Goal: Obtain resource: Download file/media

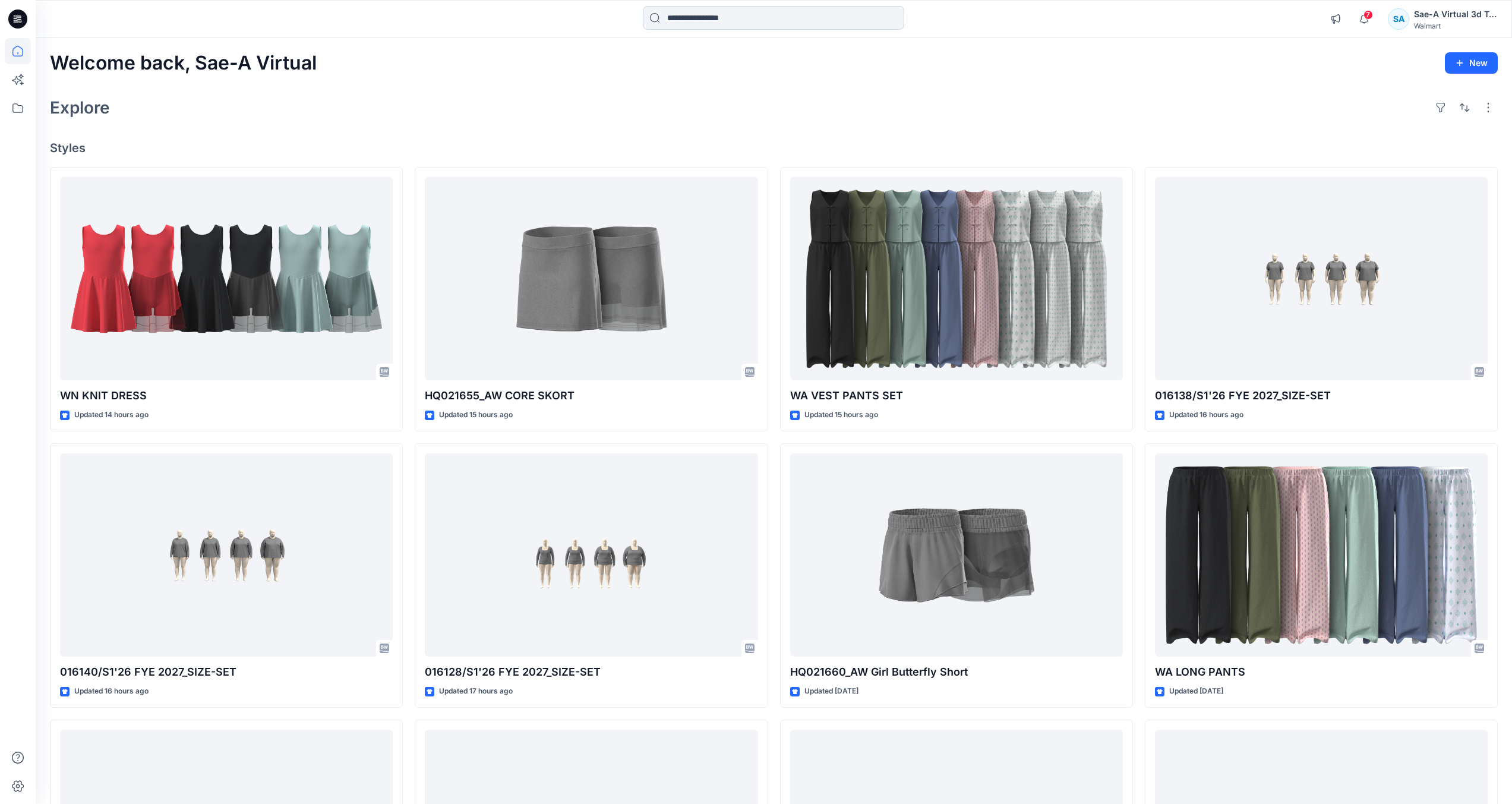
click at [750, 25] on input at bounding box center [773, 18] width 262 height 24
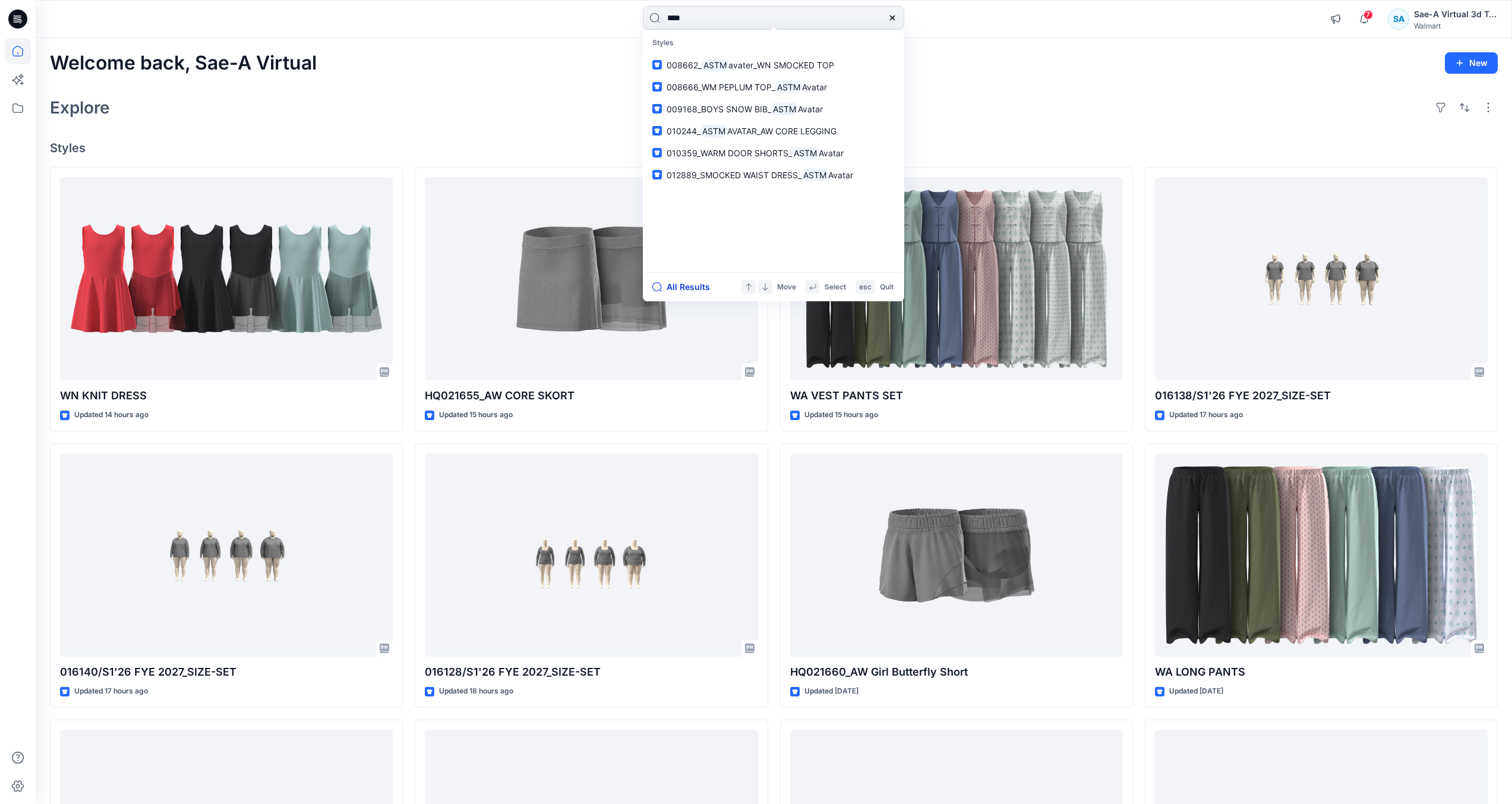
type input "****"
click at [698, 284] on button "All Results" at bounding box center [684, 287] width 65 height 15
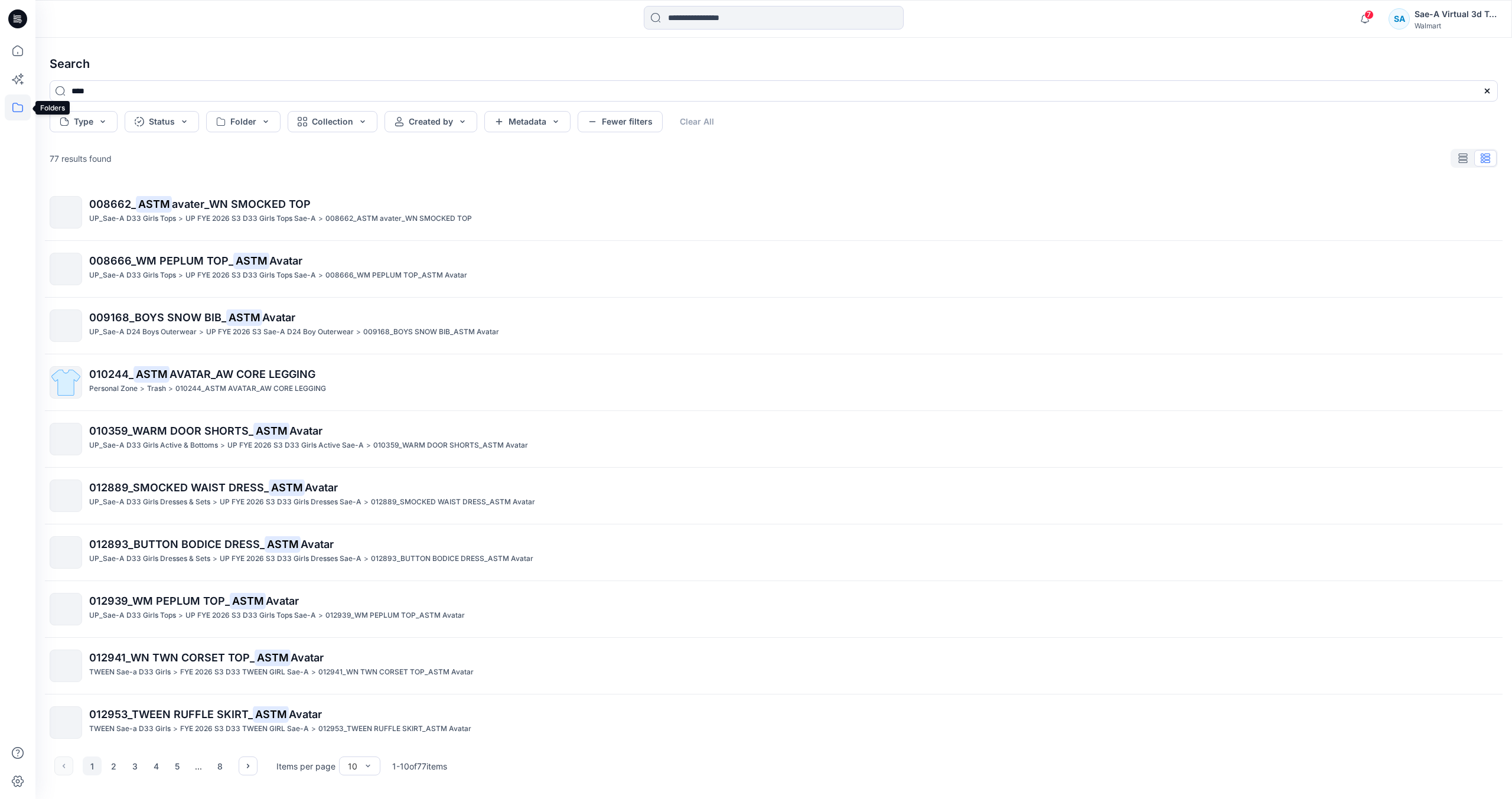
click at [9, 104] on icon at bounding box center [18, 107] width 26 height 26
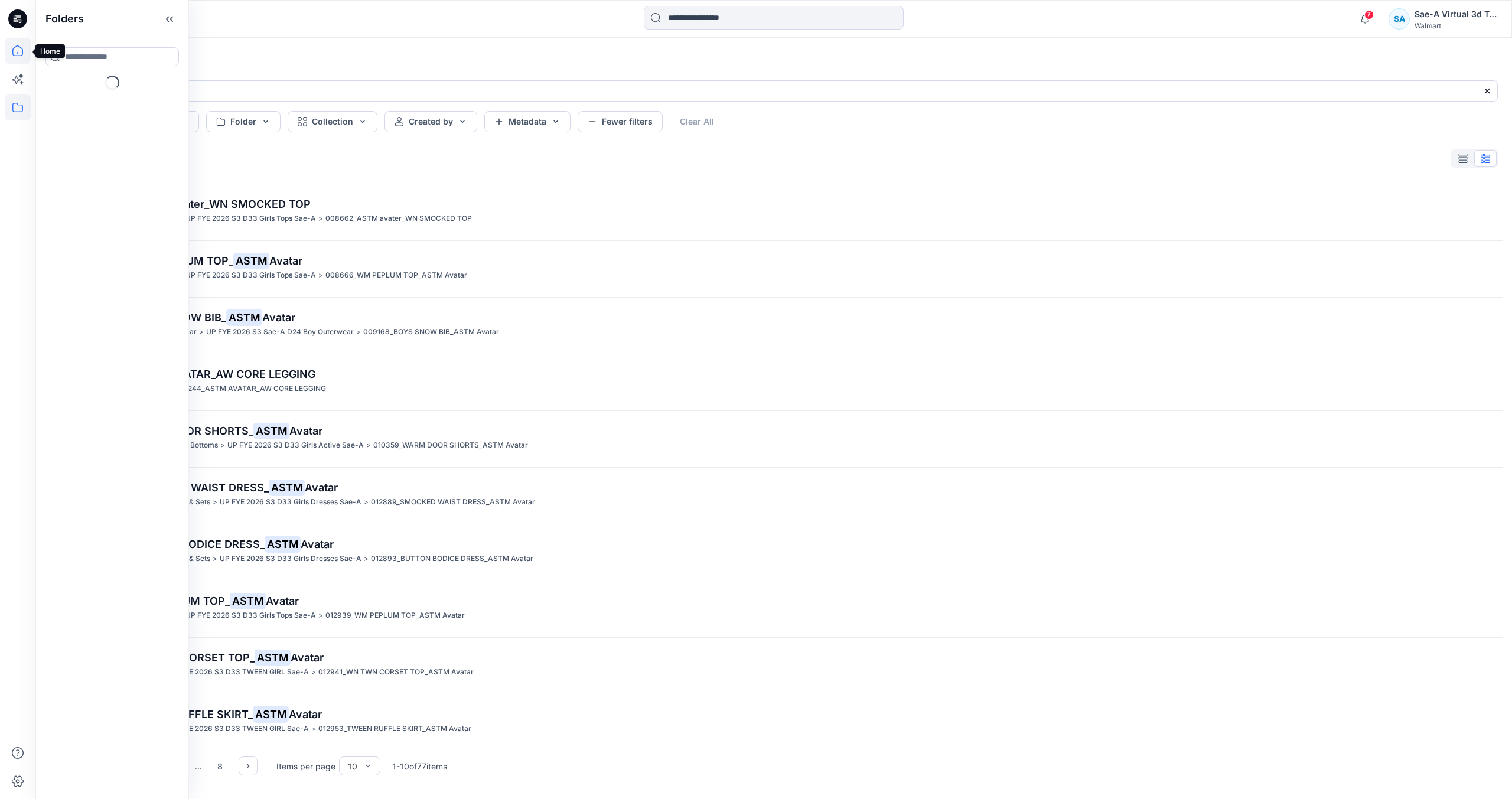
click at [27, 53] on icon at bounding box center [18, 51] width 26 height 26
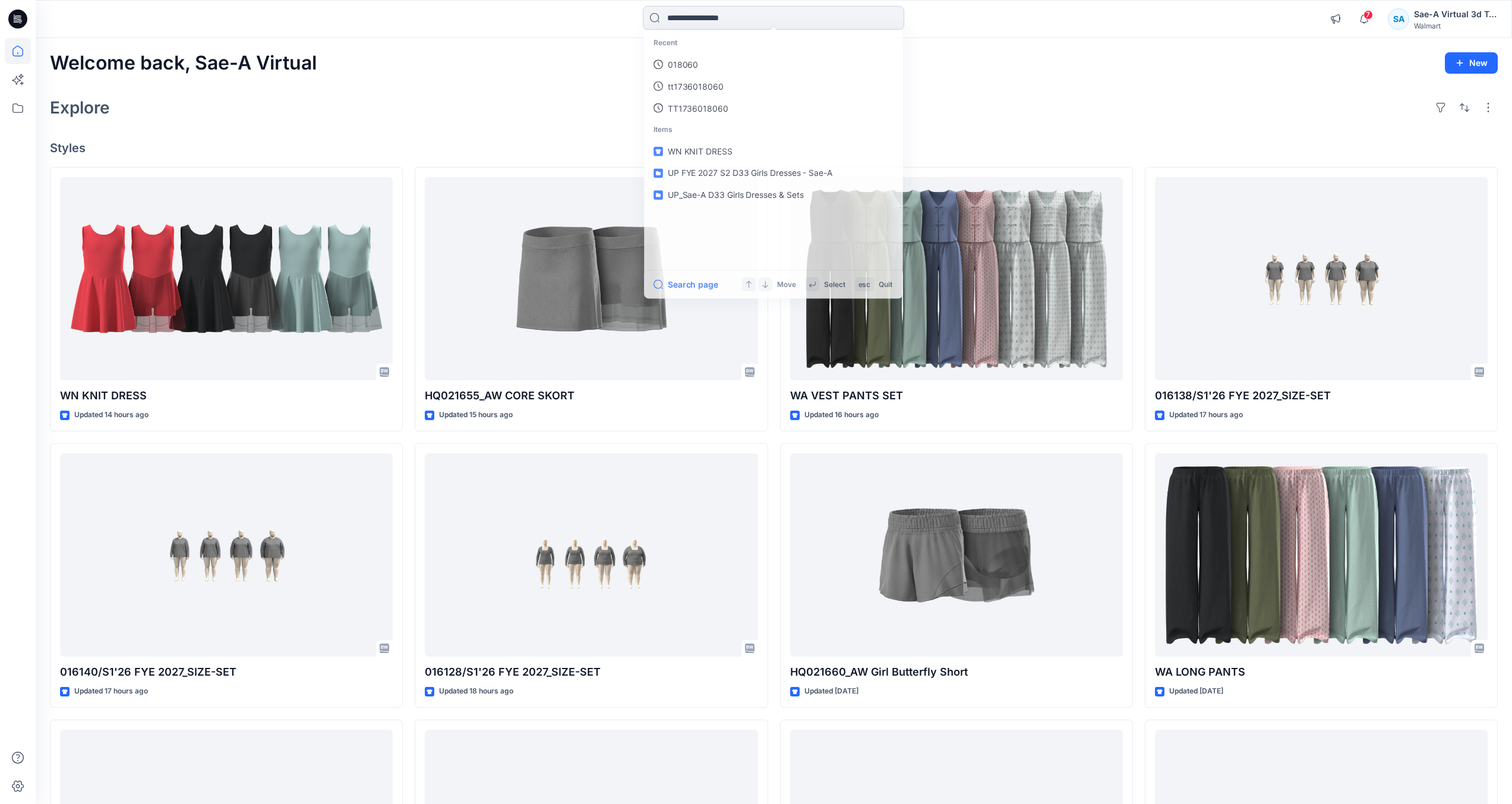
click at [702, 22] on input at bounding box center [773, 18] width 262 height 24
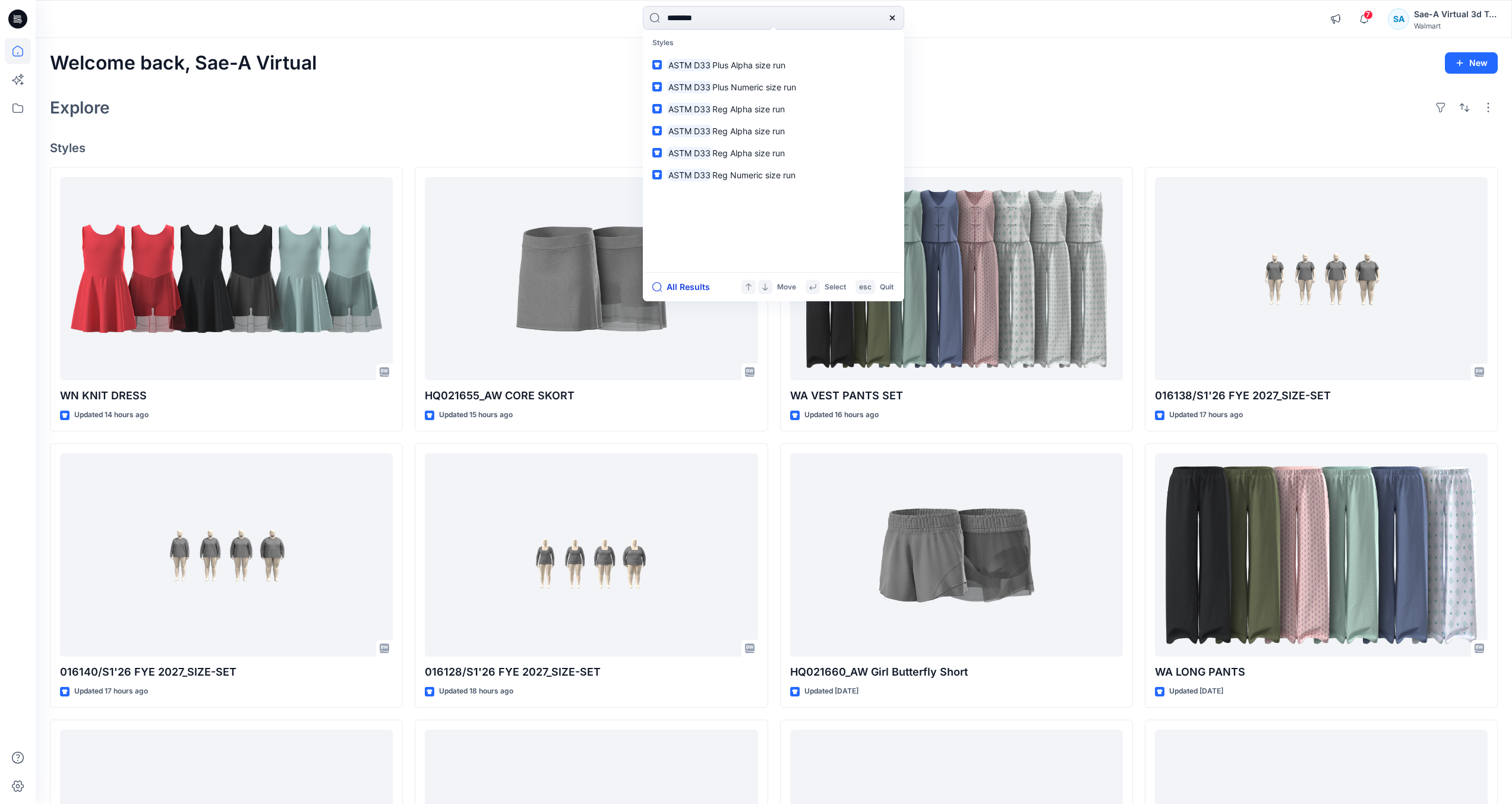
type input "********"
click at [685, 293] on button "All Results" at bounding box center [684, 287] width 65 height 15
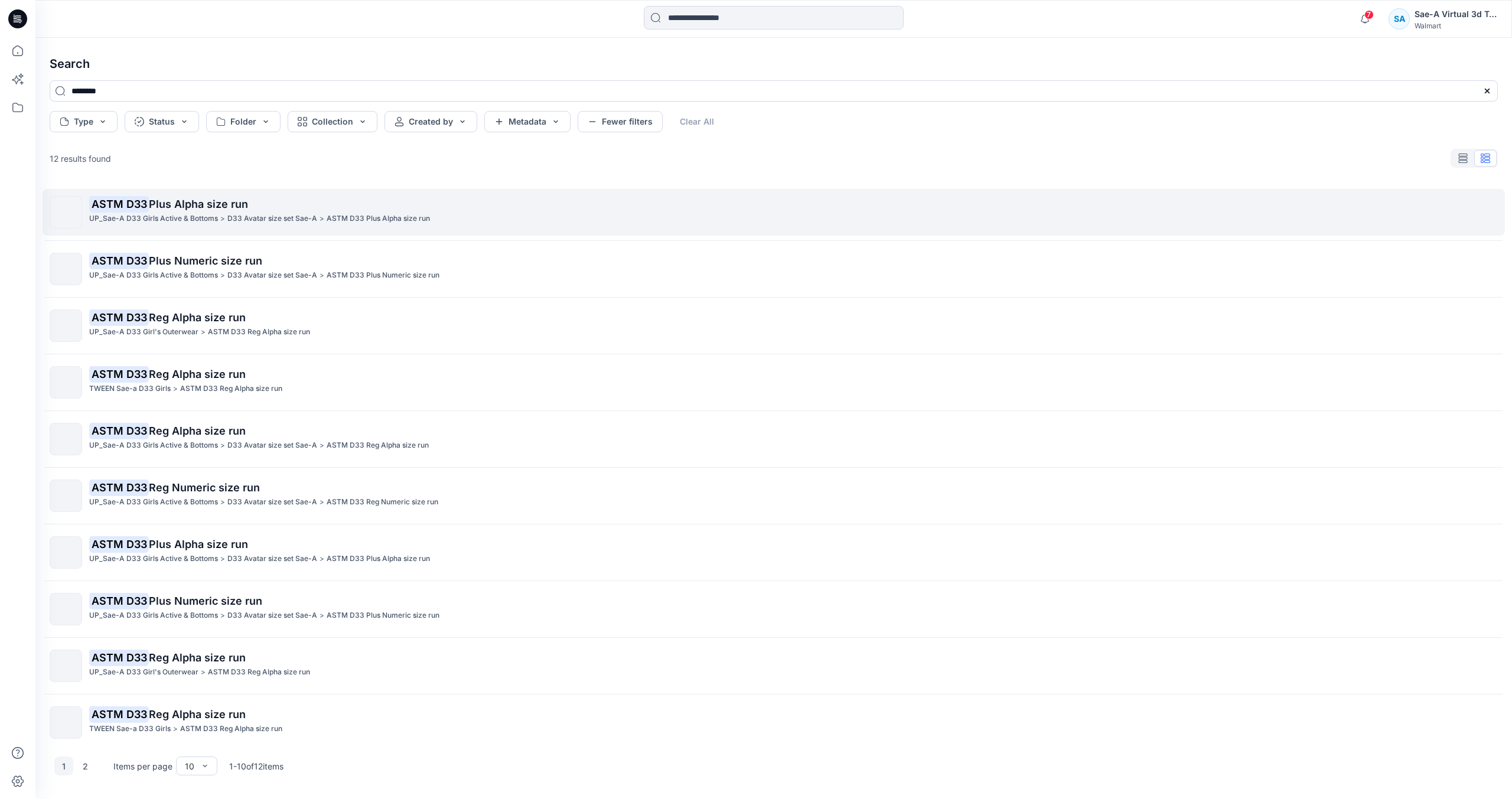
click at [194, 205] on span "Plus Alpha size run" at bounding box center [198, 204] width 99 height 12
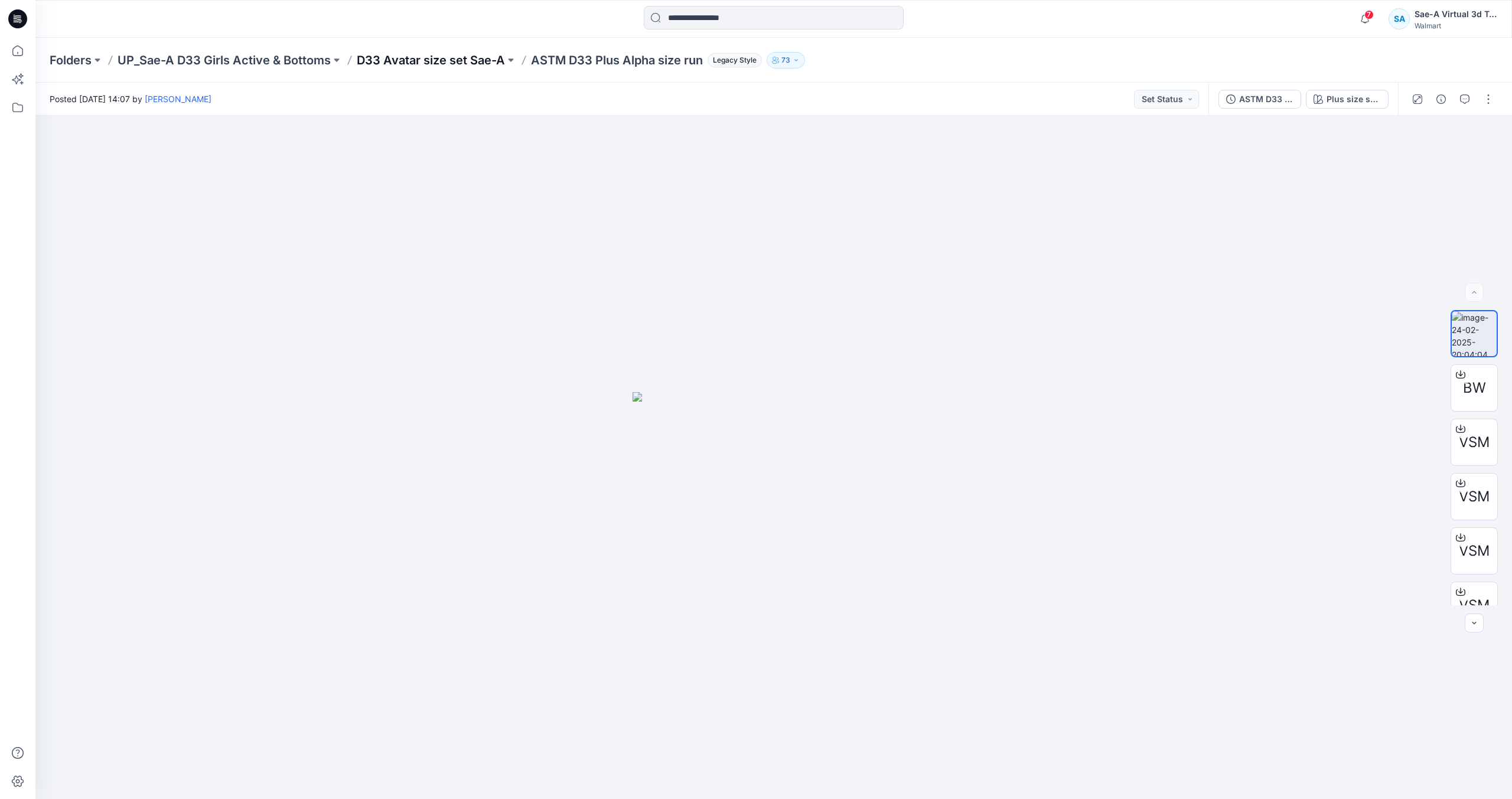
click at [382, 63] on p "D33 Avatar size set Sae-A" at bounding box center [431, 60] width 148 height 17
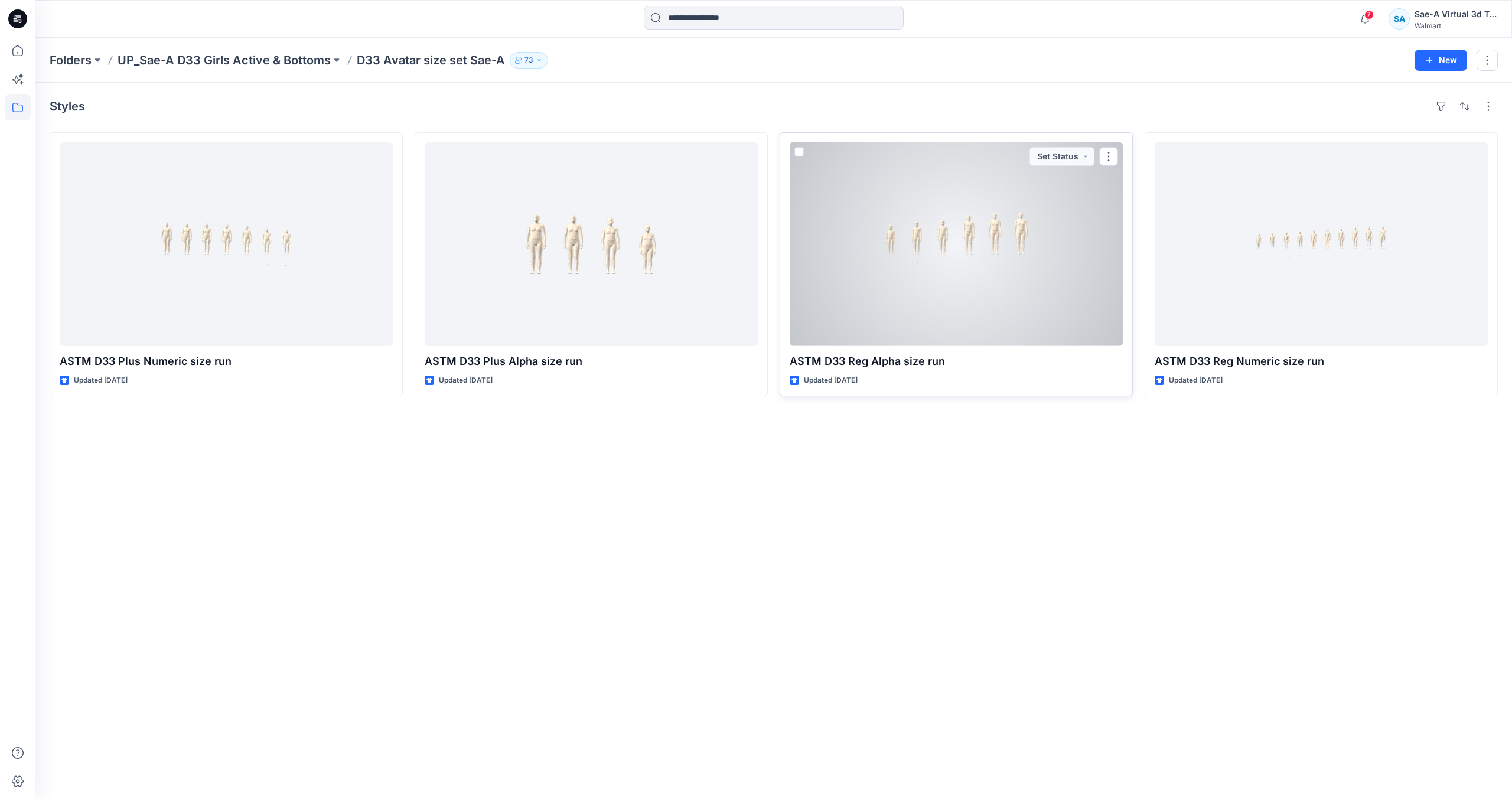
click at [844, 265] on div at bounding box center [956, 244] width 333 height 204
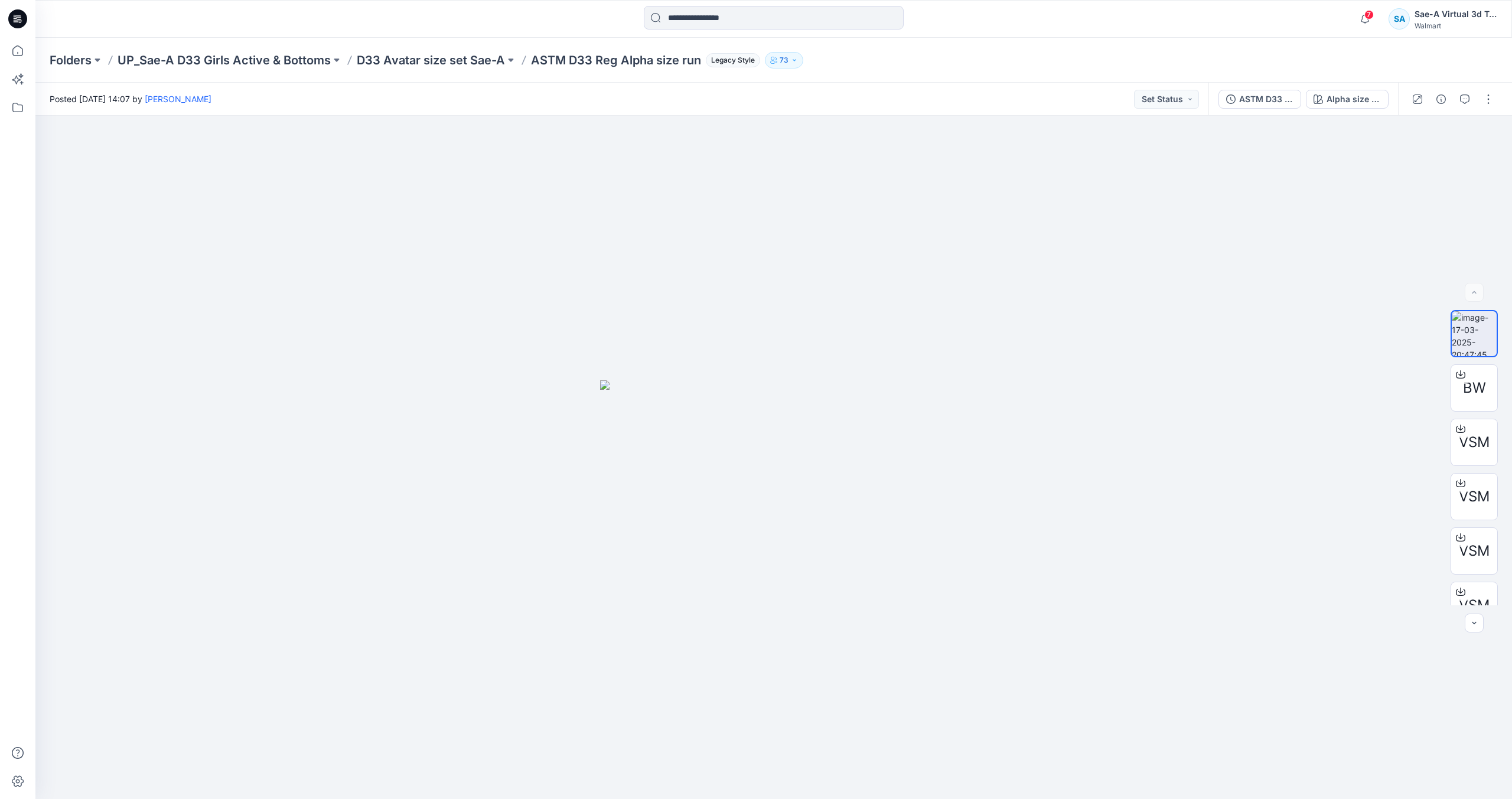
click at [14, 17] on icon at bounding box center [14, 17] width 2 height 1
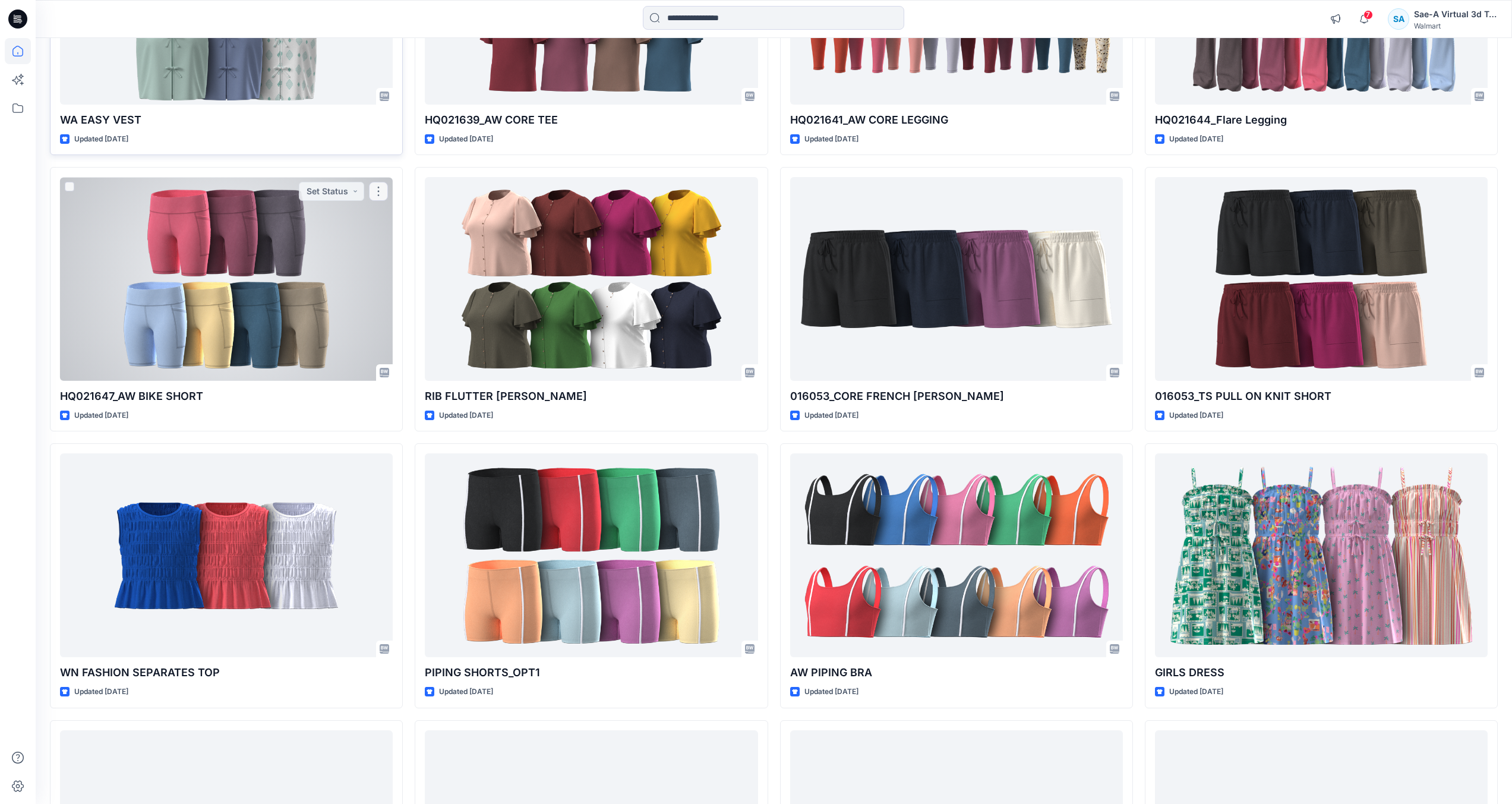
scroll to position [651, 0]
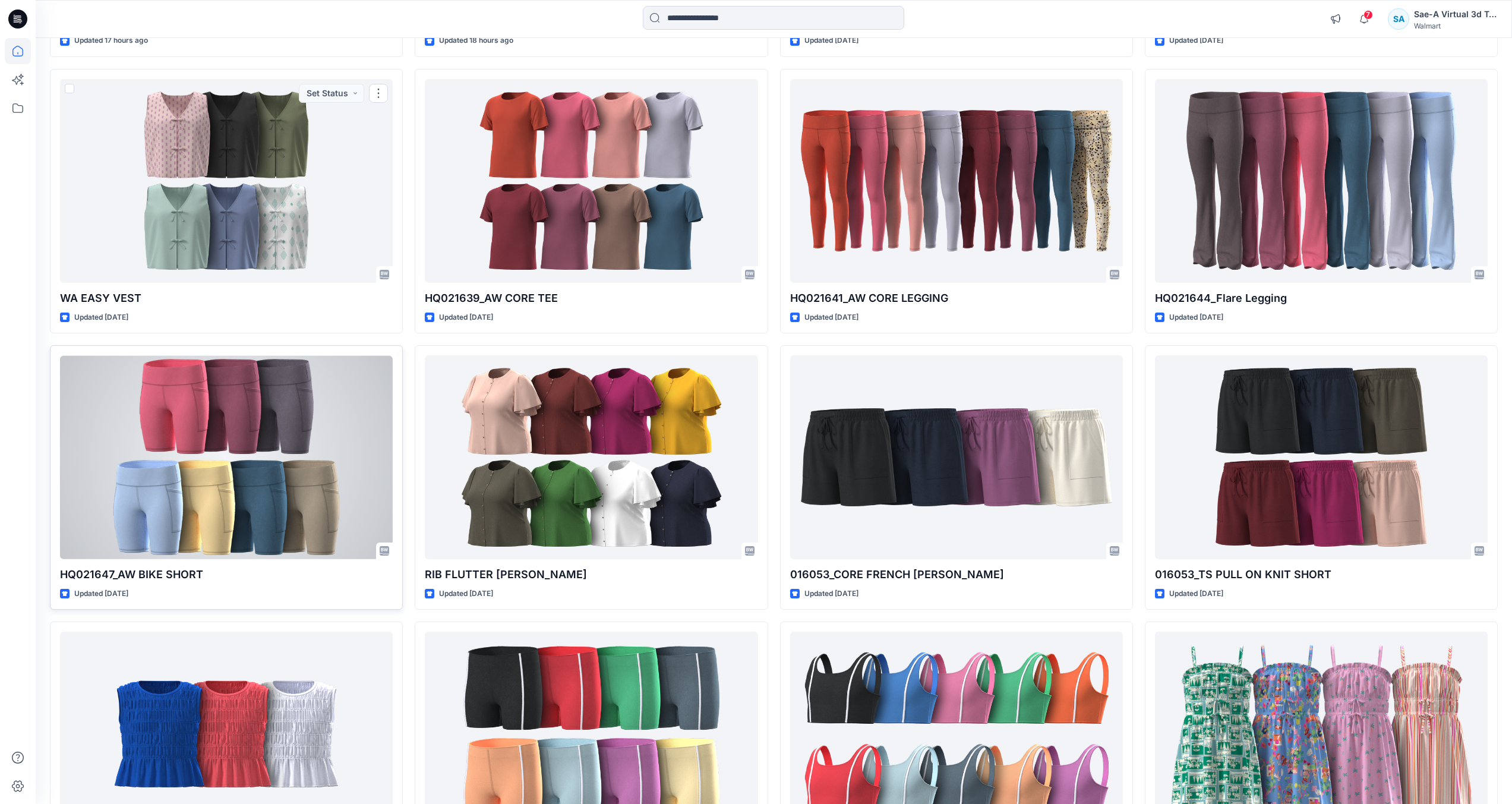
click at [246, 450] on div at bounding box center [226, 457] width 333 height 204
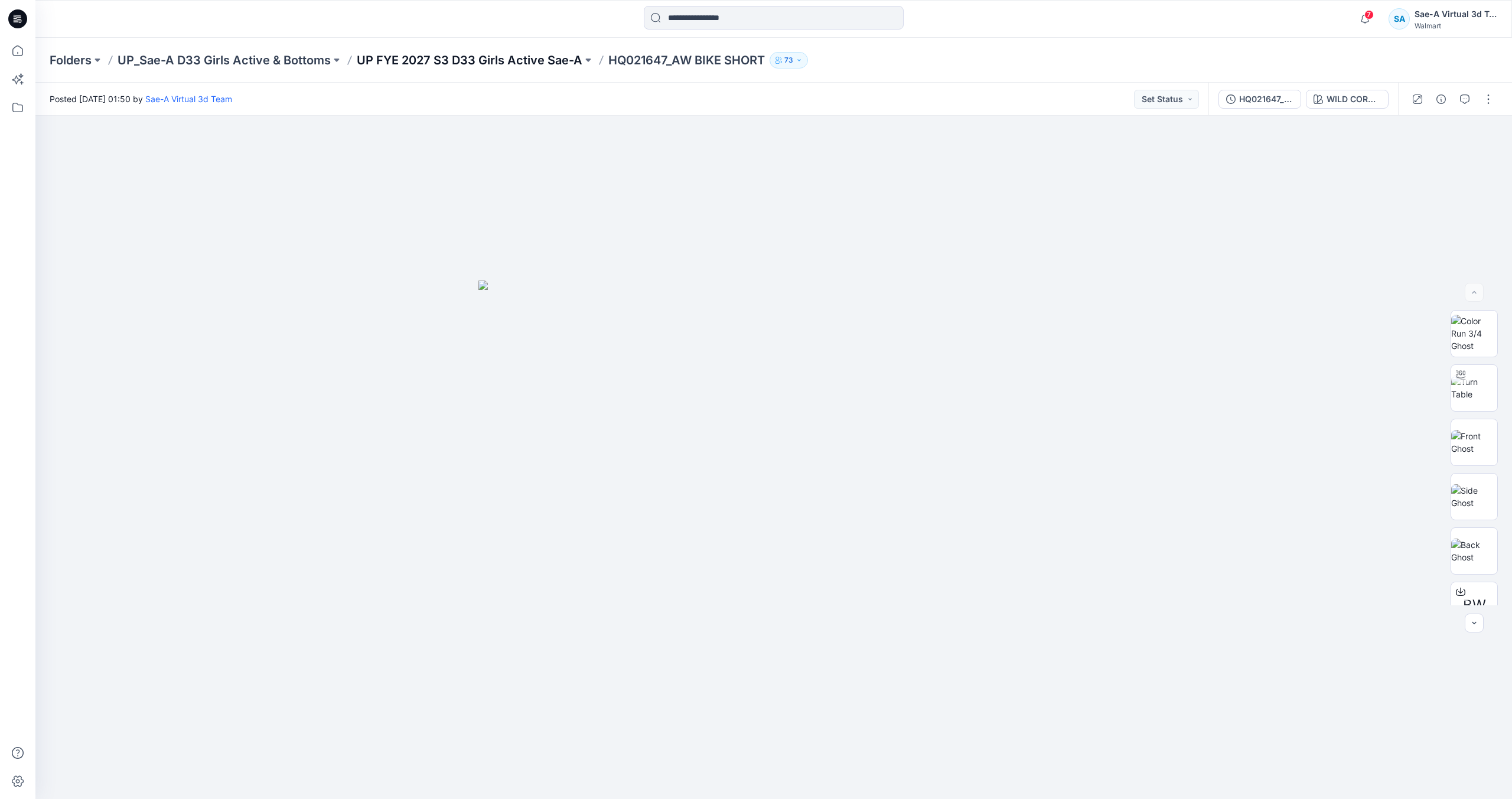
click at [514, 63] on p "UP FYE 2027 S3 D33 Girls Active Sae-A" at bounding box center [470, 60] width 226 height 17
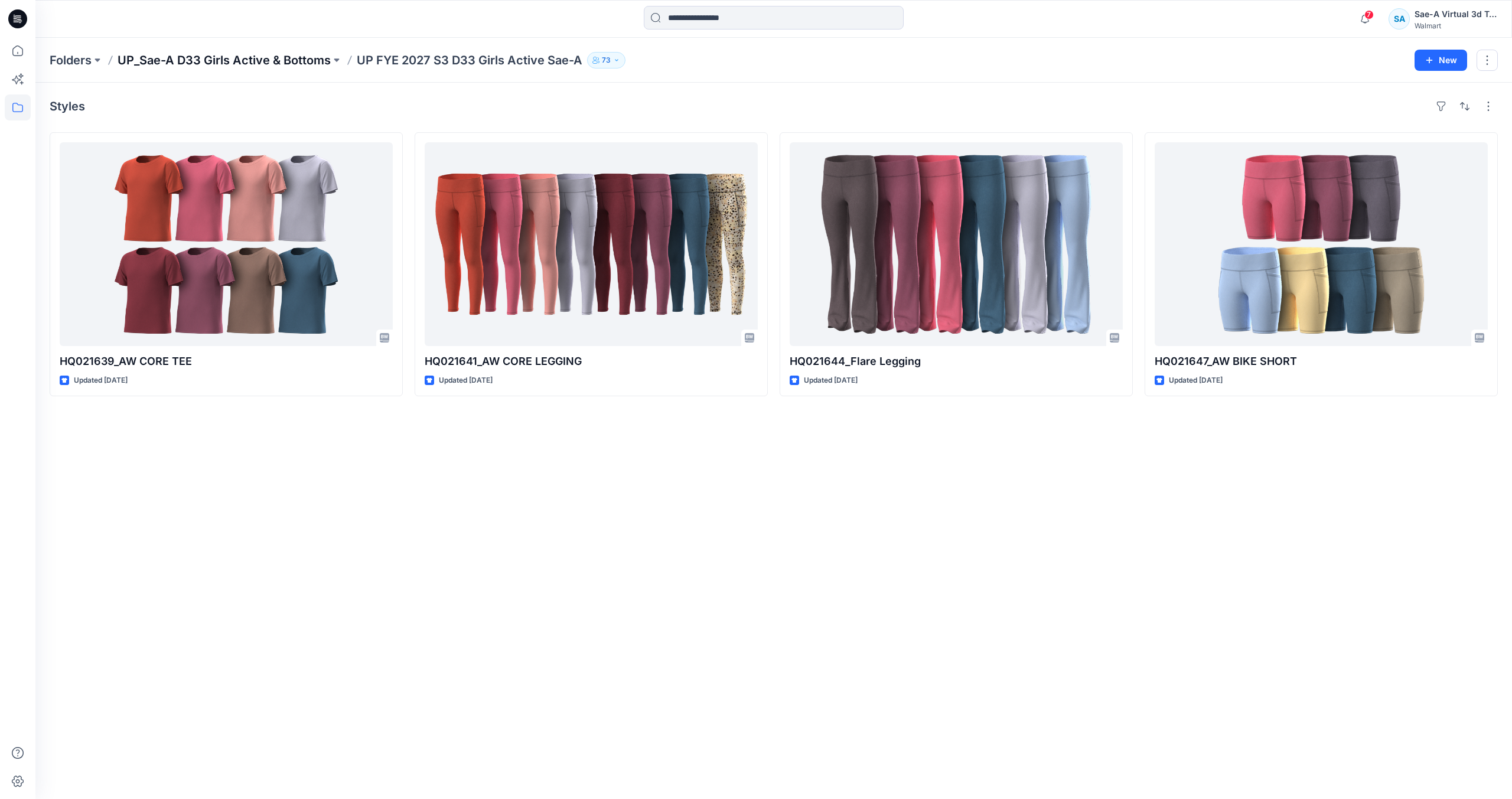
click at [234, 61] on p "UP_Sae-A D33 Girls Active & Bottoms" at bounding box center [224, 60] width 214 height 17
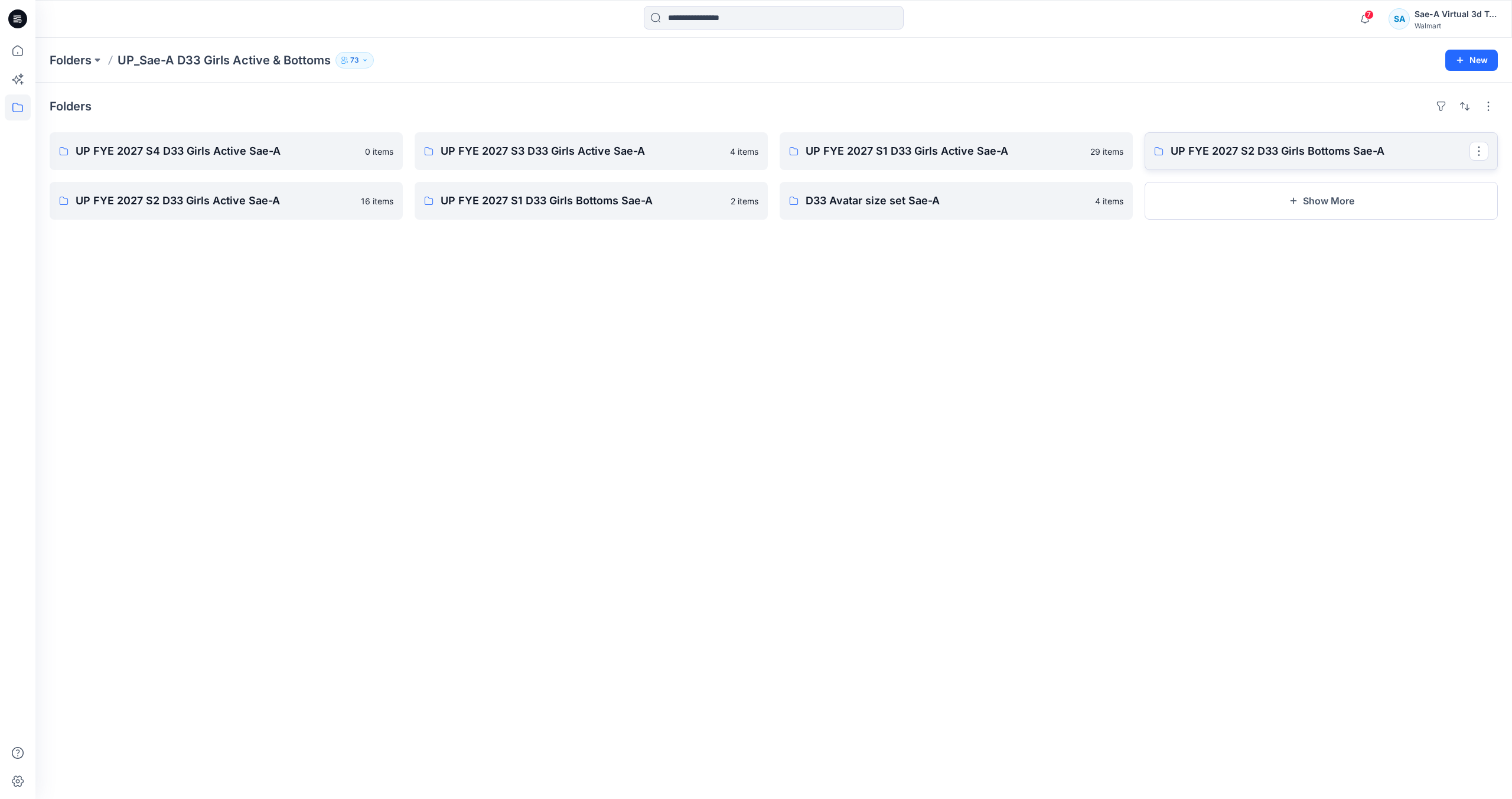
click at [1385, 145] on p "UP FYE 2027 S2 D33 Girls Bottoms Sae-A" at bounding box center [1321, 151] width 299 height 17
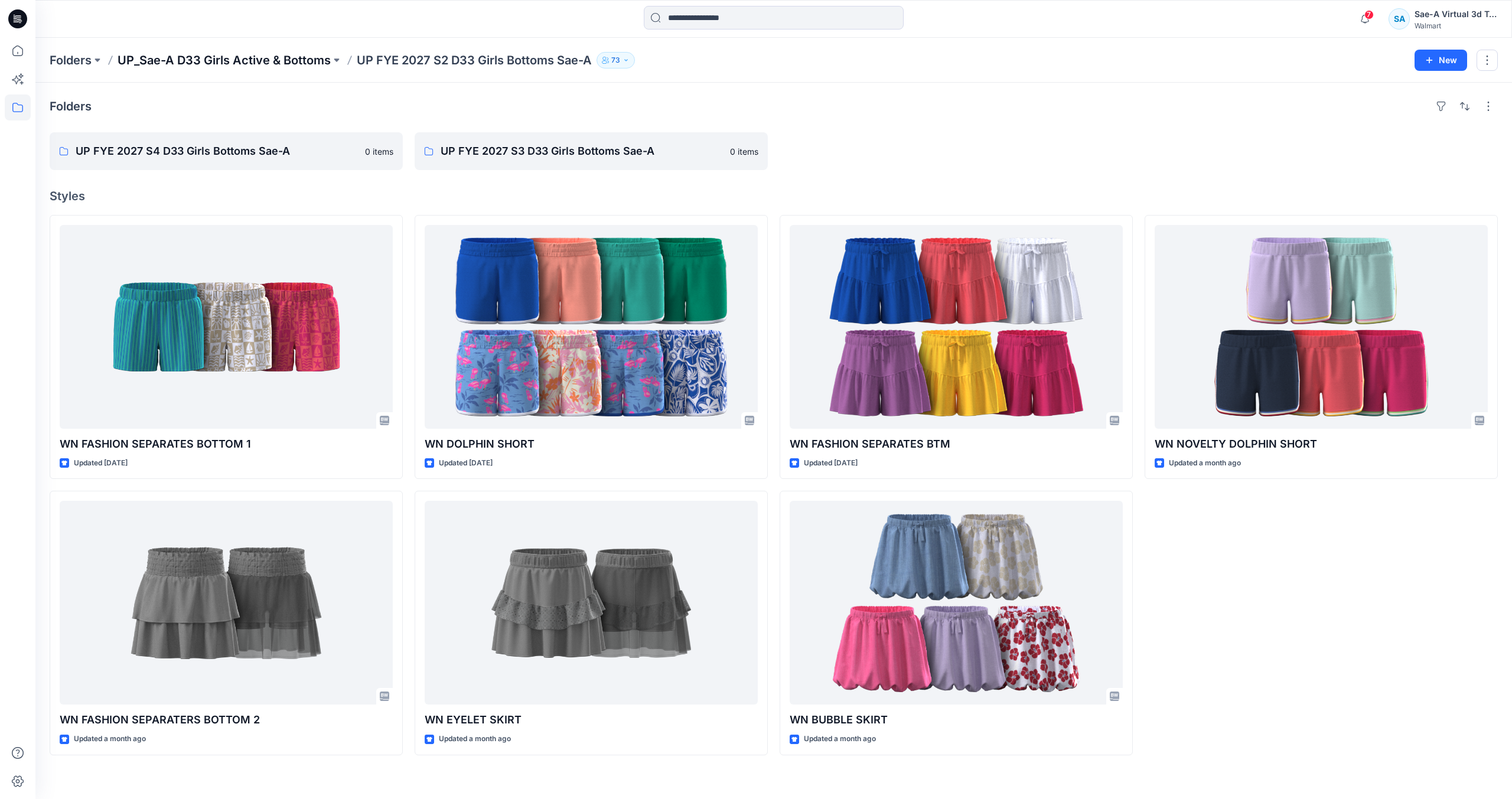
click at [263, 59] on p "UP_Sae-A D33 Girls Active & Bottoms" at bounding box center [224, 60] width 214 height 17
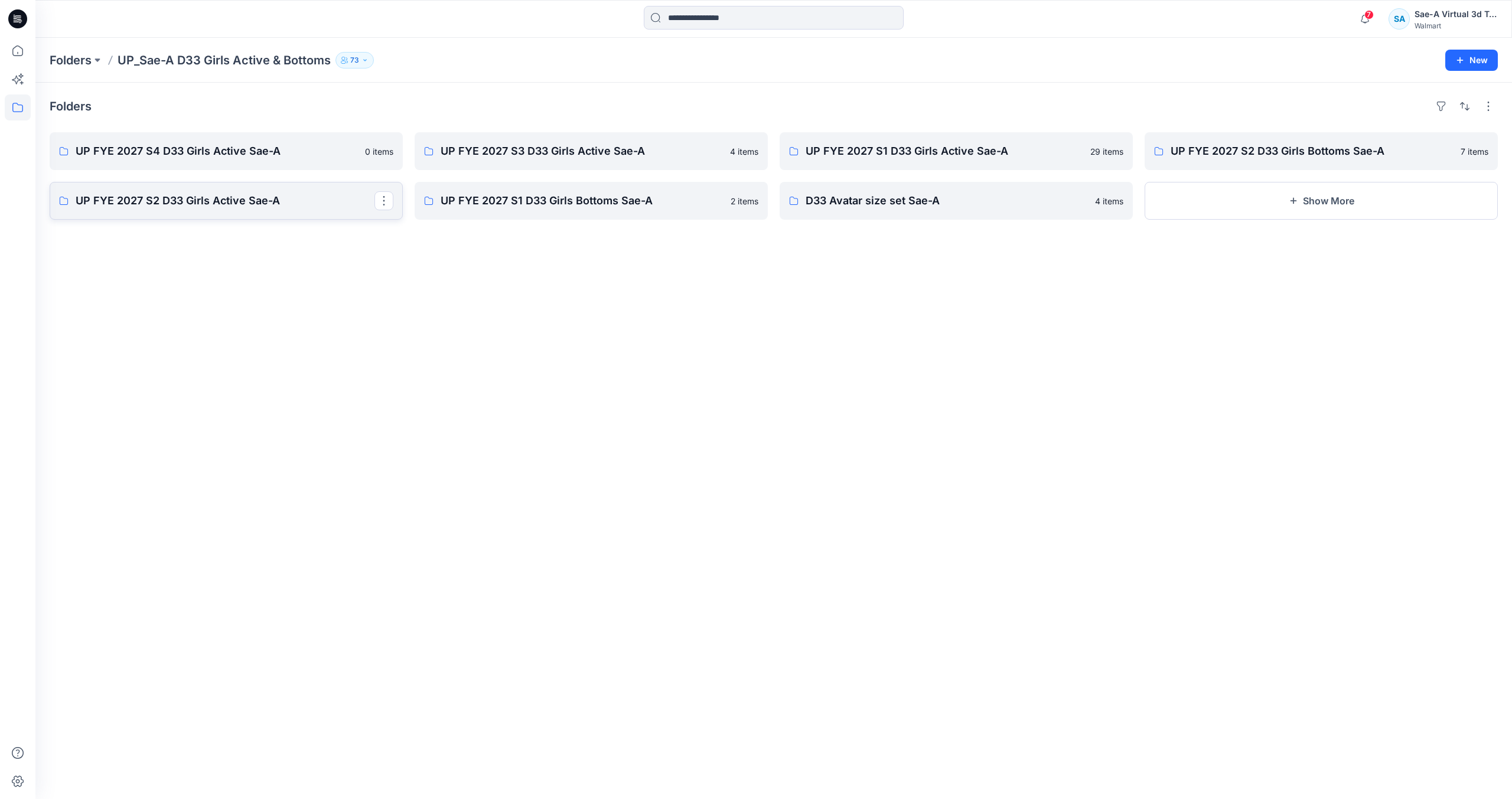
click at [269, 210] on link "UP FYE 2027 S2 D33 Girls Active Sae-A" at bounding box center [226, 201] width 353 height 38
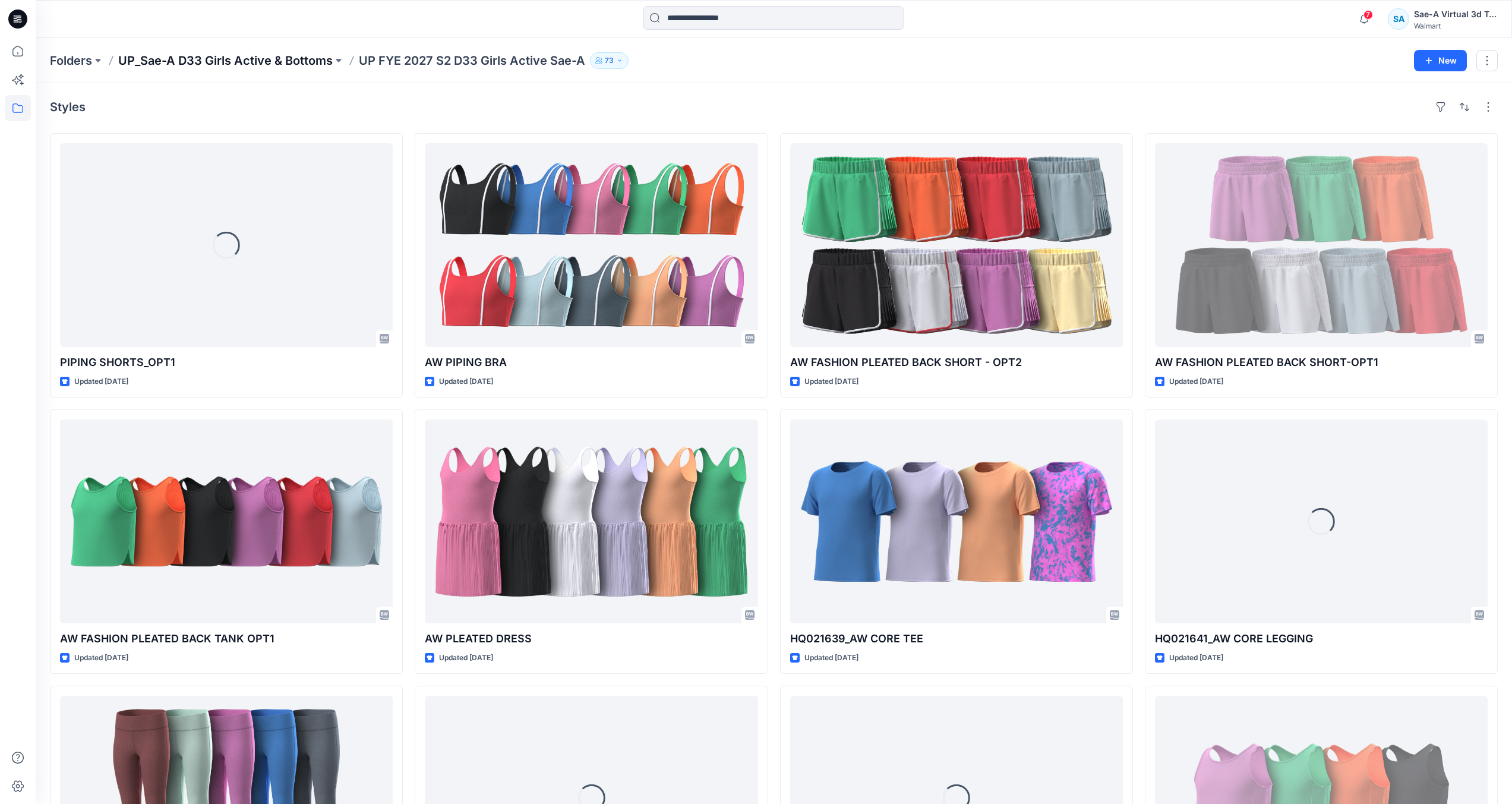
click at [270, 62] on p "UP_Sae-A D33 Girls Active & Bottoms" at bounding box center [226, 61] width 215 height 17
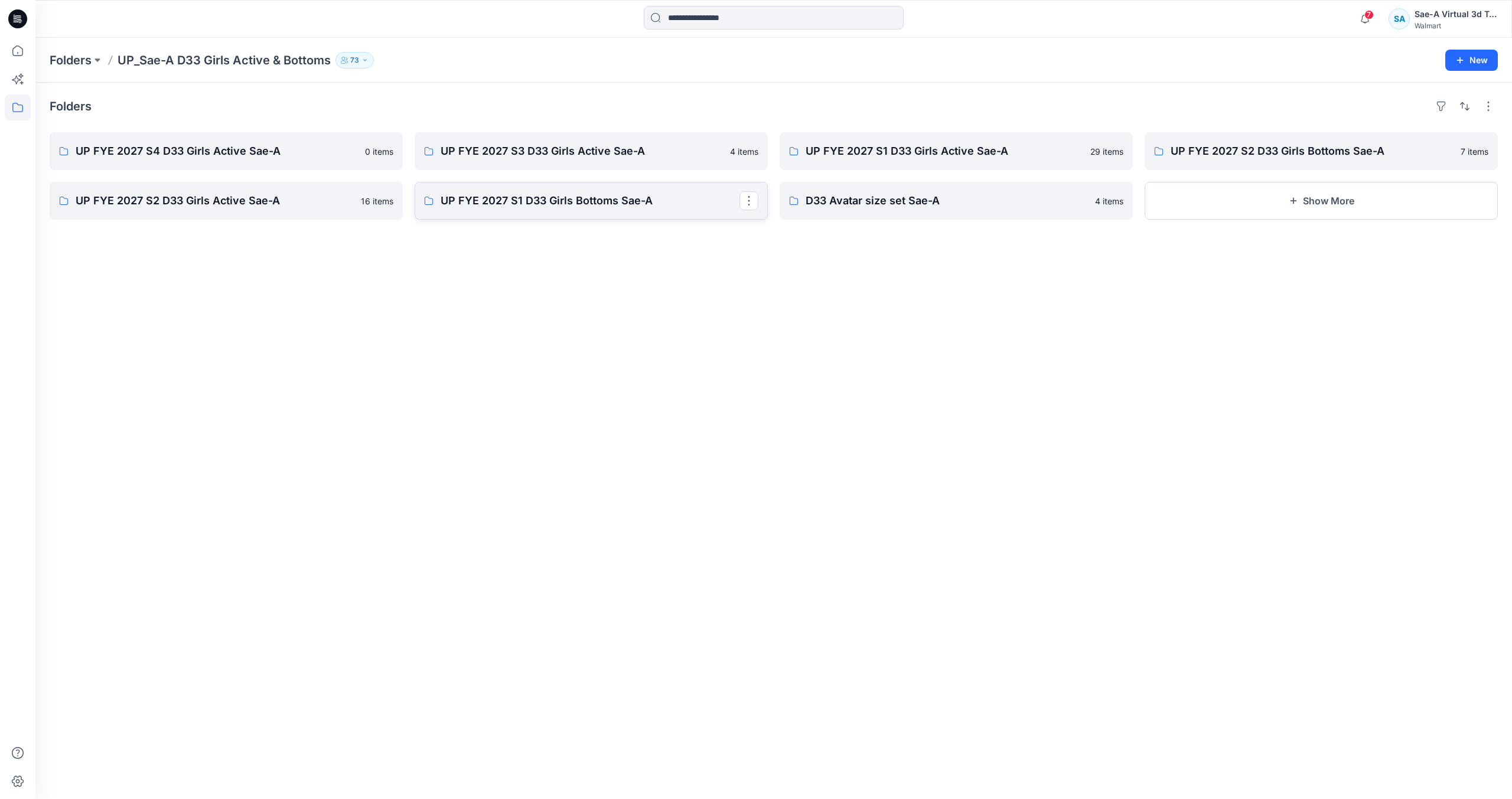
click at [577, 216] on link "UP FYE 2027 S1 D33 Girls Bottoms Sae-A" at bounding box center [591, 201] width 353 height 38
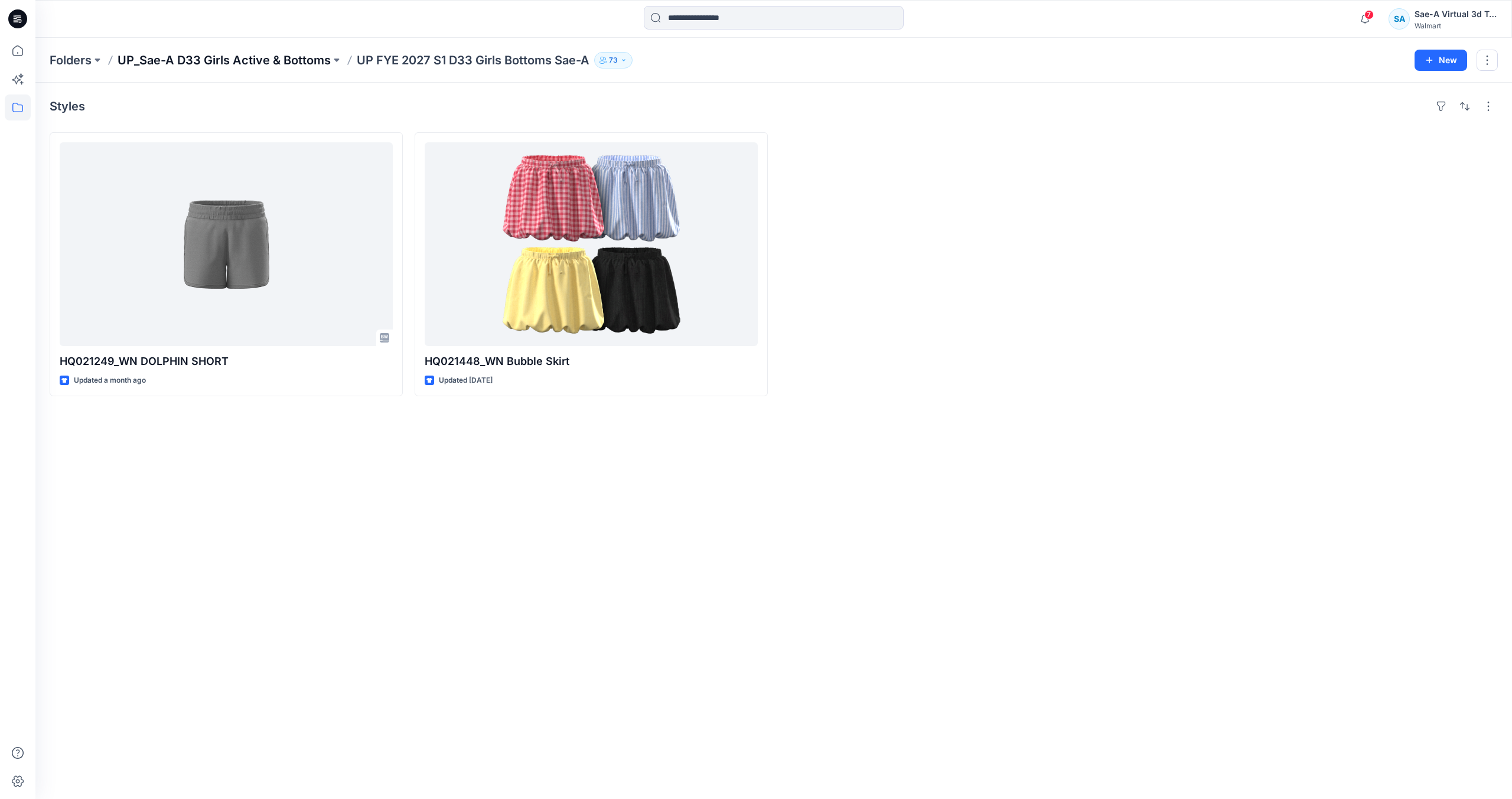
click at [272, 66] on p "UP_Sae-A D33 Girls Active & Bottoms" at bounding box center [224, 60] width 214 height 17
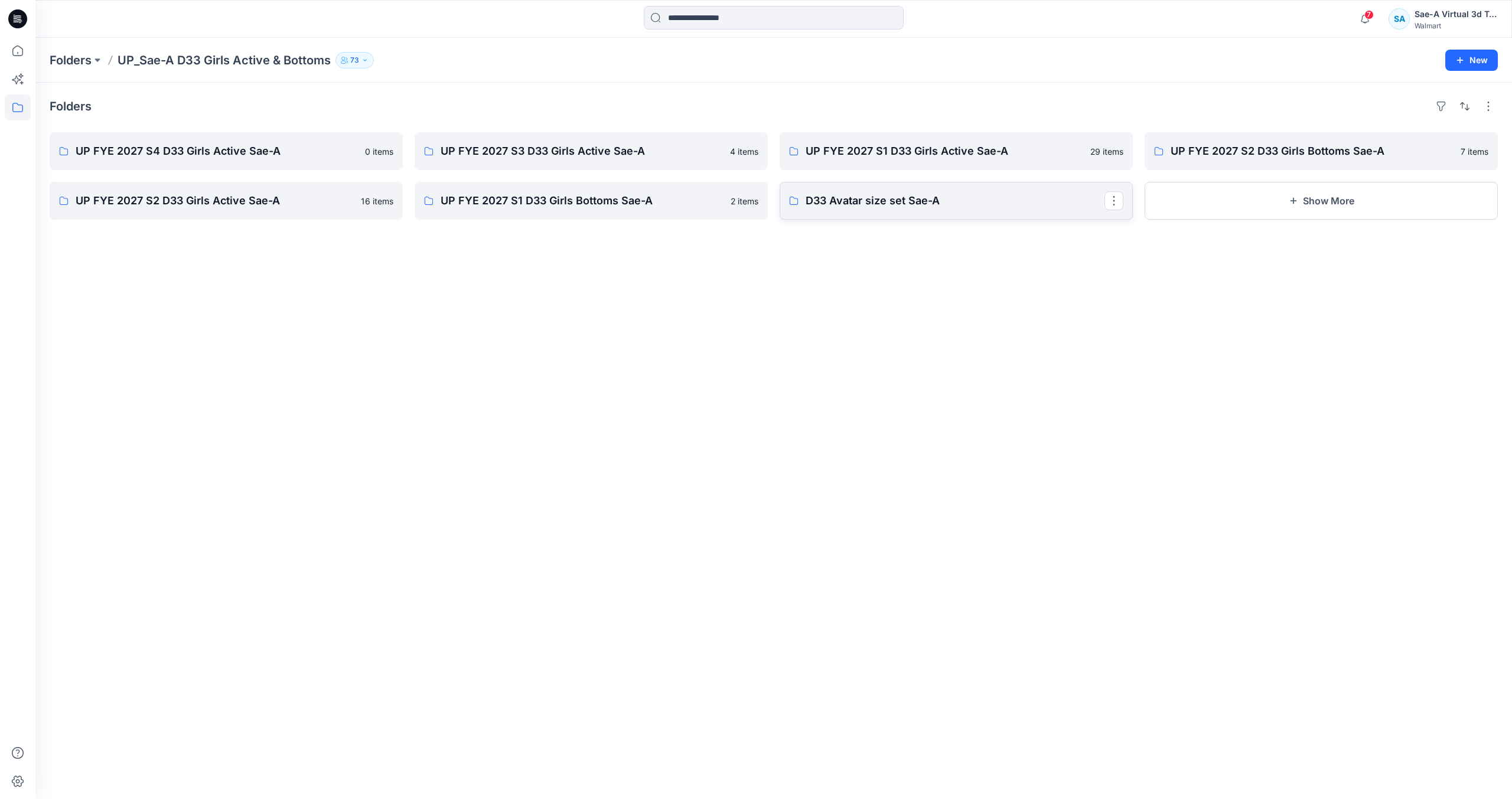
click at [928, 207] on p "D33 Avatar size set Sae-A" at bounding box center [955, 201] width 299 height 17
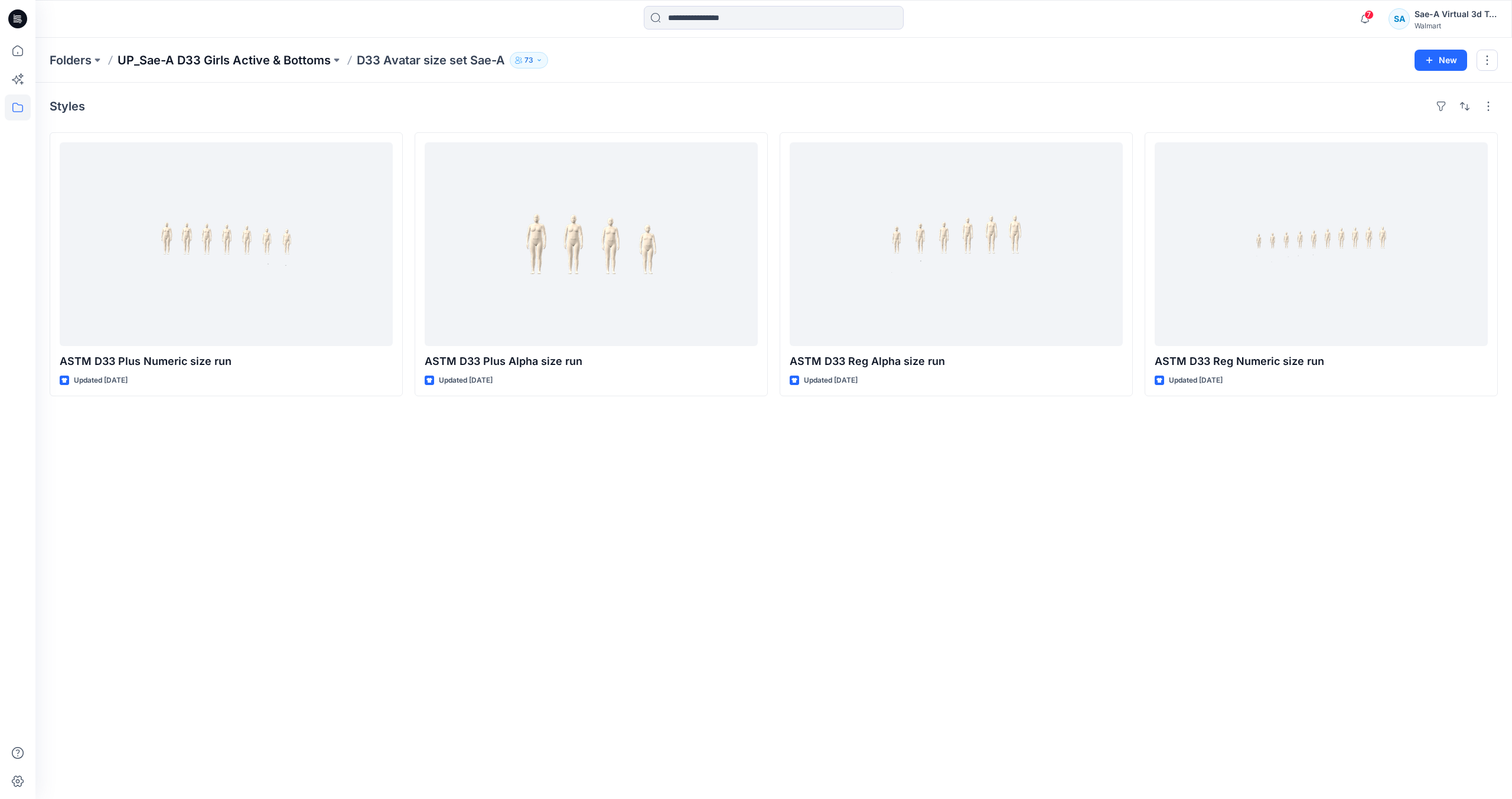
click at [260, 52] on p "UP_Sae-A D33 Girls Active & Bottoms" at bounding box center [224, 60] width 214 height 17
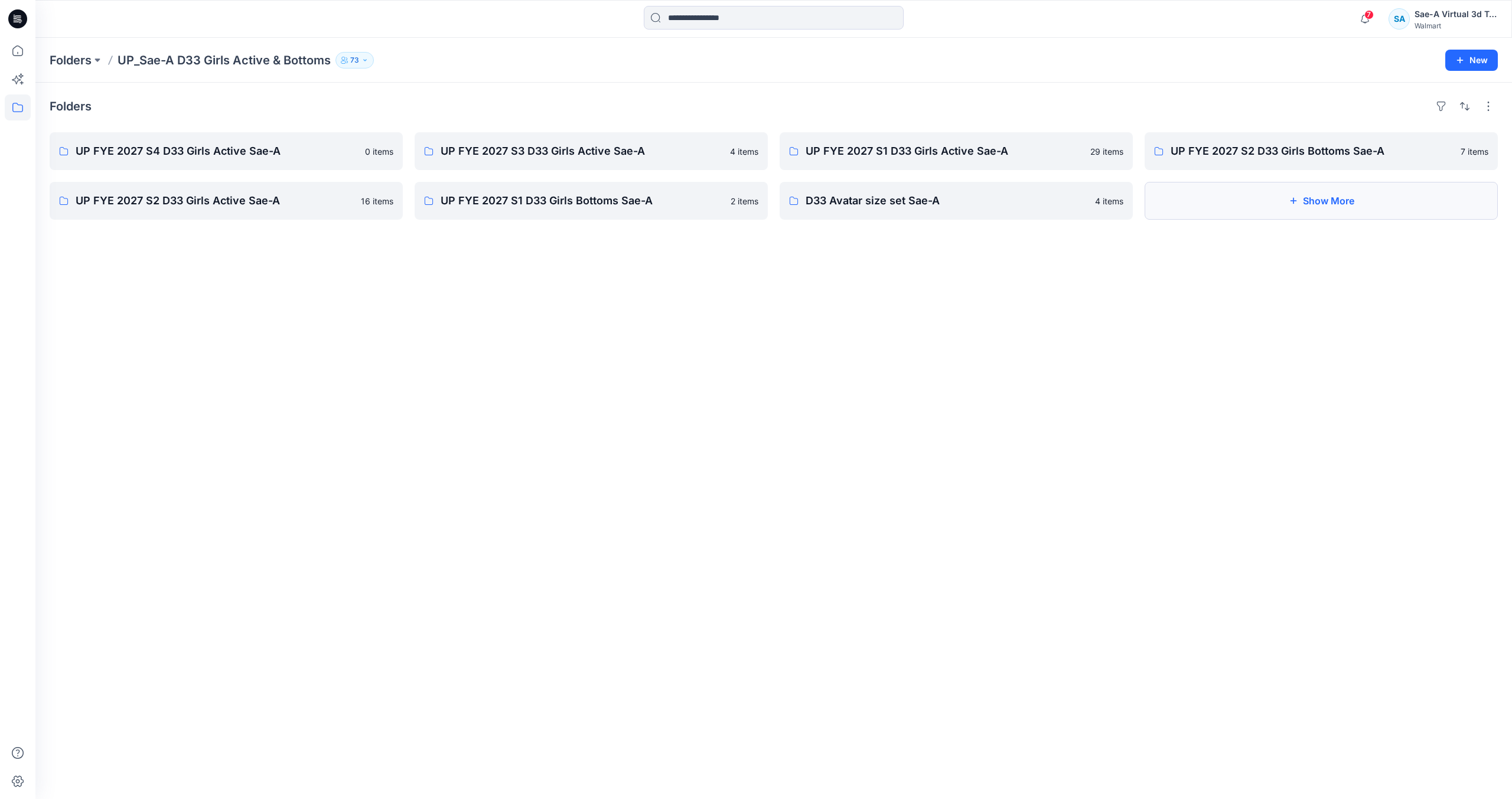
click at [1266, 185] on button "Show More" at bounding box center [1321, 201] width 353 height 38
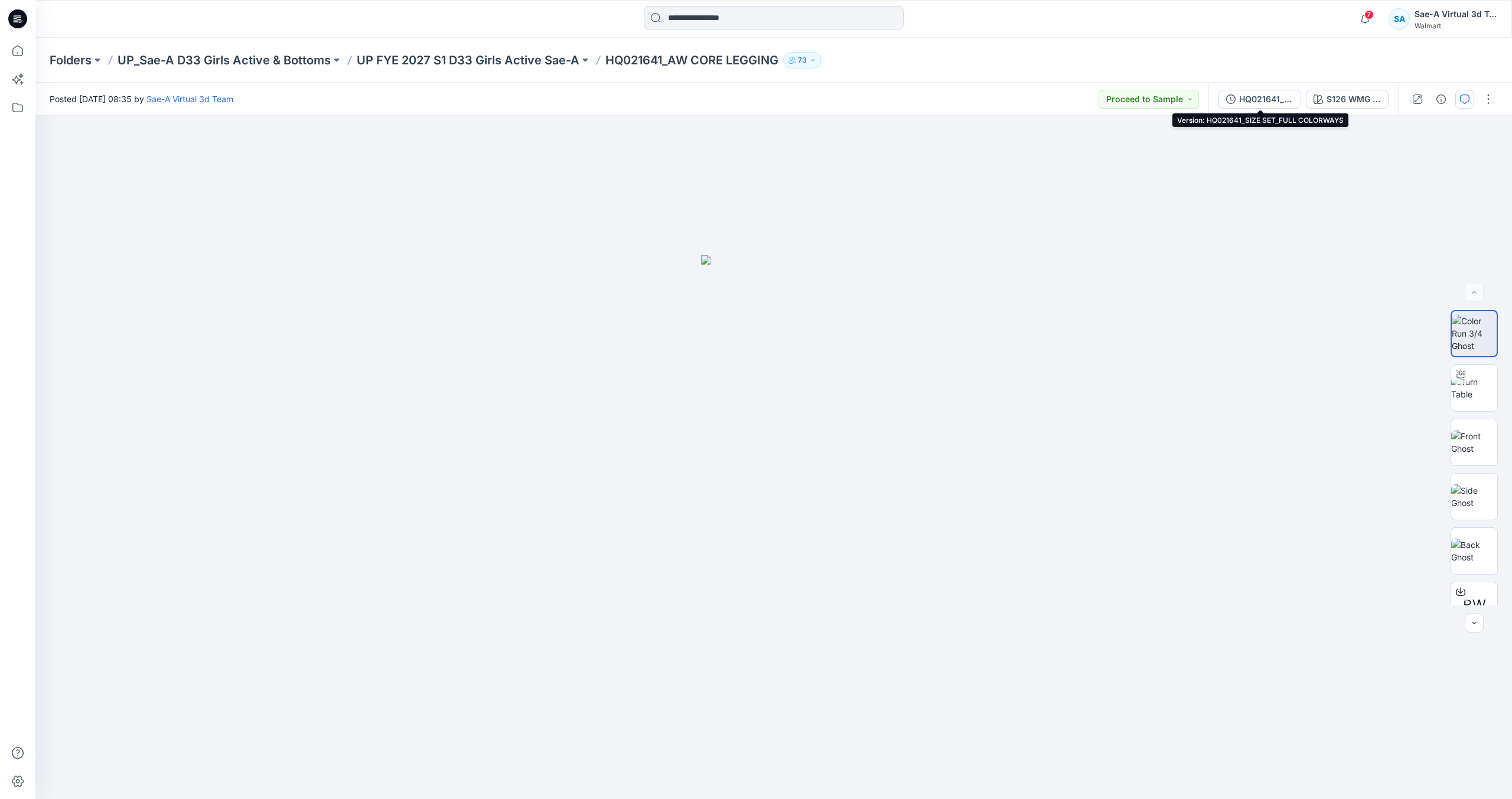
click at [1221, 101] on button "HQ021641_SIZE SET_FULL COLORWAYS" at bounding box center [1260, 99] width 82 height 19
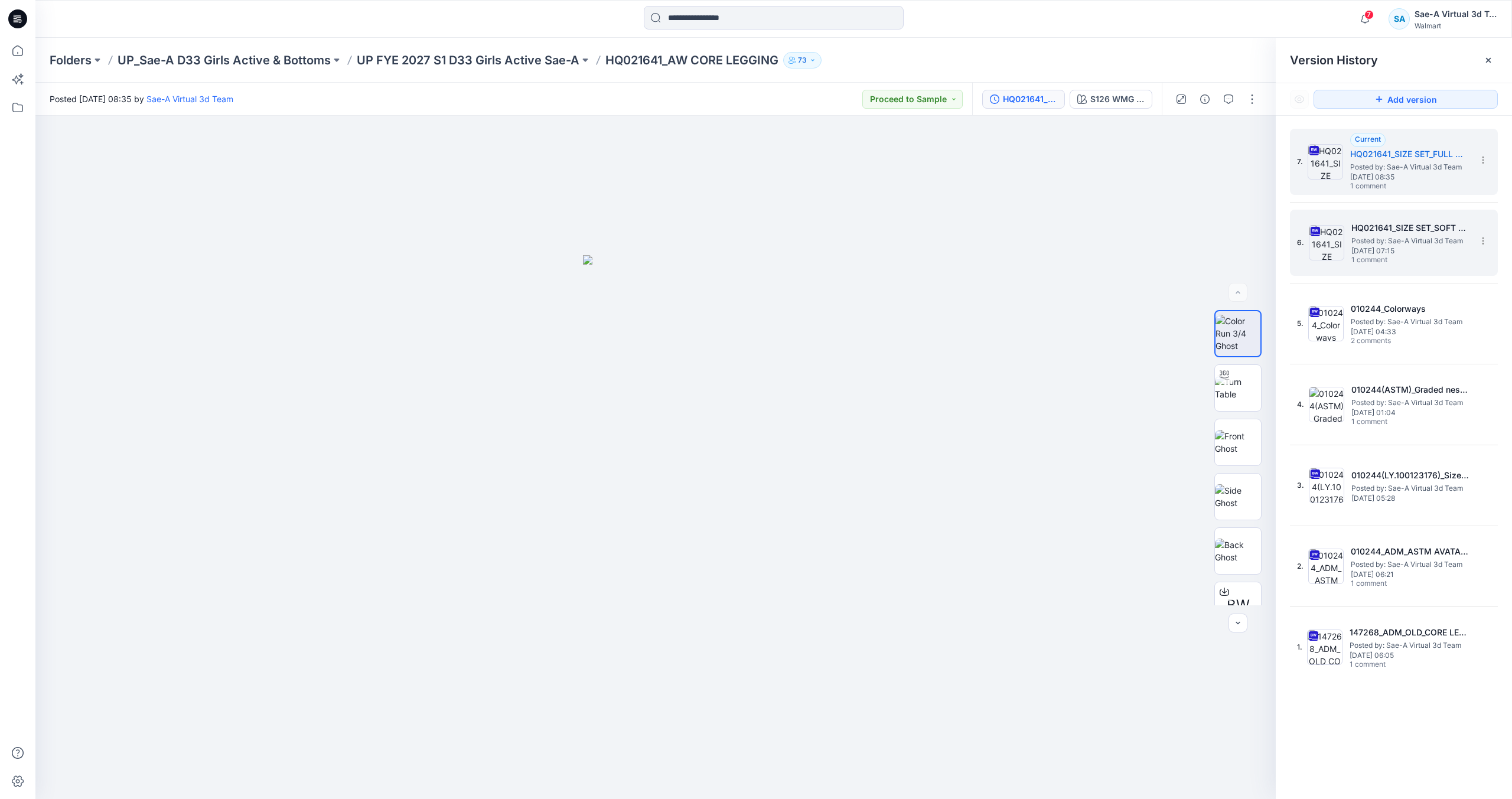
click at [1407, 239] on span "Posted by: Sae-A Virtual 3d Team" at bounding box center [1411, 240] width 118 height 11
click at [1384, 173] on span "Wednesday, July 23, 2025 08:35" at bounding box center [1409, 177] width 118 height 8
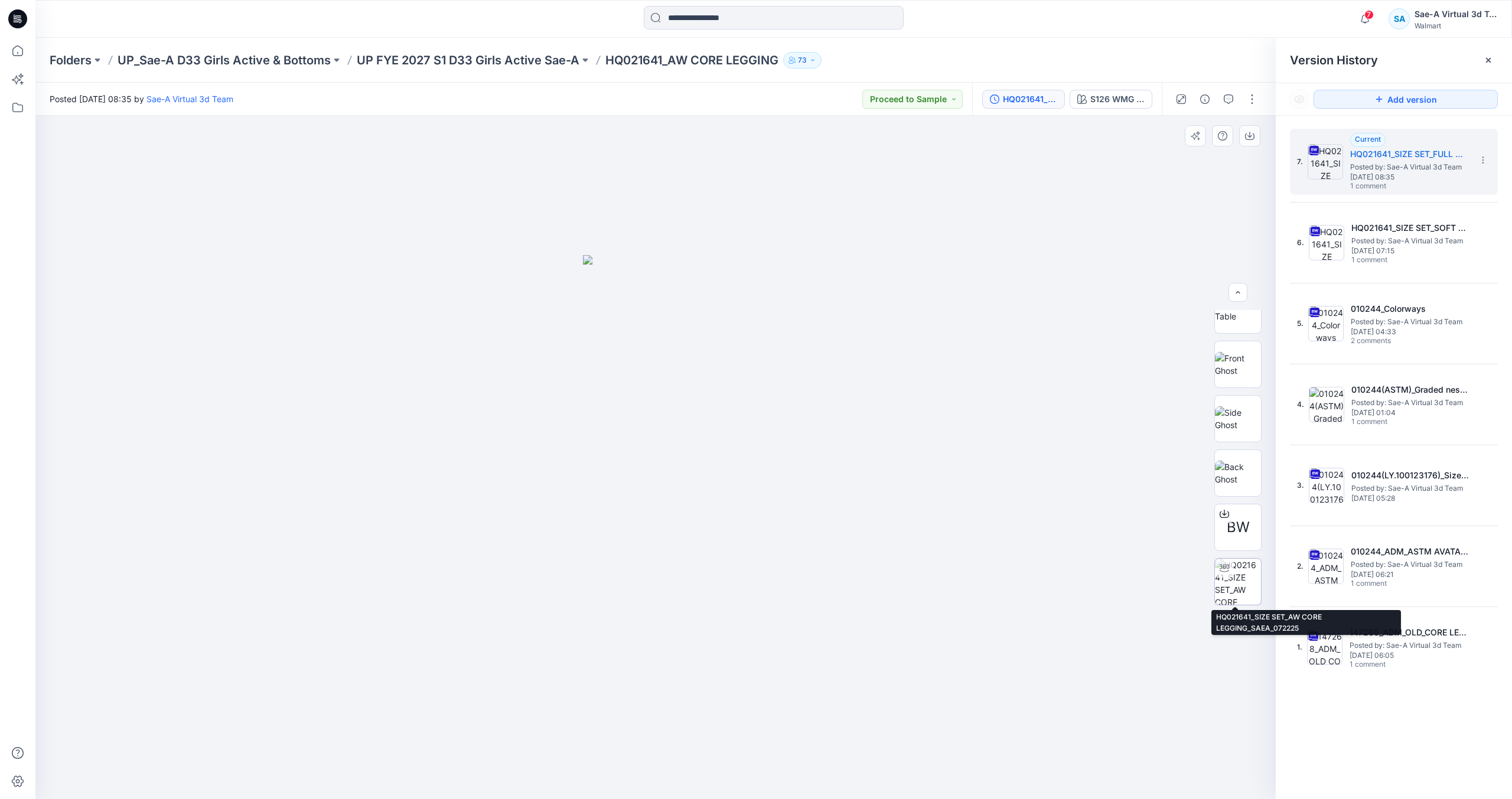
click at [1237, 572] on img at bounding box center [1238, 582] width 46 height 46
click at [494, 62] on p "UP FYE 2027 S1 D33 Girls Active Sae-A" at bounding box center [468, 60] width 223 height 17
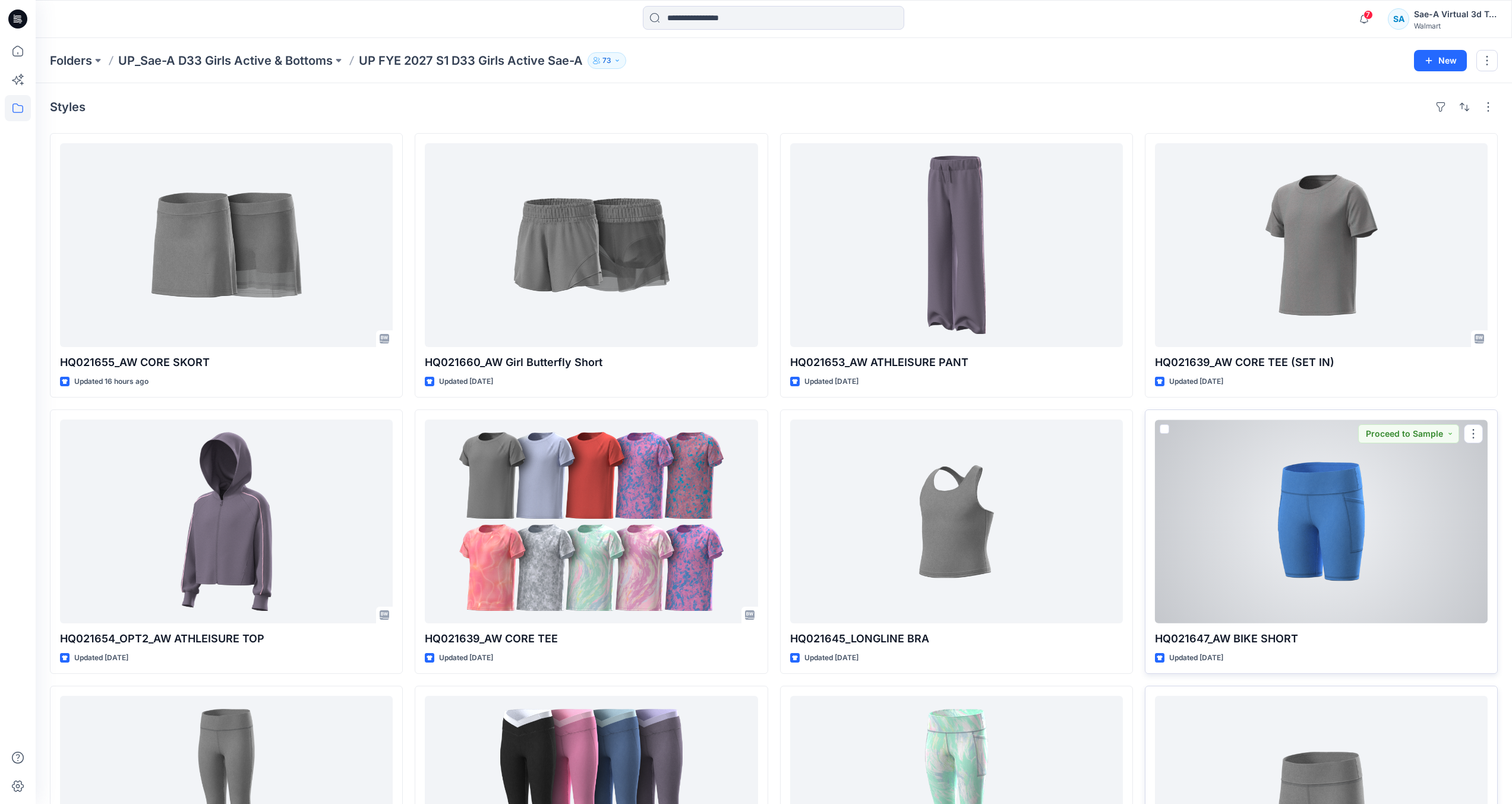
click at [1411, 516] on div at bounding box center [1321, 522] width 333 height 204
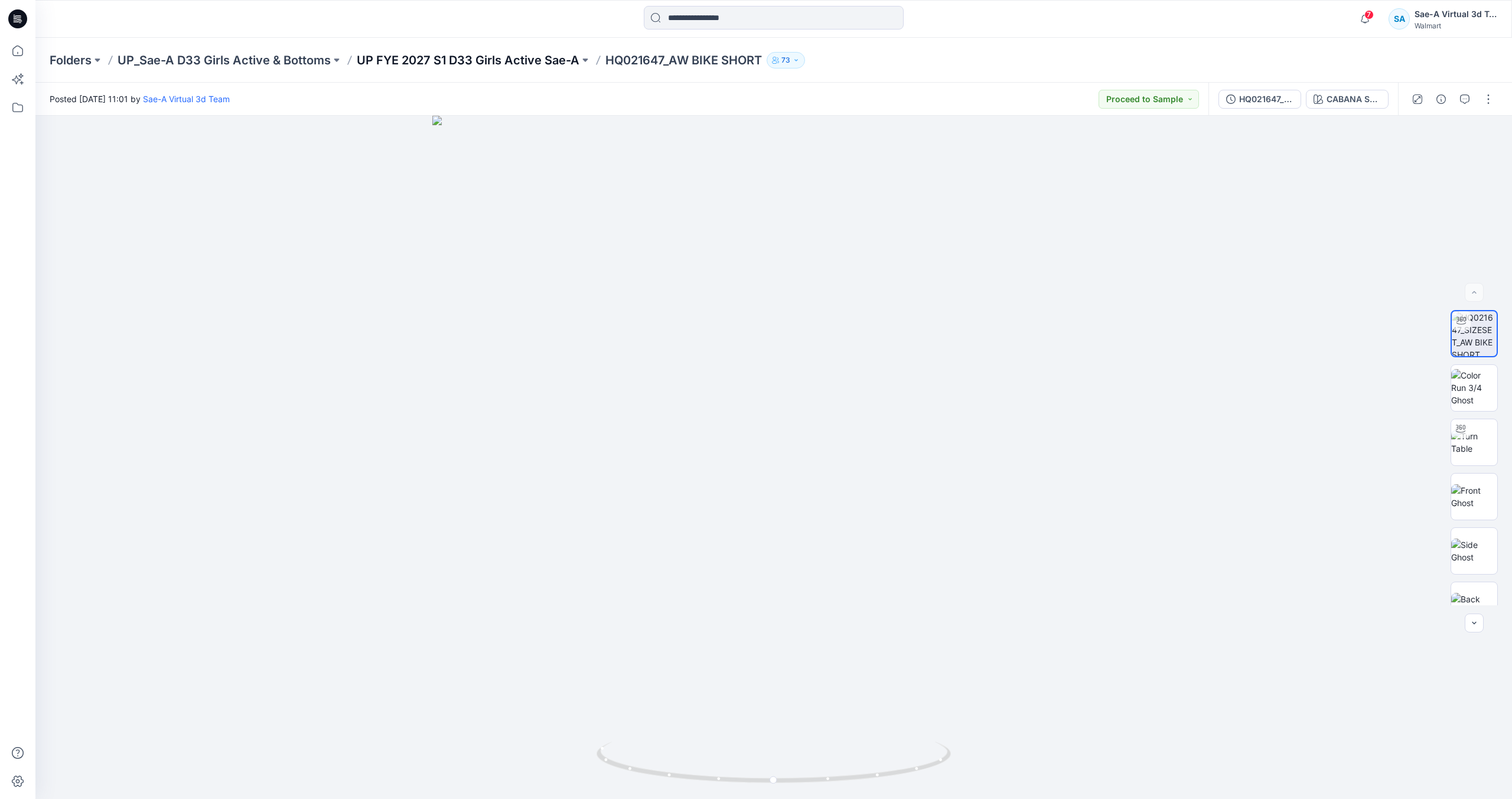
click at [542, 53] on p "UP FYE 2027 S1 D33 Girls Active Sae-A" at bounding box center [468, 60] width 223 height 17
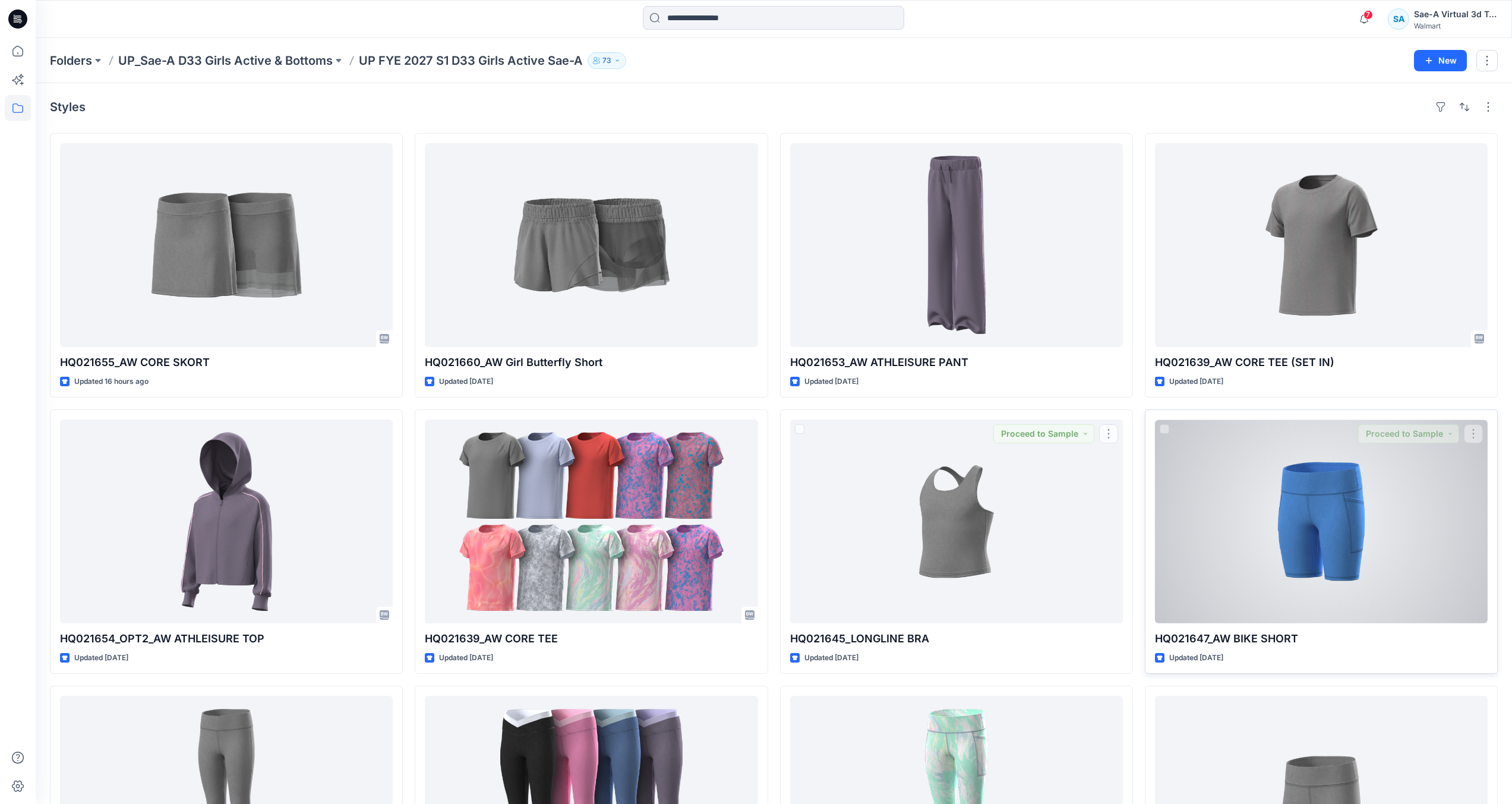
click at [1206, 557] on div at bounding box center [1321, 522] width 333 height 204
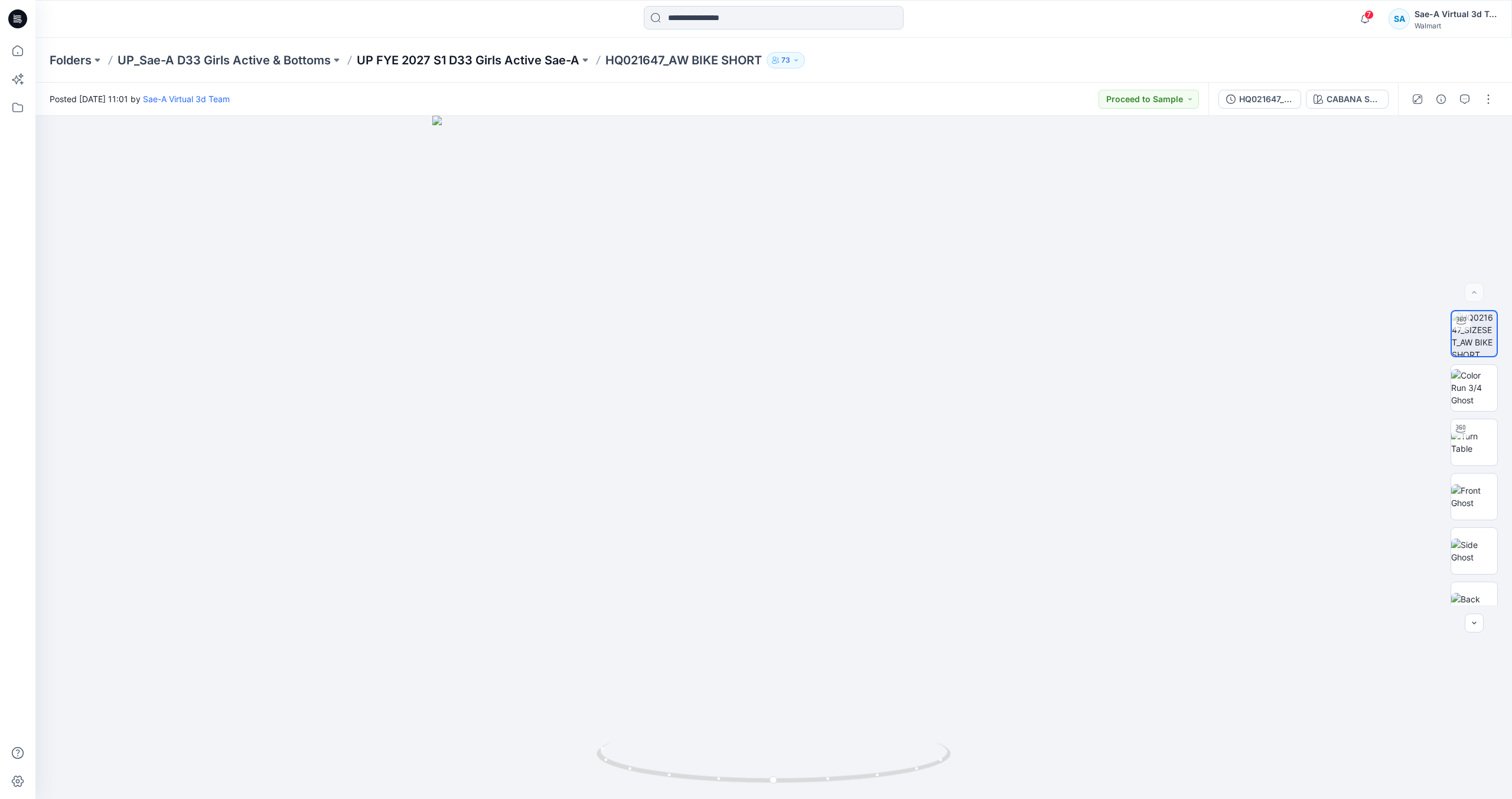
click at [514, 63] on p "UP FYE 2027 S1 D33 Girls Active Sae-A" at bounding box center [468, 60] width 223 height 17
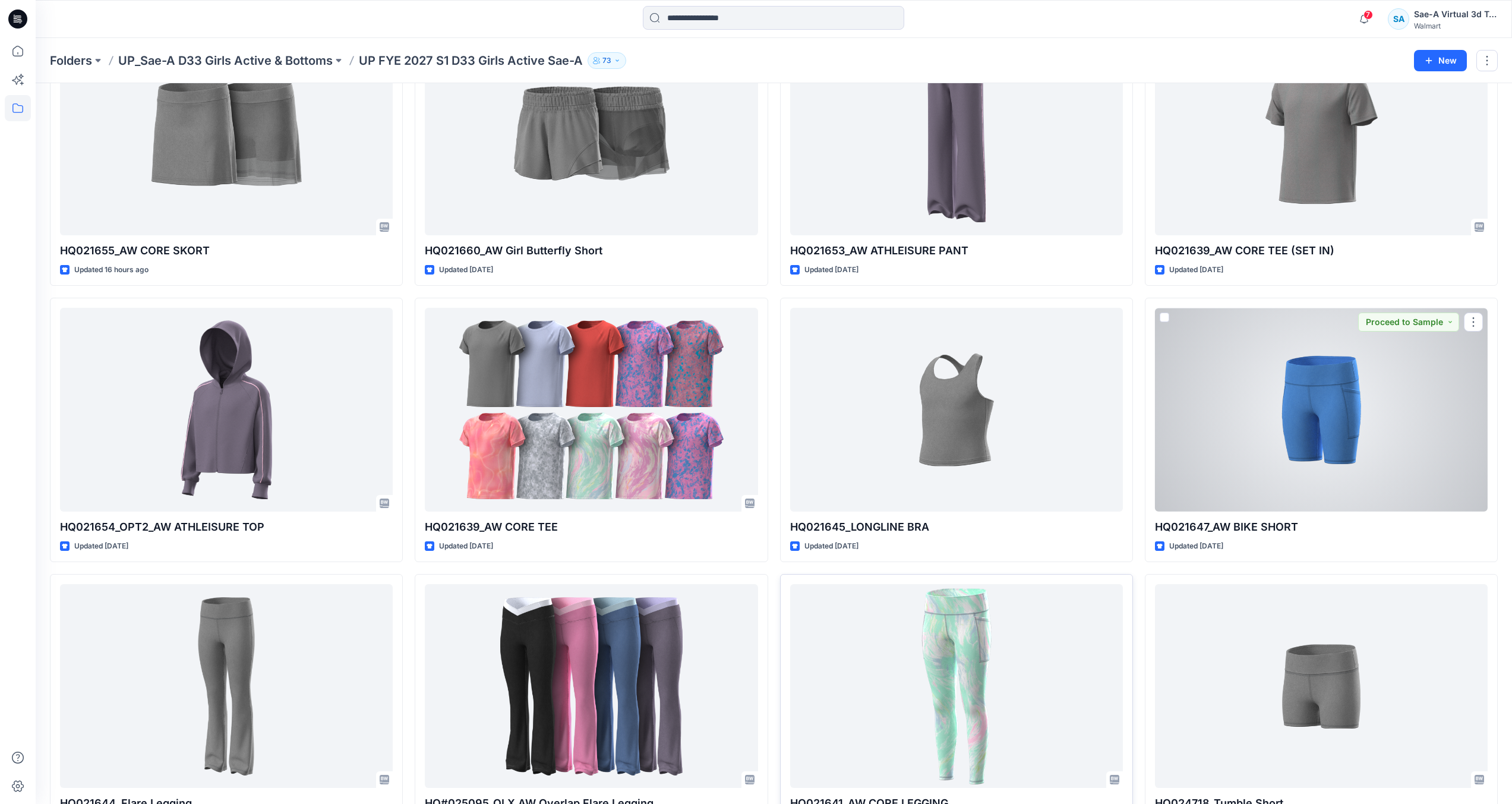
scroll to position [297, 0]
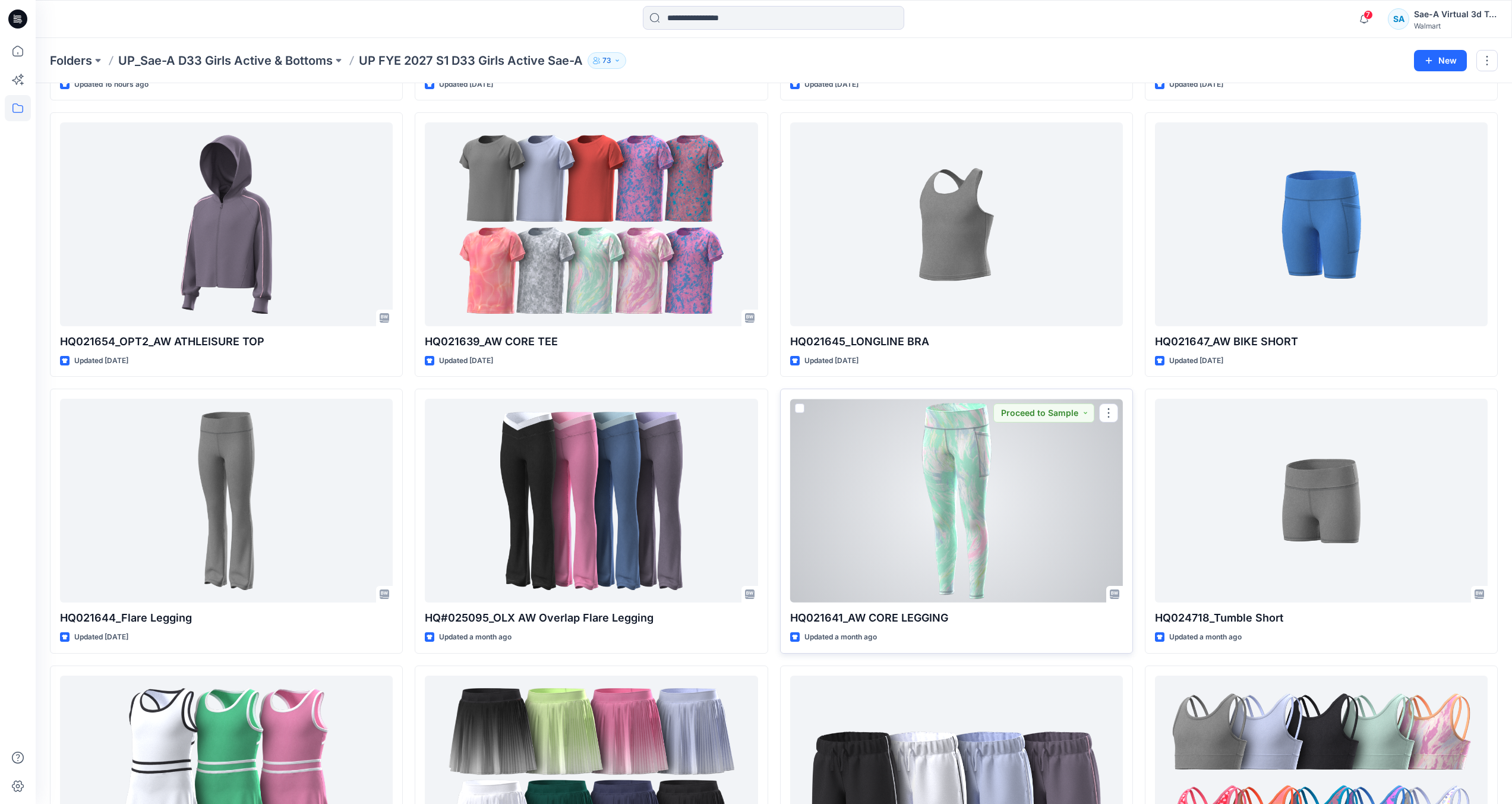
click at [975, 549] on div at bounding box center [957, 501] width 333 height 204
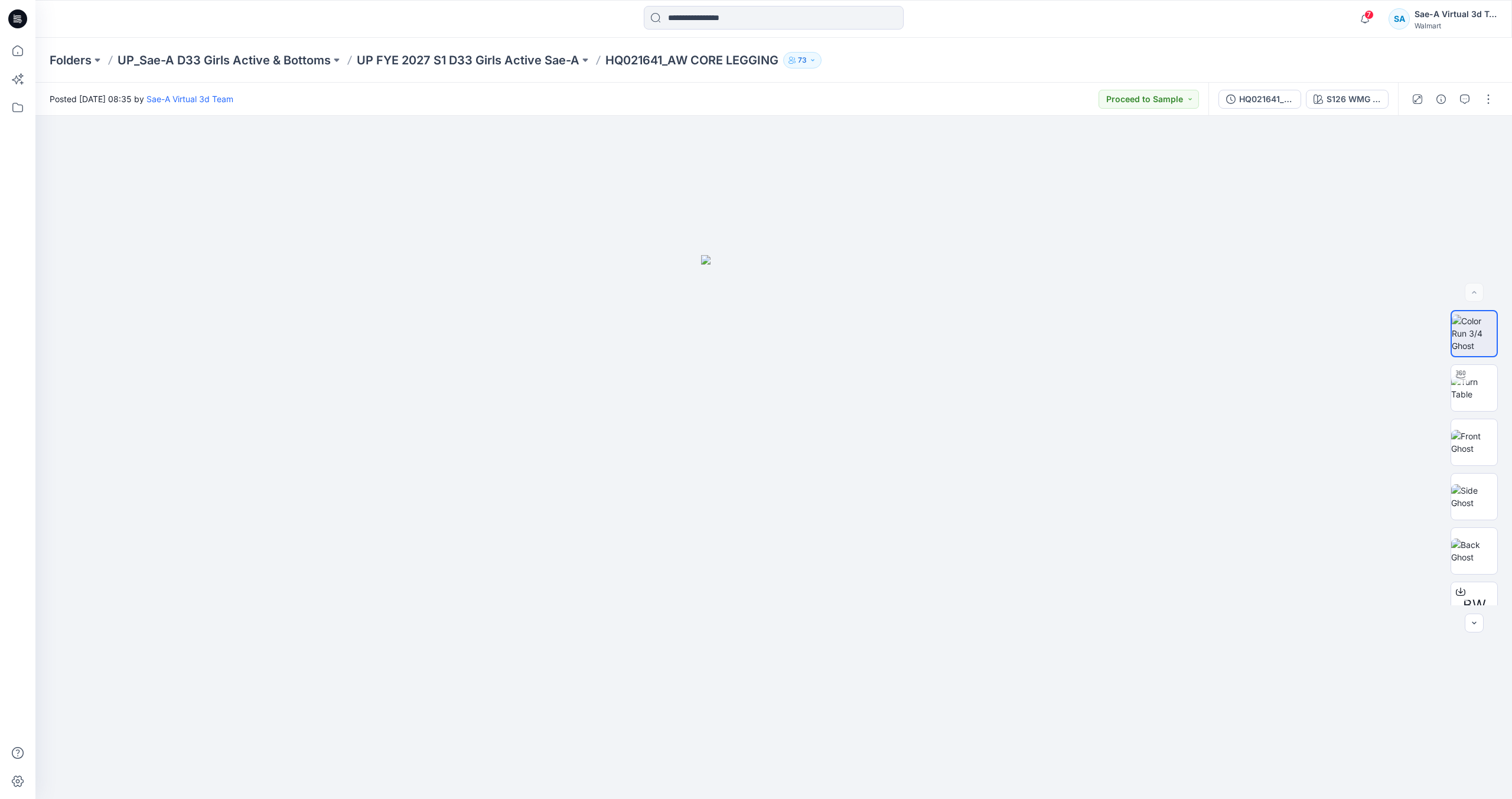
click at [414, 72] on div "Folders UP_Sae-A D33 Girls Active & Bottoms UP FYE 2027 S1 D33 Girls Active Sae…" at bounding box center [774, 60] width 1477 height 45
click at [423, 62] on p "UP FYE 2027 S1 D33 Girls Active Sae-A" at bounding box center [468, 60] width 223 height 17
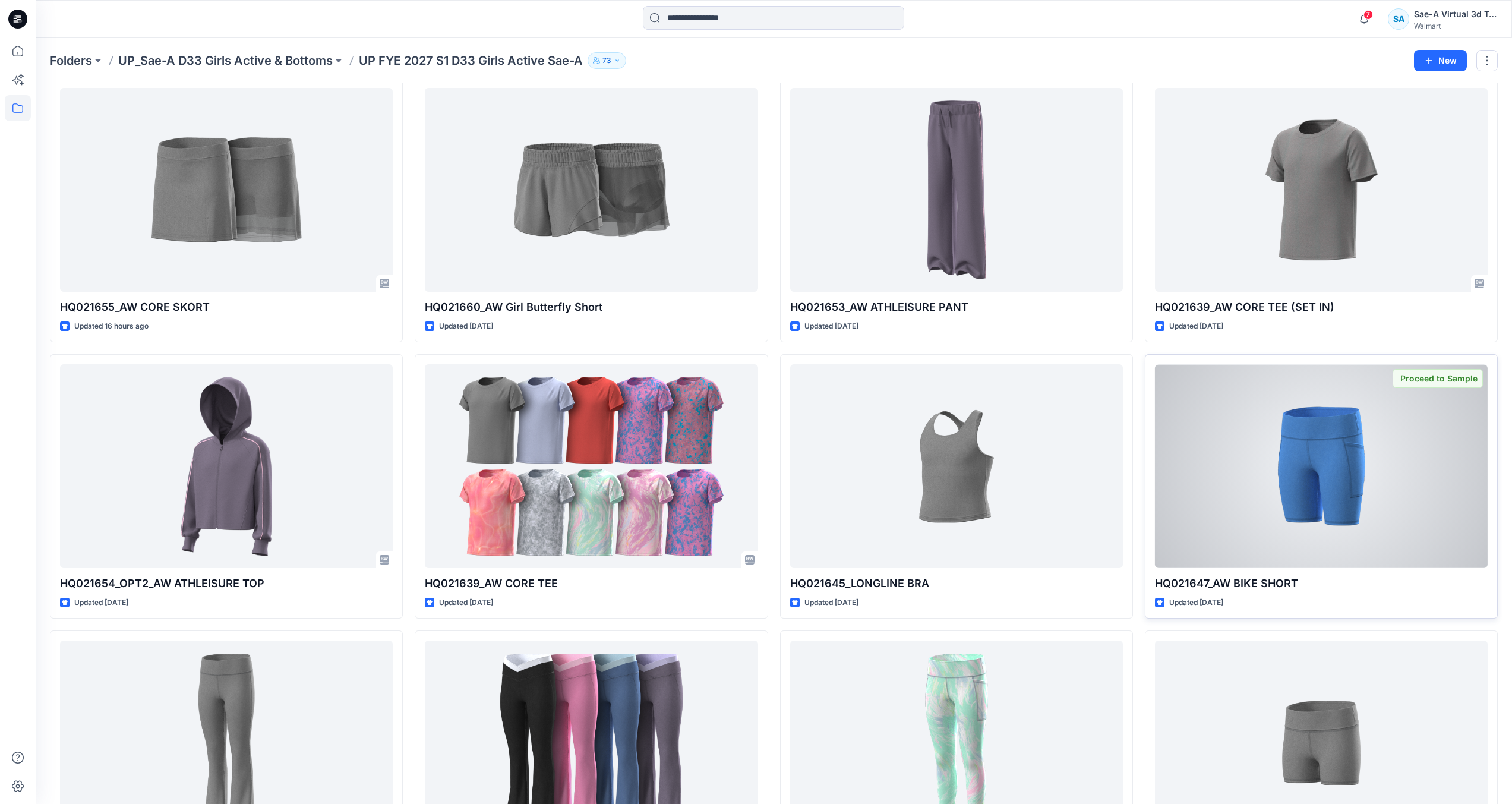
scroll to position [238, 0]
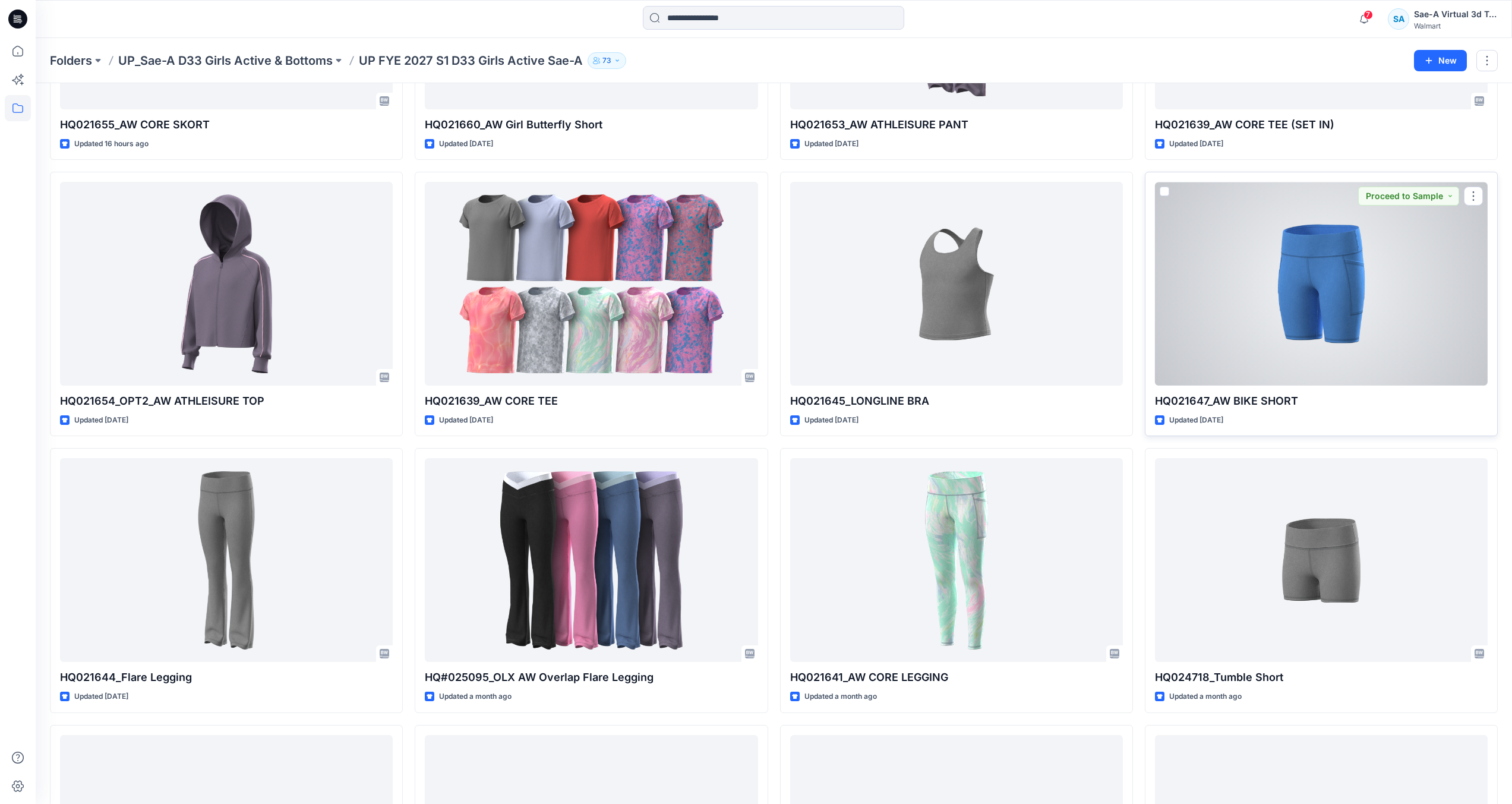
click at [1228, 356] on div at bounding box center [1321, 284] width 333 height 204
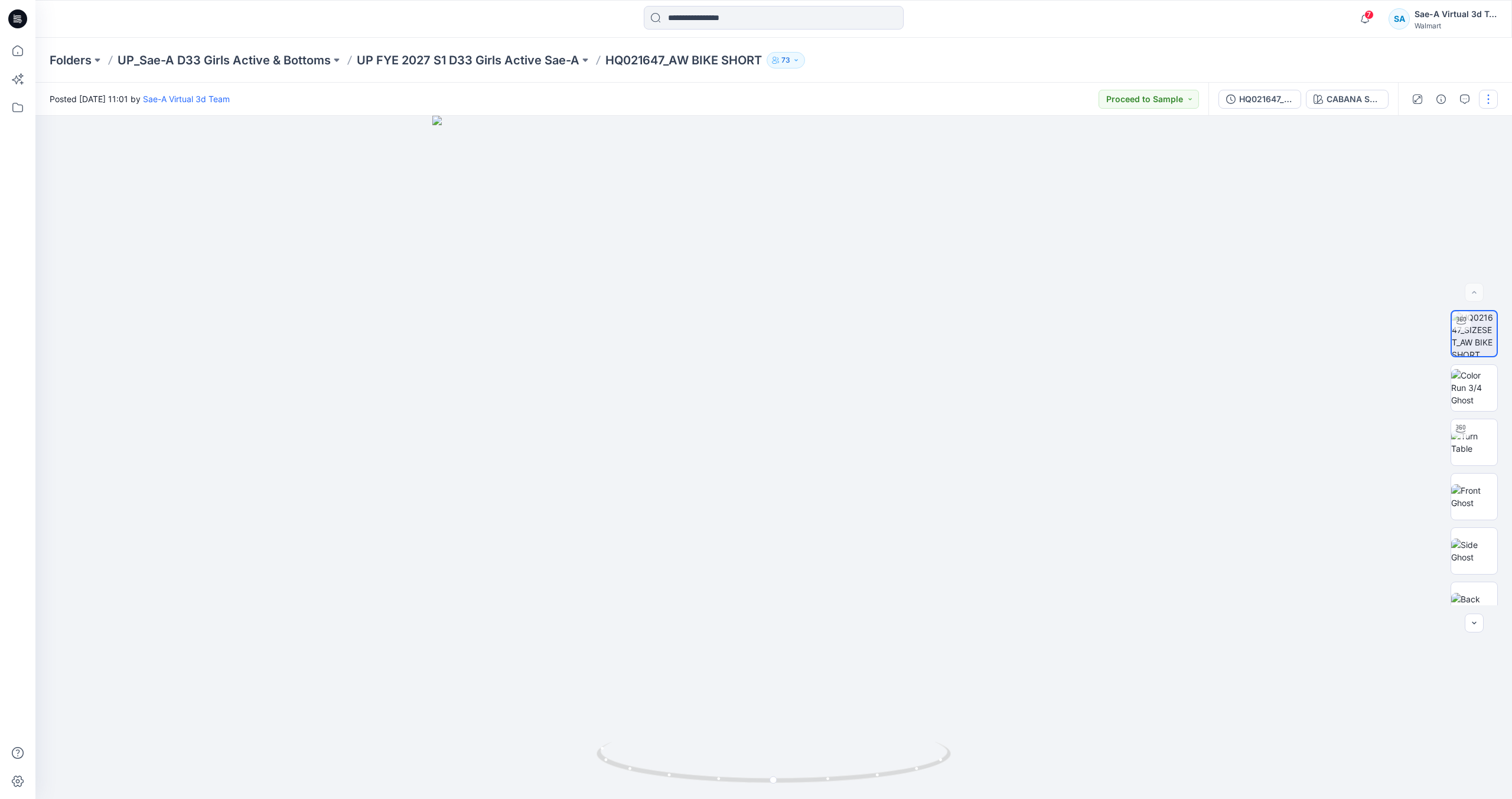
click at [1491, 104] on button "button" at bounding box center [1488, 99] width 19 height 19
click at [1407, 154] on p "Edit" at bounding box center [1413, 159] width 14 height 12
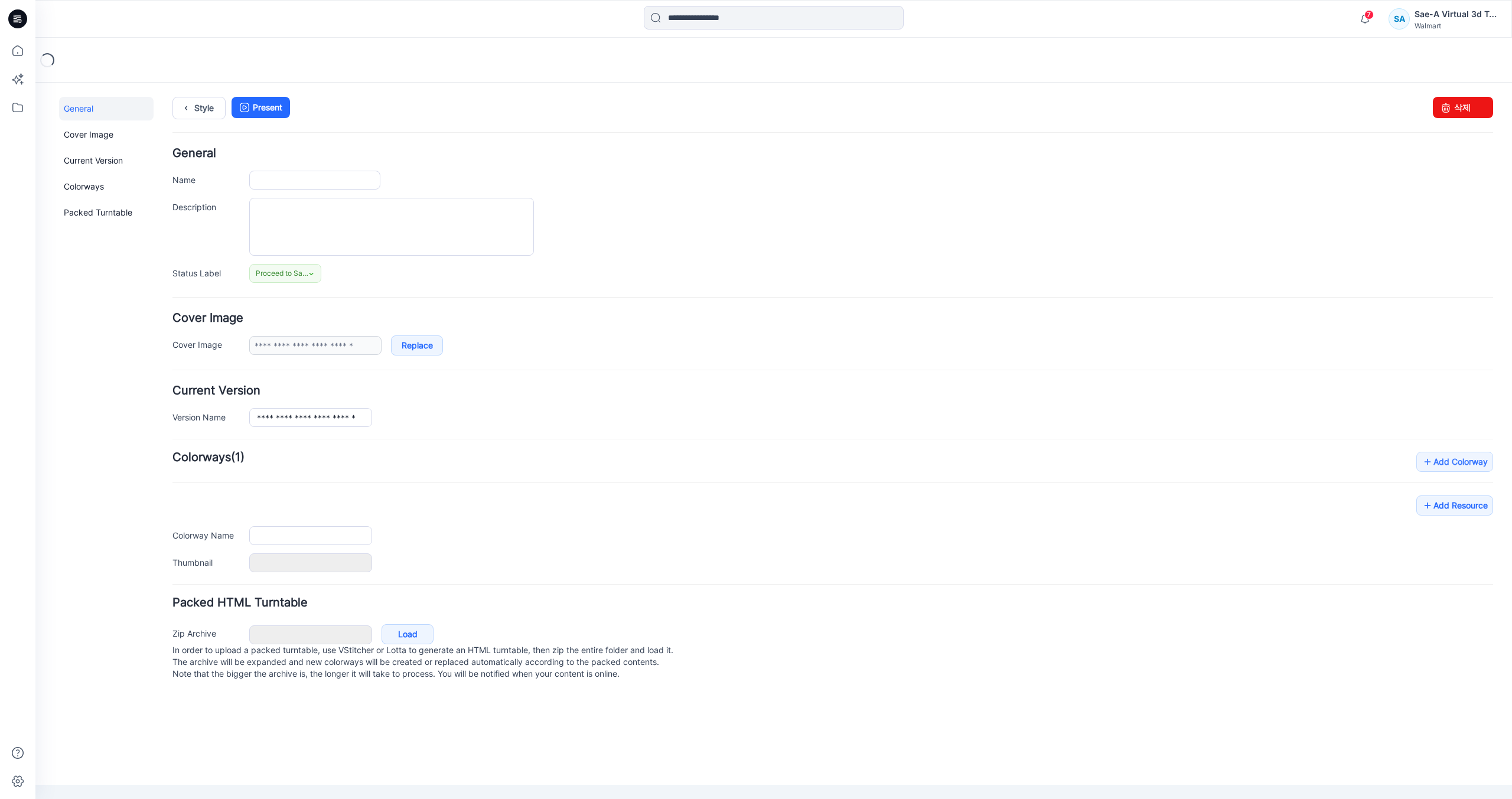
type input "**********"
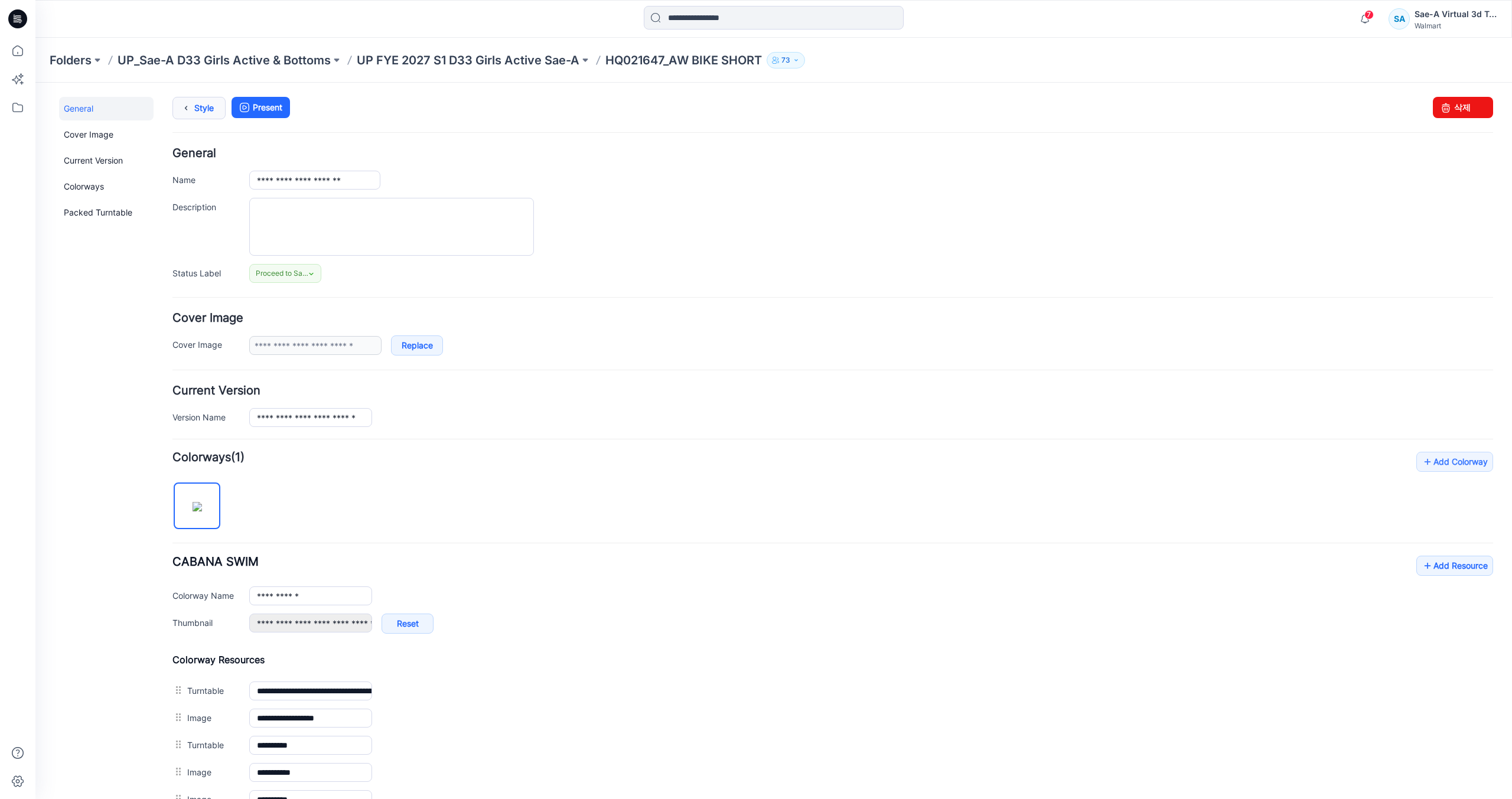
click at [210, 111] on link "Style" at bounding box center [199, 107] width 53 height 22
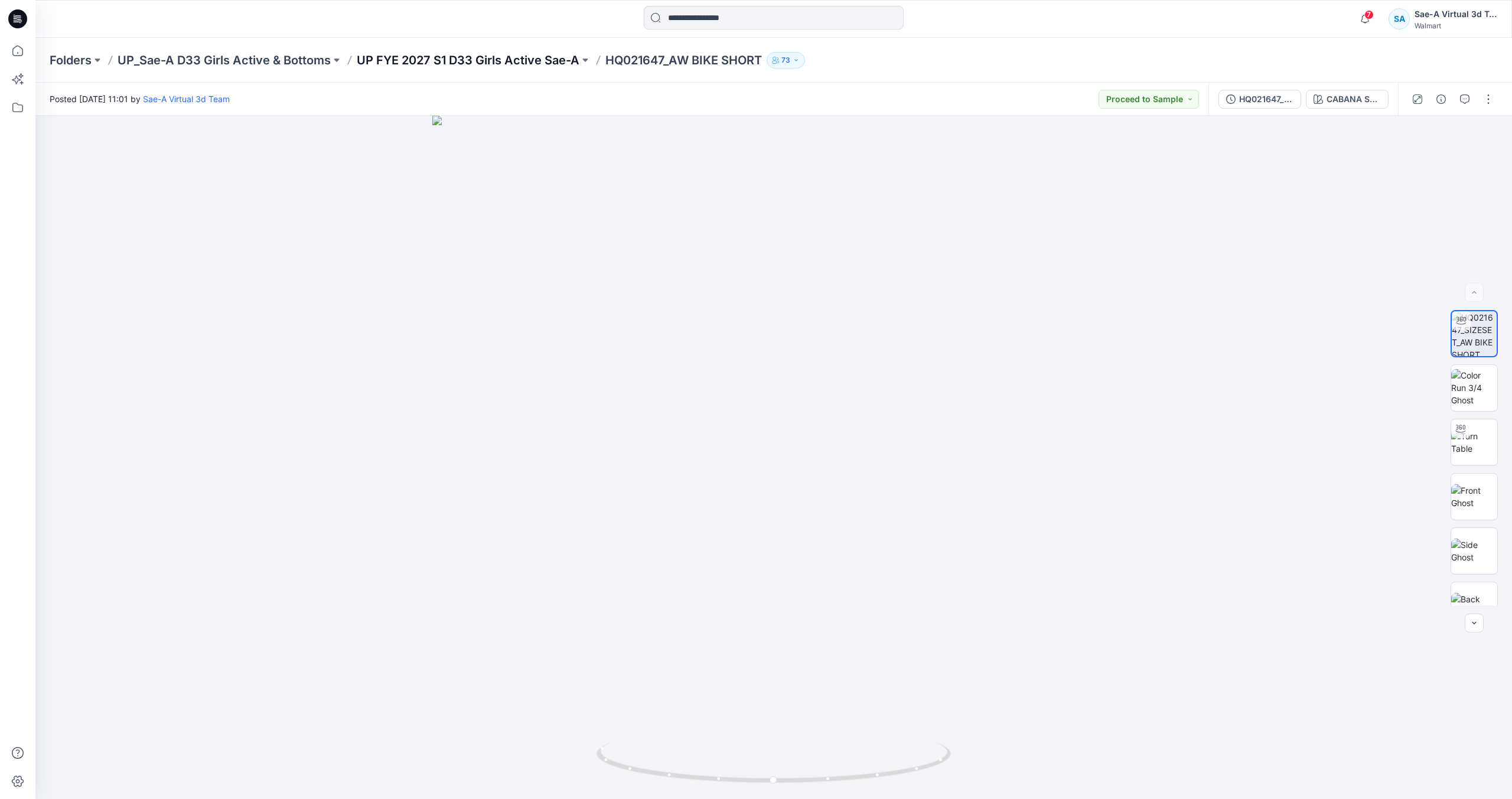
click at [440, 64] on p "UP FYE 2027 S1 D33 Girls Active Sae-A" at bounding box center [468, 60] width 223 height 17
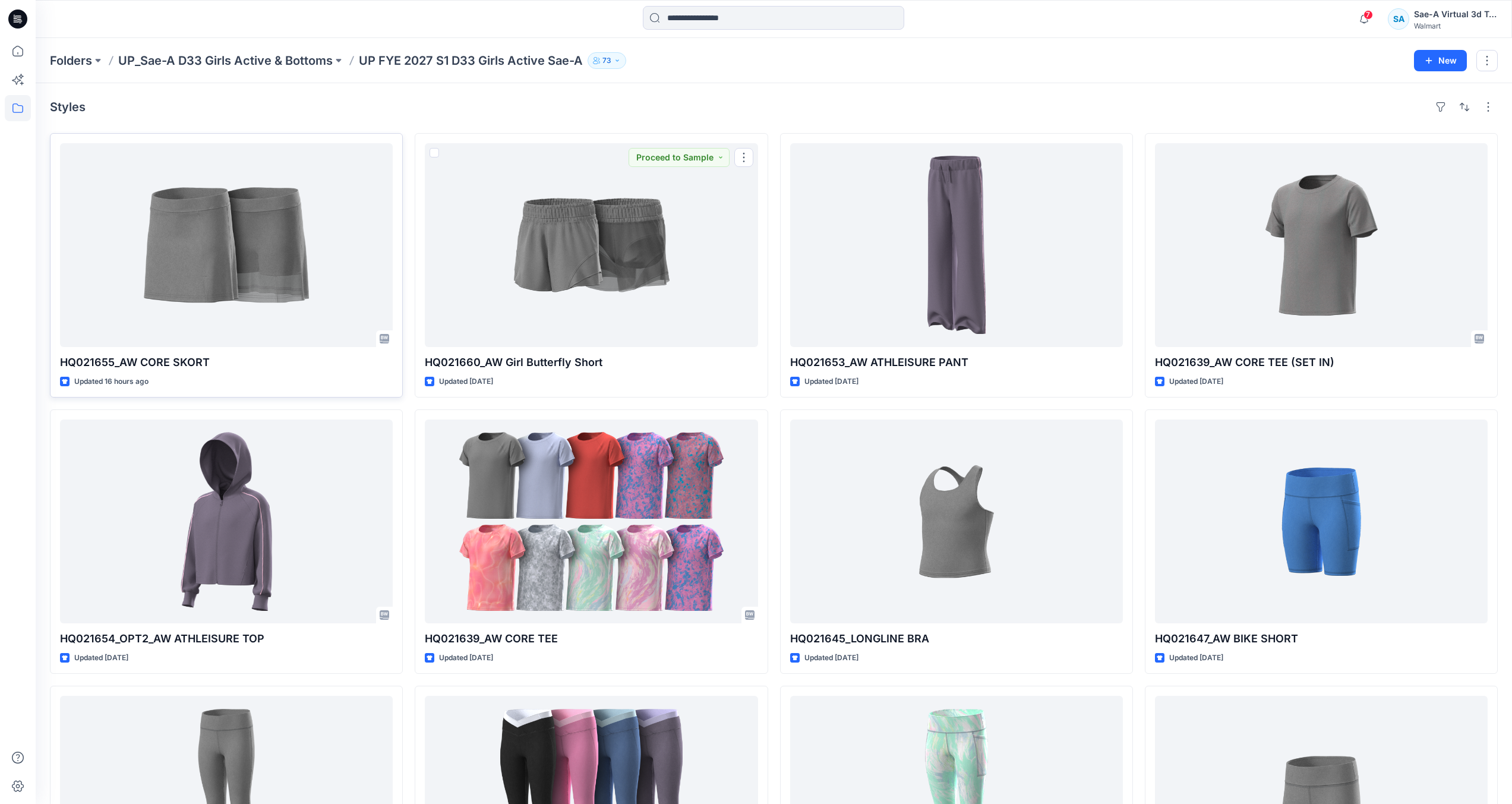
click at [324, 285] on div at bounding box center [226, 245] width 333 height 204
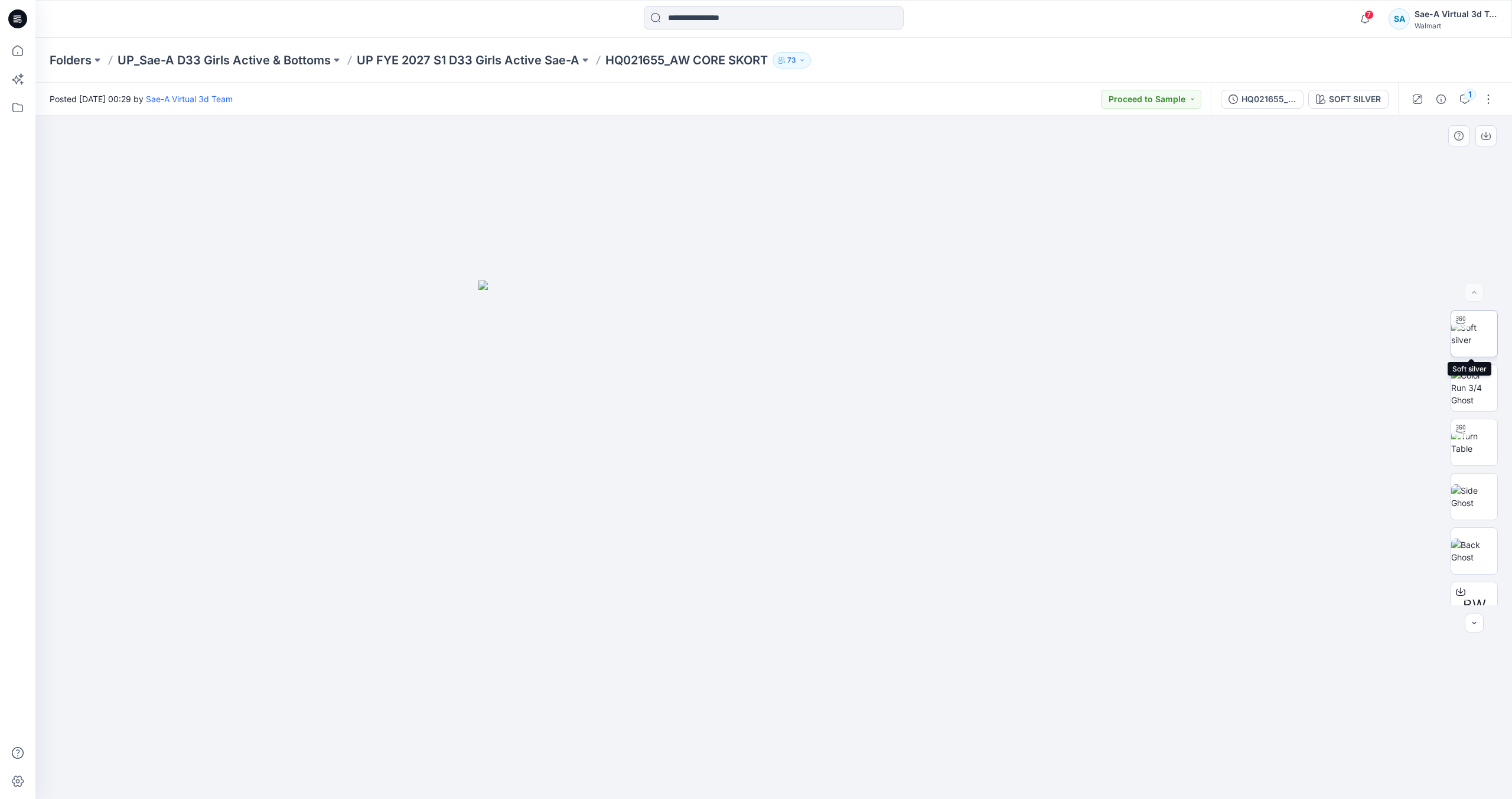
click at [1483, 346] on img at bounding box center [1475, 333] width 46 height 25
click at [680, 19] on input at bounding box center [774, 18] width 260 height 24
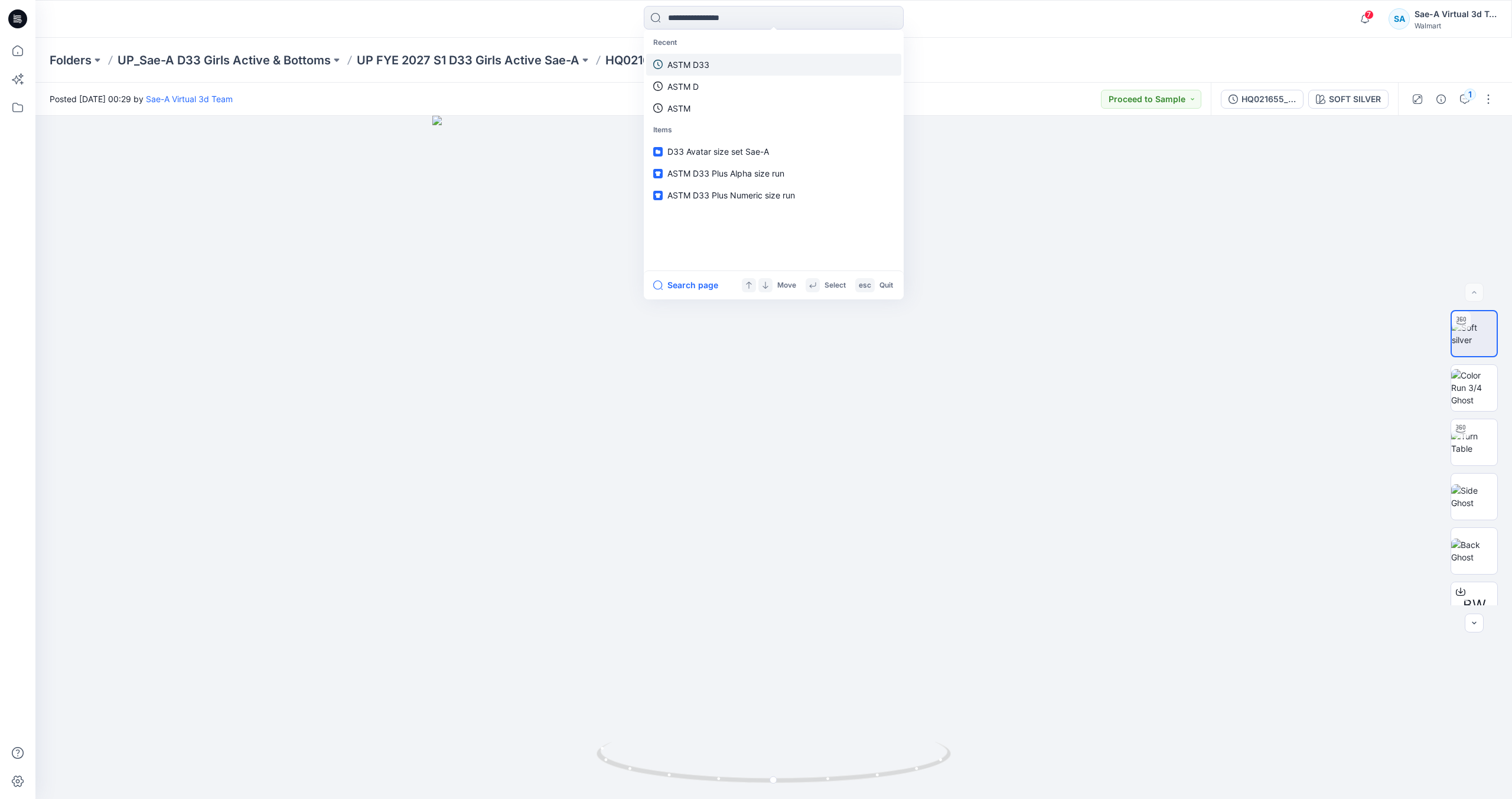
click at [704, 72] on link "ASTM D33" at bounding box center [774, 64] width 256 height 22
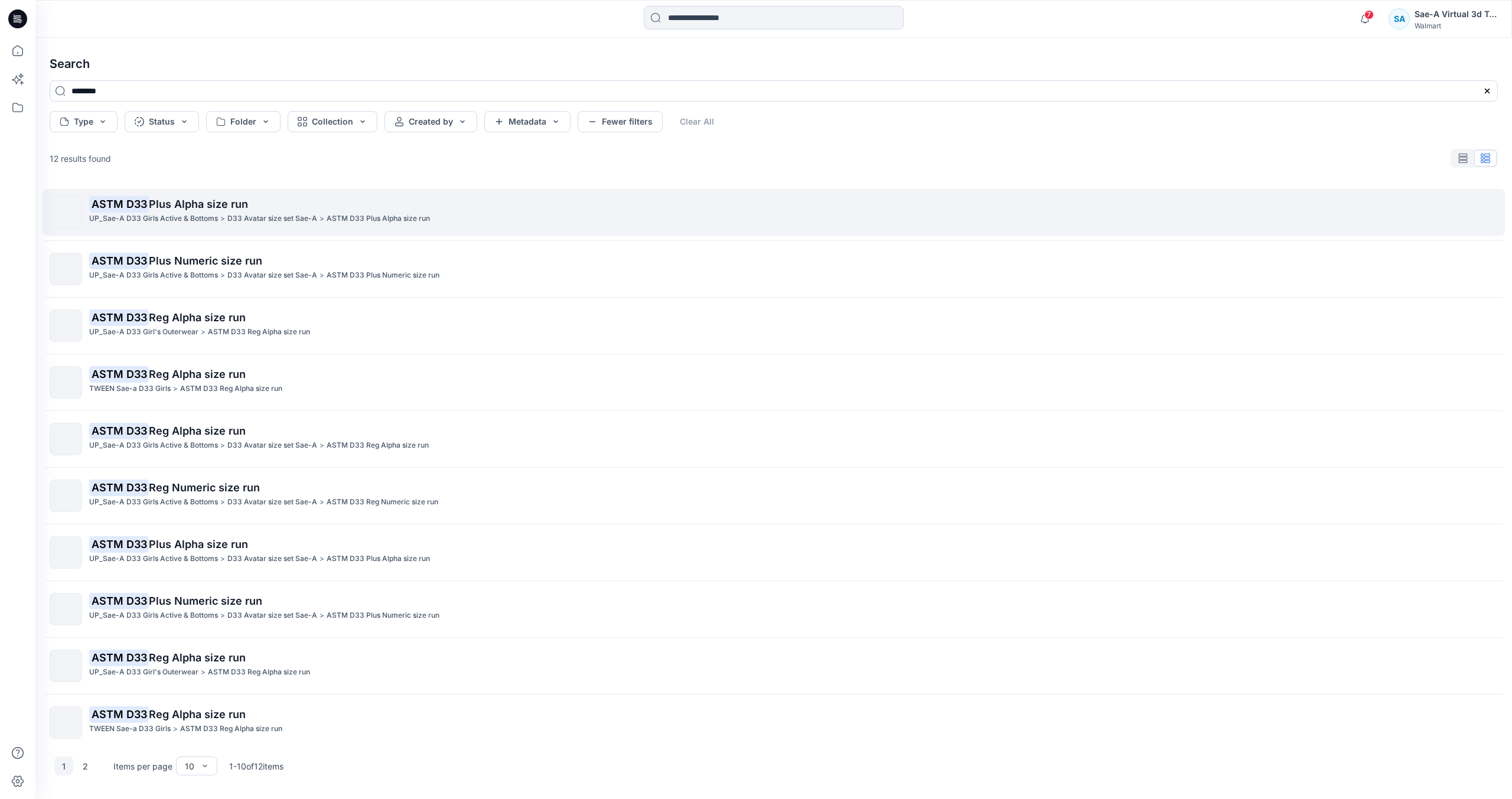
click at [211, 205] on span "Plus Alpha size run" at bounding box center [198, 204] width 99 height 12
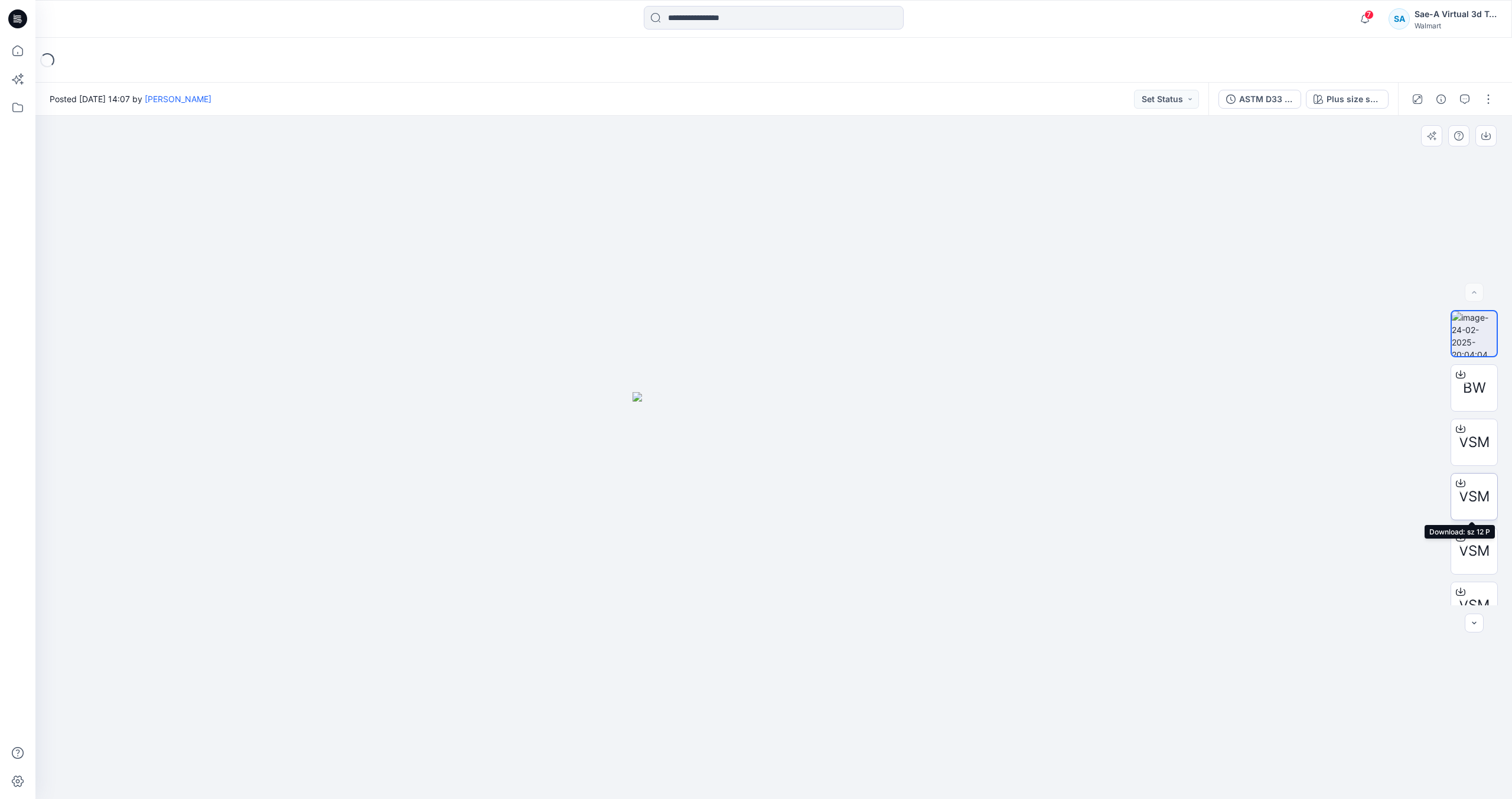
click at [1459, 483] on icon at bounding box center [1461, 481] width 5 height 6
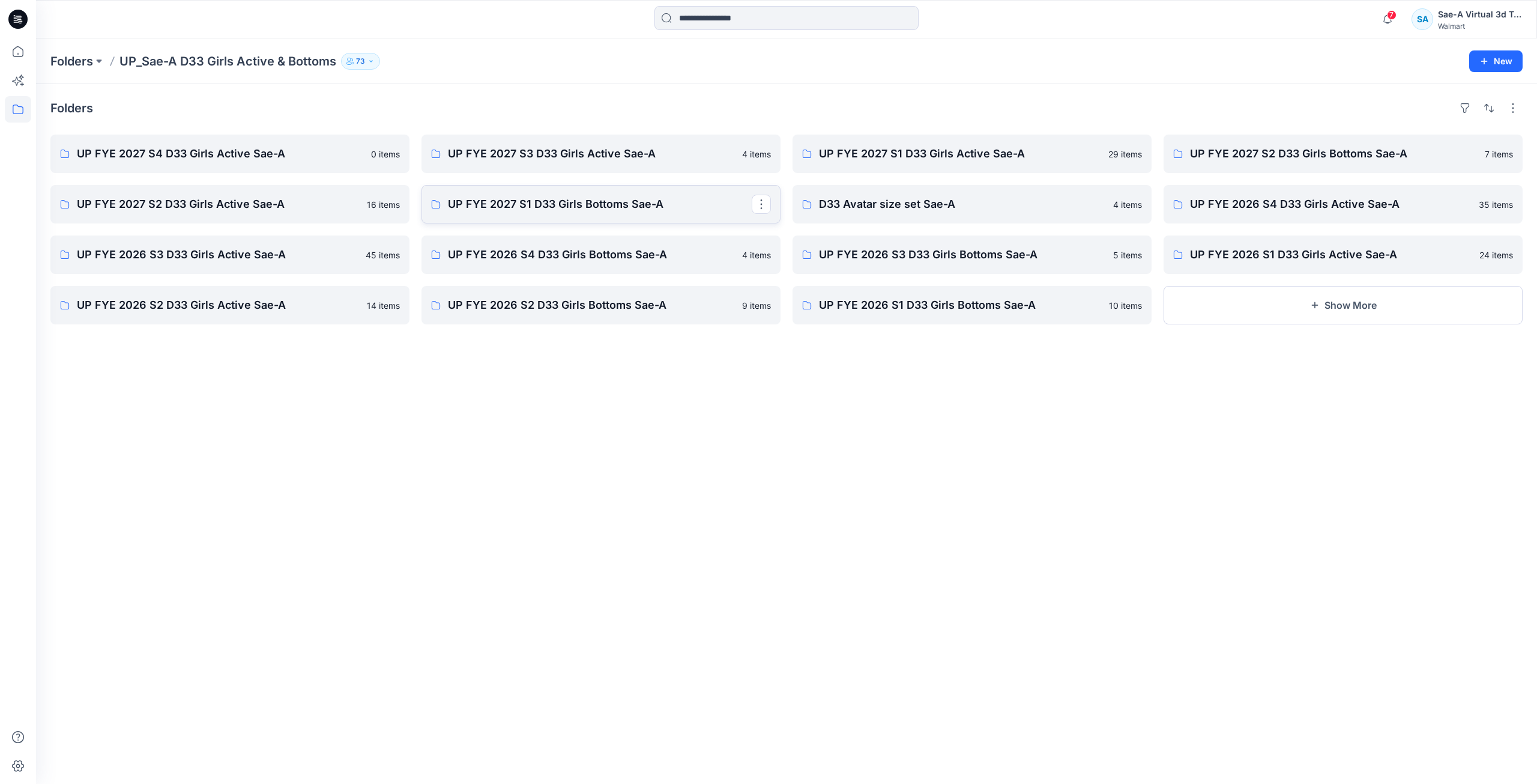
click at [509, 212] on p "UP FYE 2027 S1 D33 Girls Bottoms Sae-A" at bounding box center [600, 204] width 304 height 17
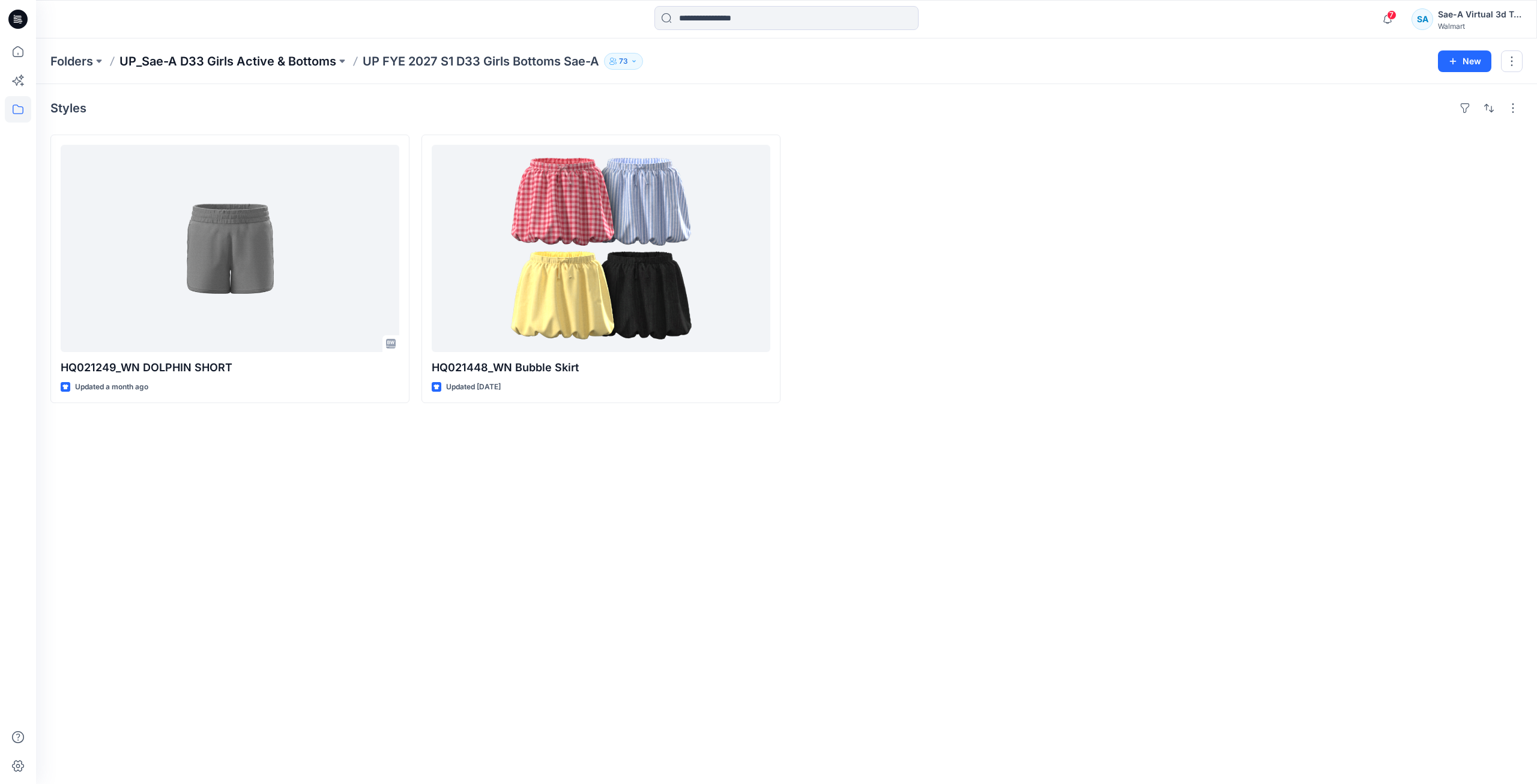
click at [283, 57] on p "UP_Sae-A D33 Girls Active & Bottoms" at bounding box center [228, 61] width 217 height 17
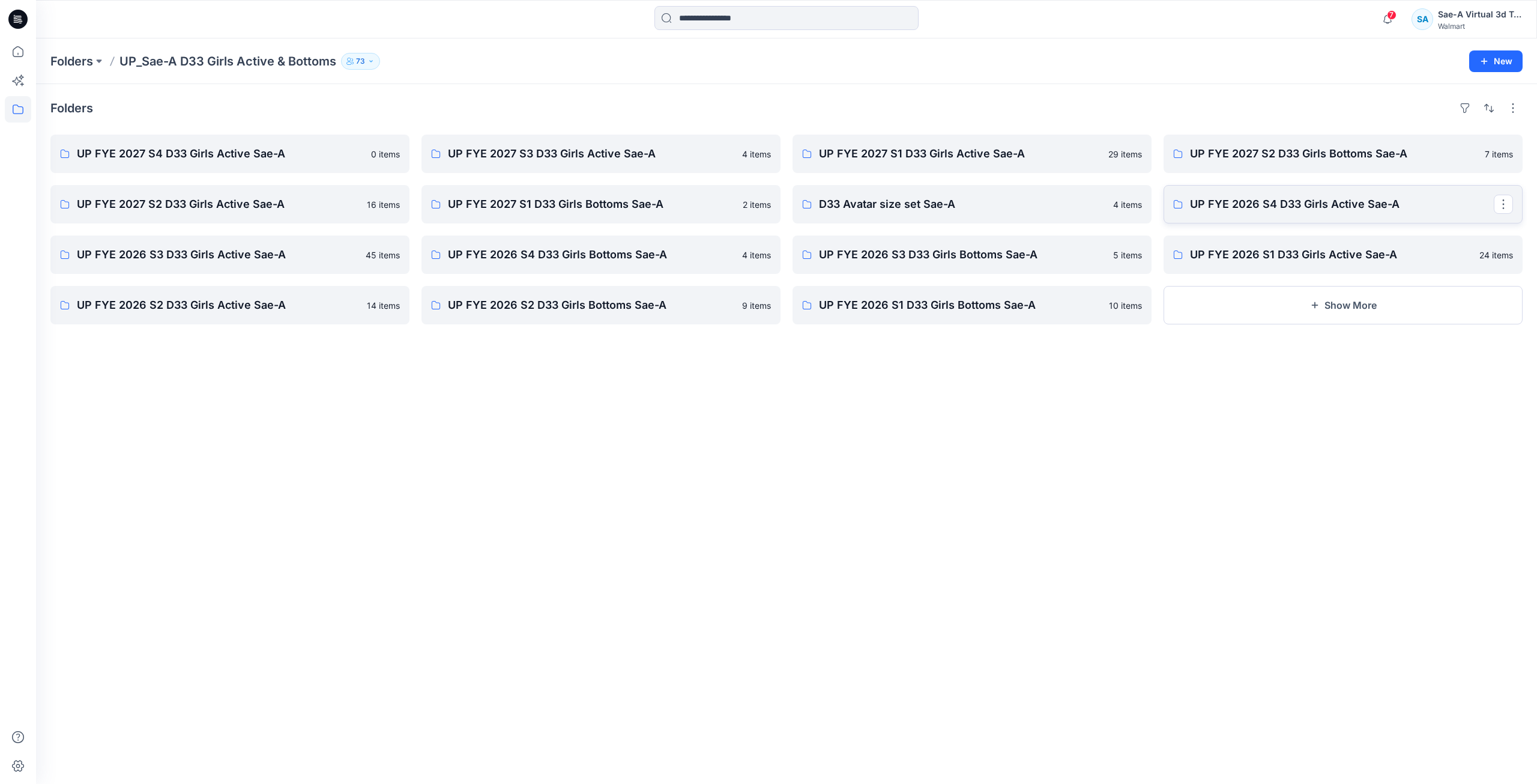
click at [1296, 199] on p "UP FYE 2026 S4 D33 Girls Active Sae-A" at bounding box center [1342, 204] width 304 height 17
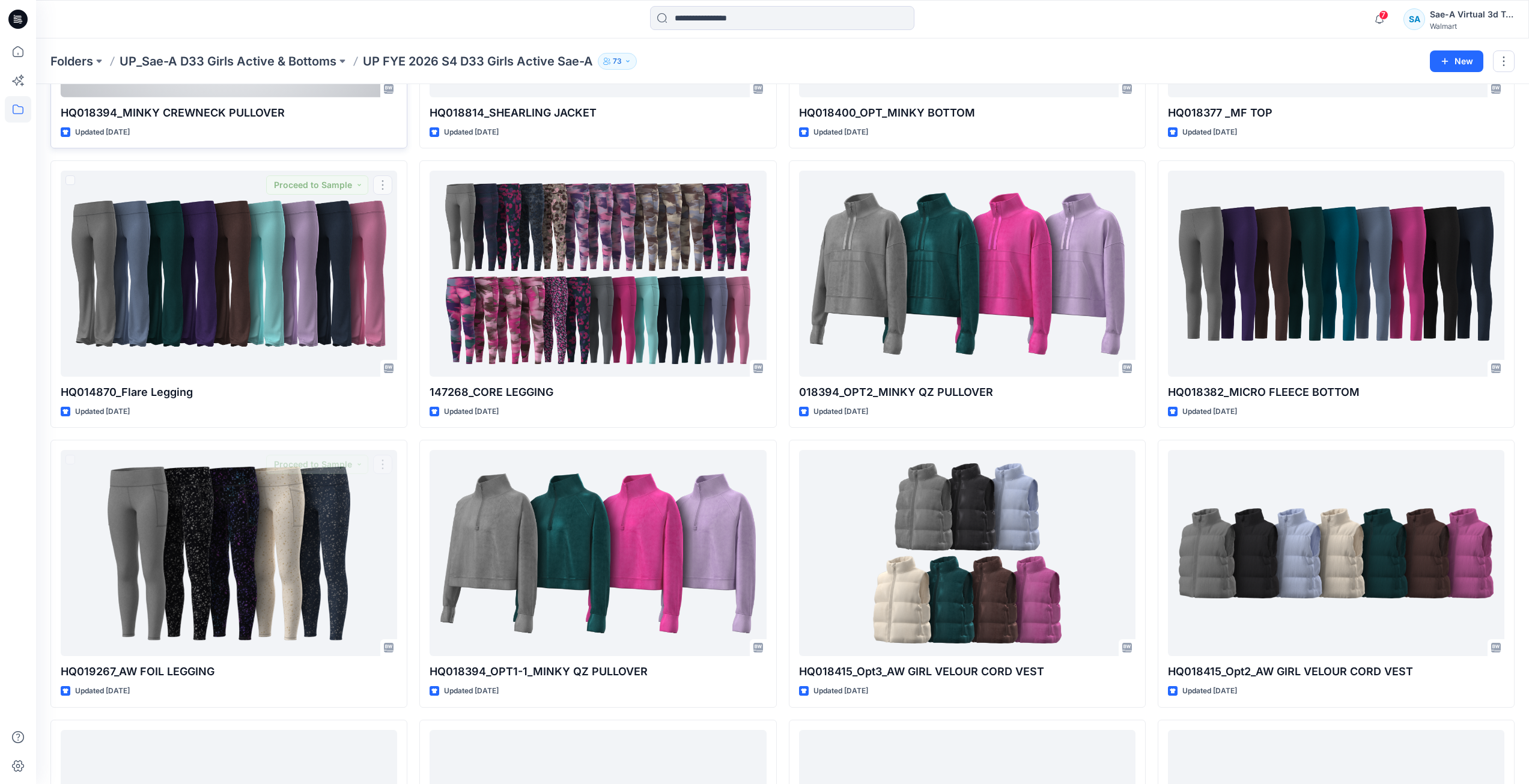
scroll to position [186, 0]
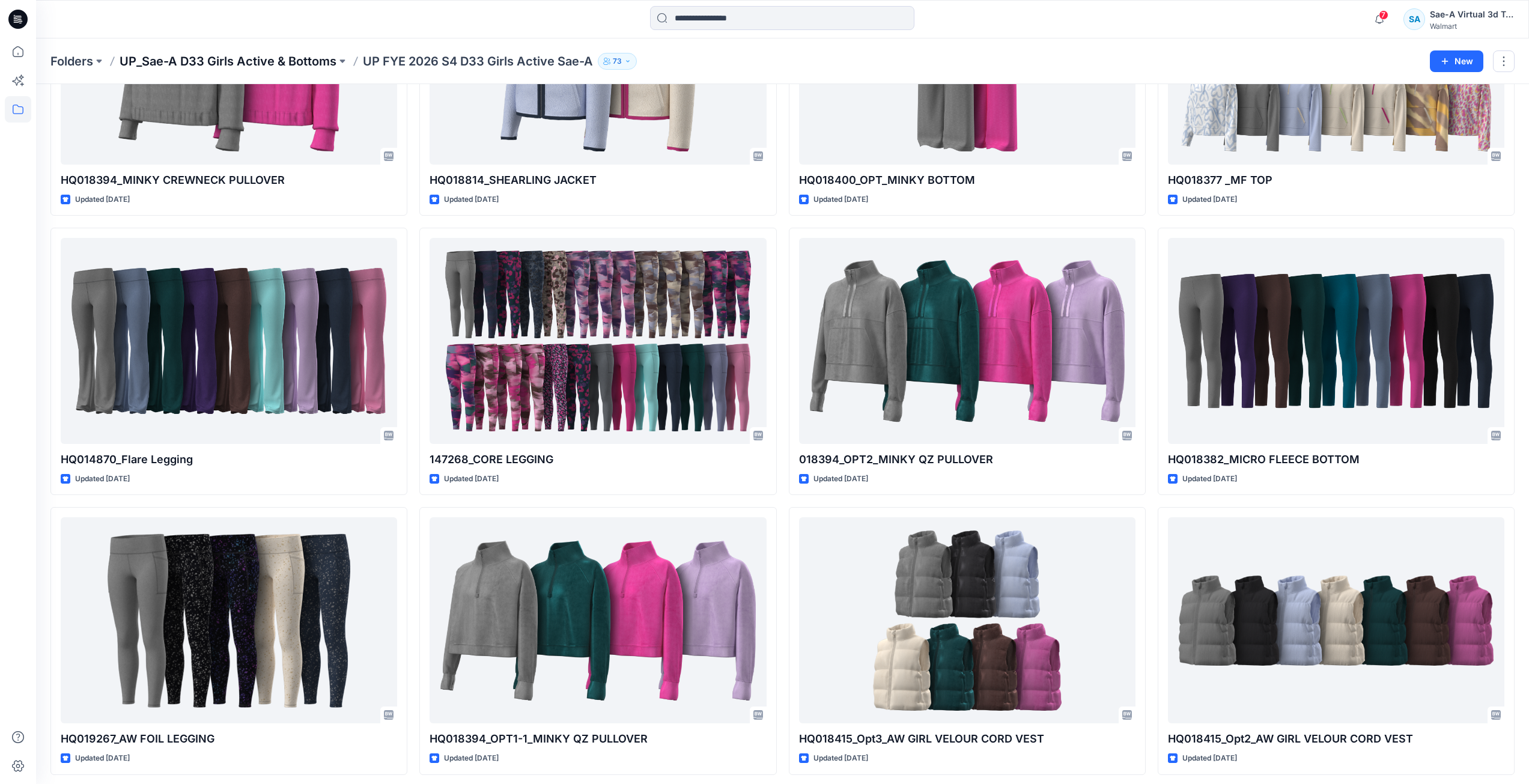
click at [277, 63] on p "UP_Sae-A D33 Girls Active & Bottoms" at bounding box center [228, 61] width 217 height 17
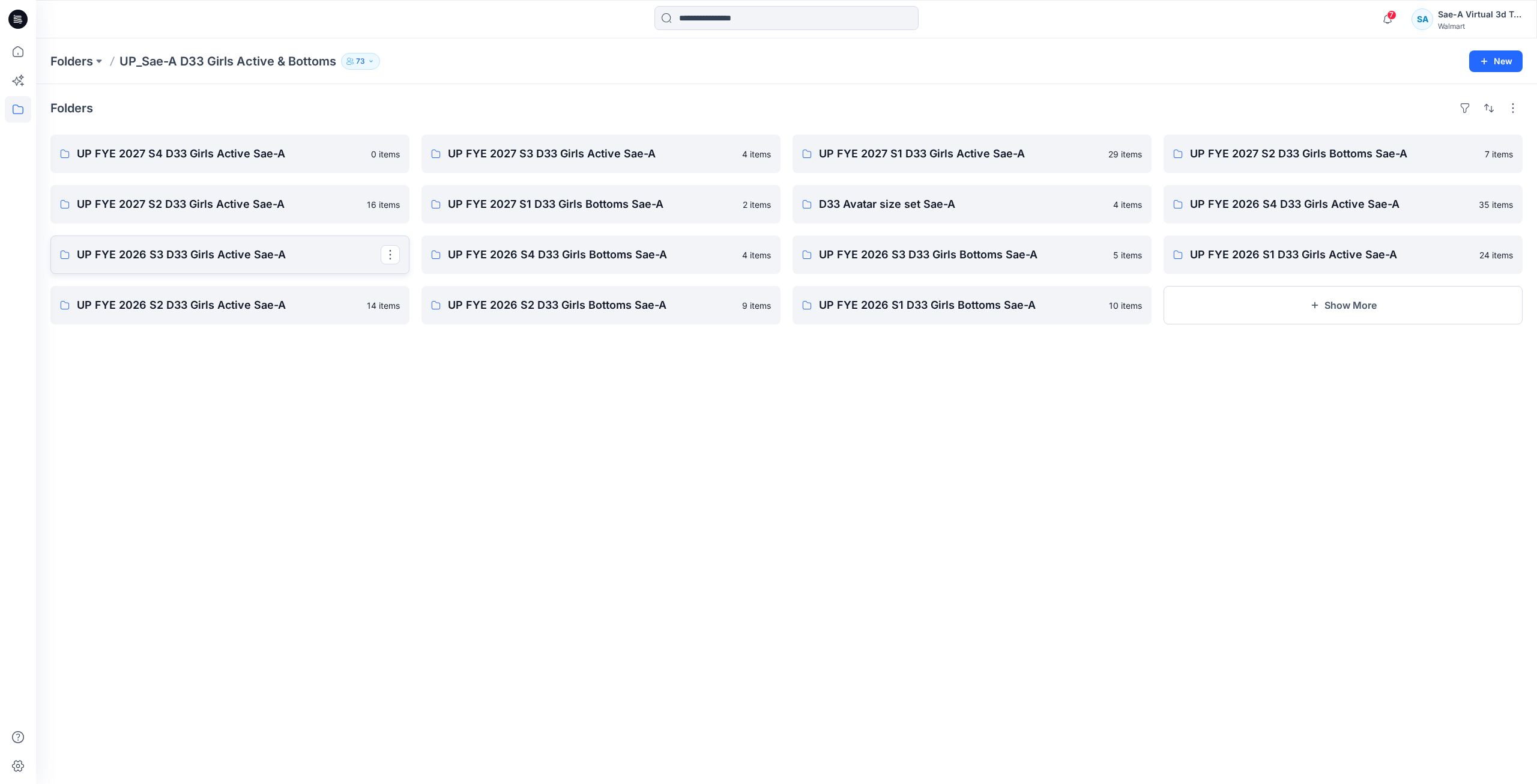
click at [268, 257] on p "UP FYE 2026 S3 D33 Girls Active Sae-A" at bounding box center [229, 254] width 304 height 17
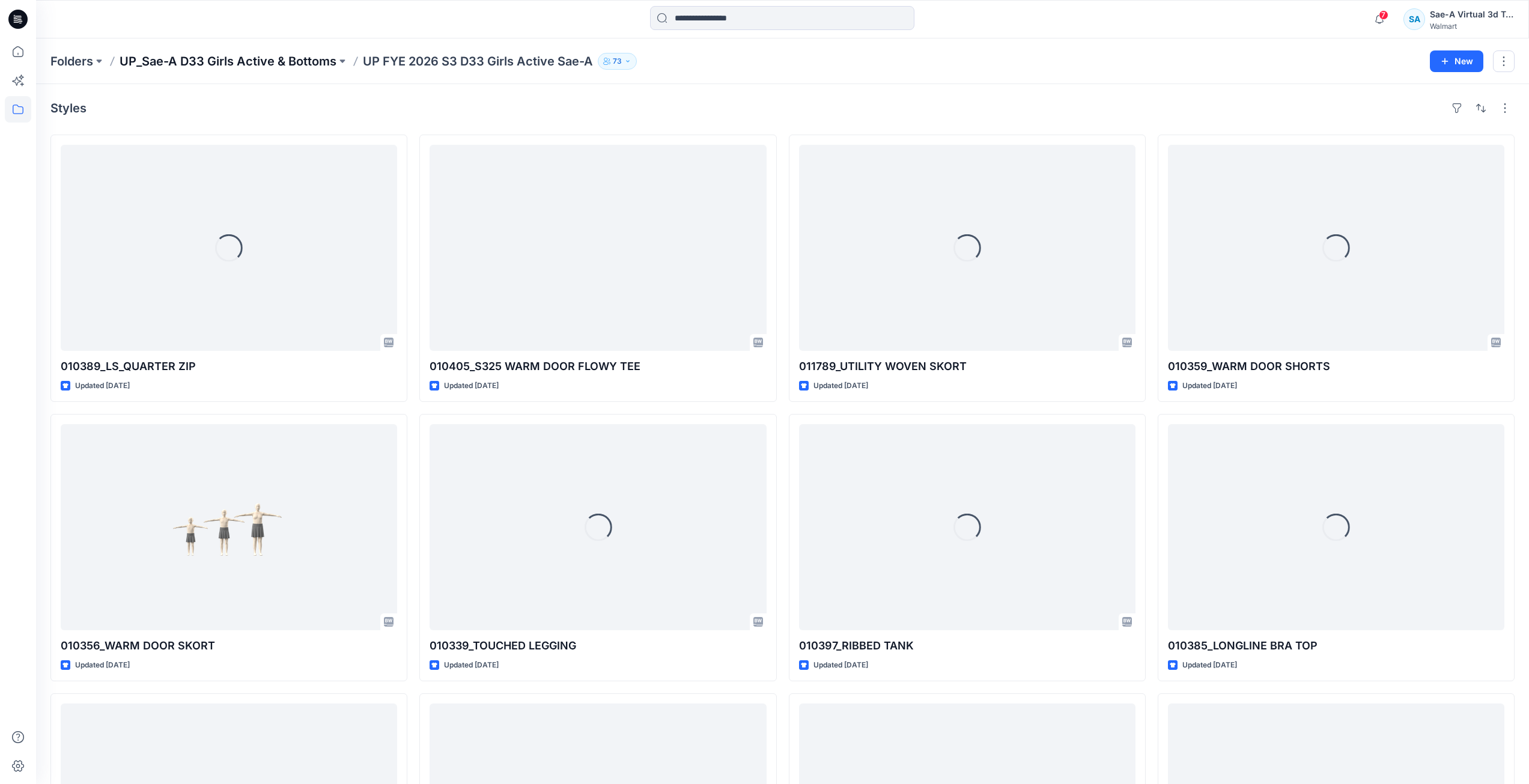
click at [251, 54] on p "UP_Sae-A D33 Girls Active & Bottoms" at bounding box center [228, 61] width 217 height 17
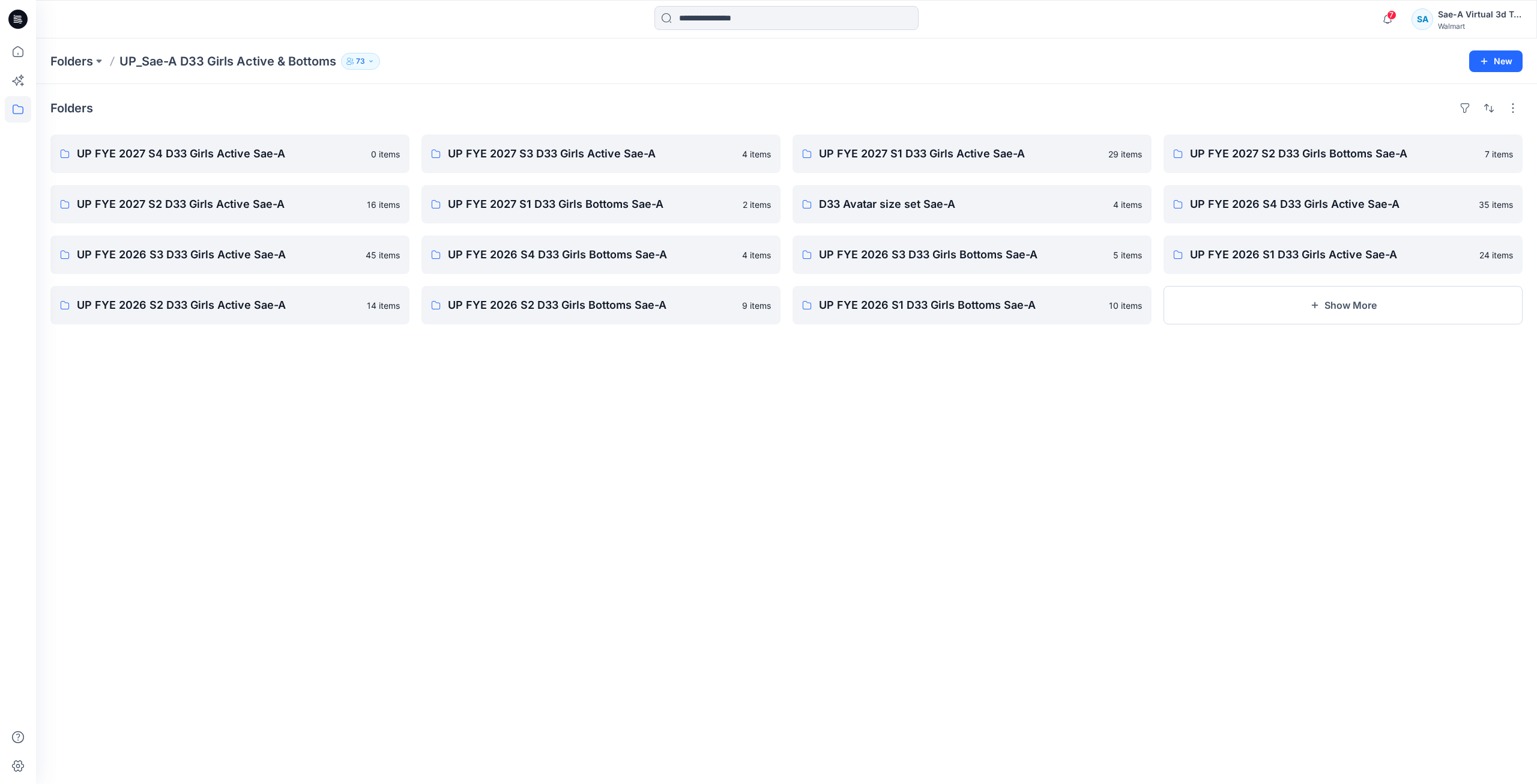
click at [1155, 450] on div "Folders UP FYE 2027 S4 D33 Girls Active Sae-A 0 items UP FYE 2027 S2 D33 Girls …" at bounding box center [786, 433] width 1501 height 699
click at [866, 701] on div "Folders UP FYE 2027 S4 D33 Girls Active Sae-A 0 items UP FYE 2027 S2 D33 Girls …" at bounding box center [786, 433] width 1501 height 699
click at [230, 499] on div "Folders UP FYE 2027 S4 D33 Girls Active Sae-A 0 items UP FYE 2027 S2 D33 Girls …" at bounding box center [786, 433] width 1501 height 699
click at [16, 56] on icon at bounding box center [18, 52] width 26 height 26
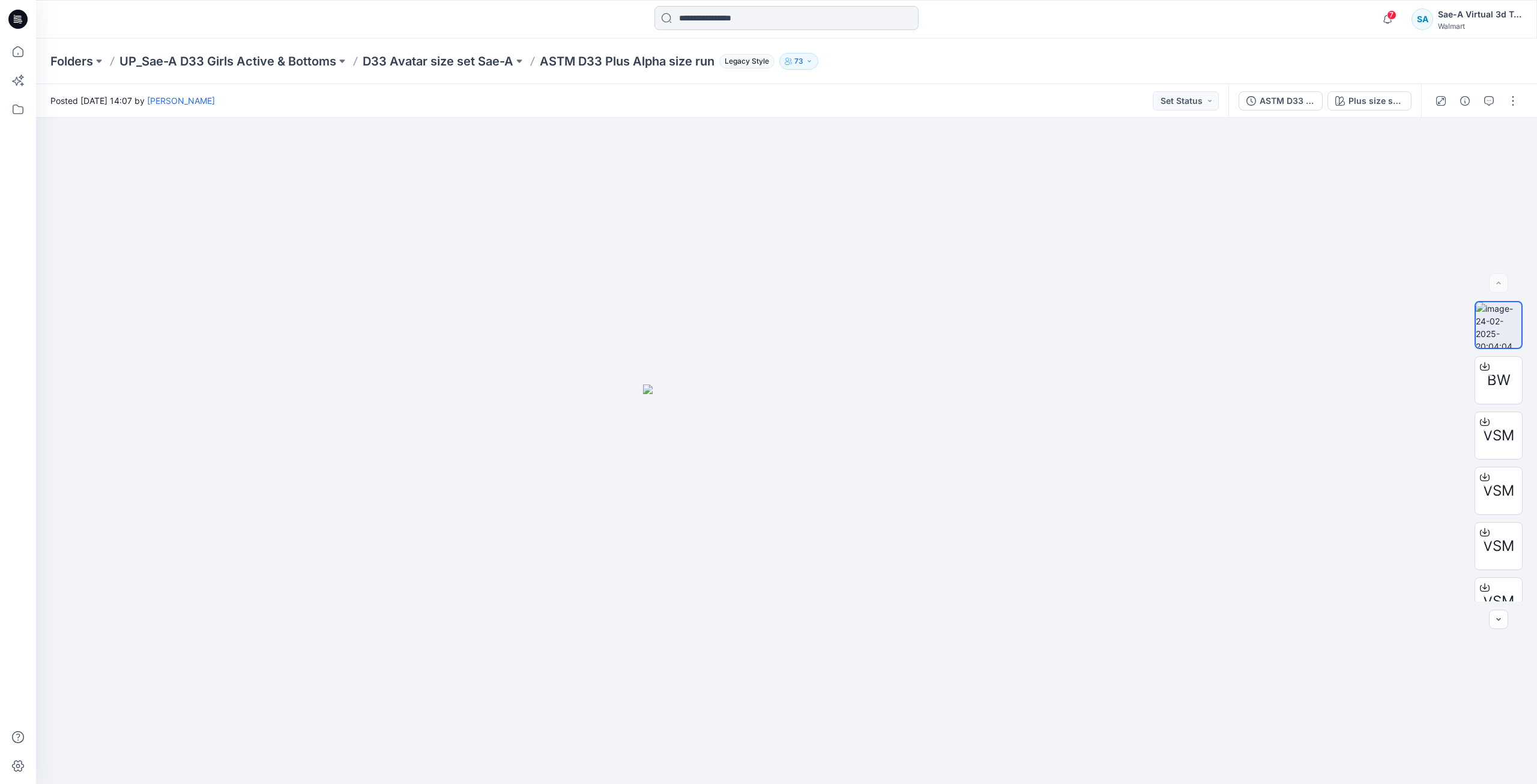
click at [813, 28] on input at bounding box center [786, 18] width 264 height 24
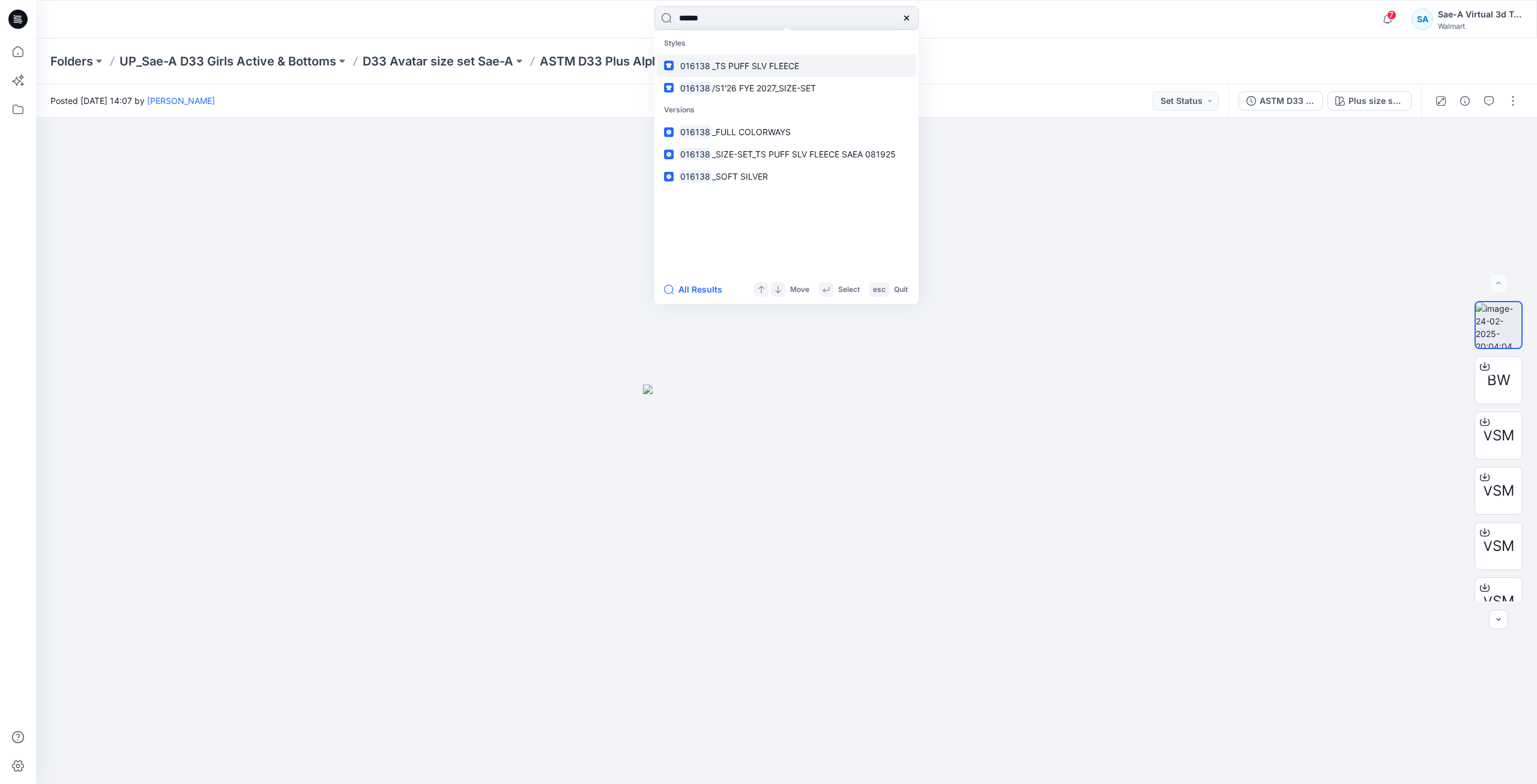
type input "******"
click at [789, 74] on link "016138 _TS PUFF SLV FLEECE" at bounding box center [786, 65] width 260 height 22
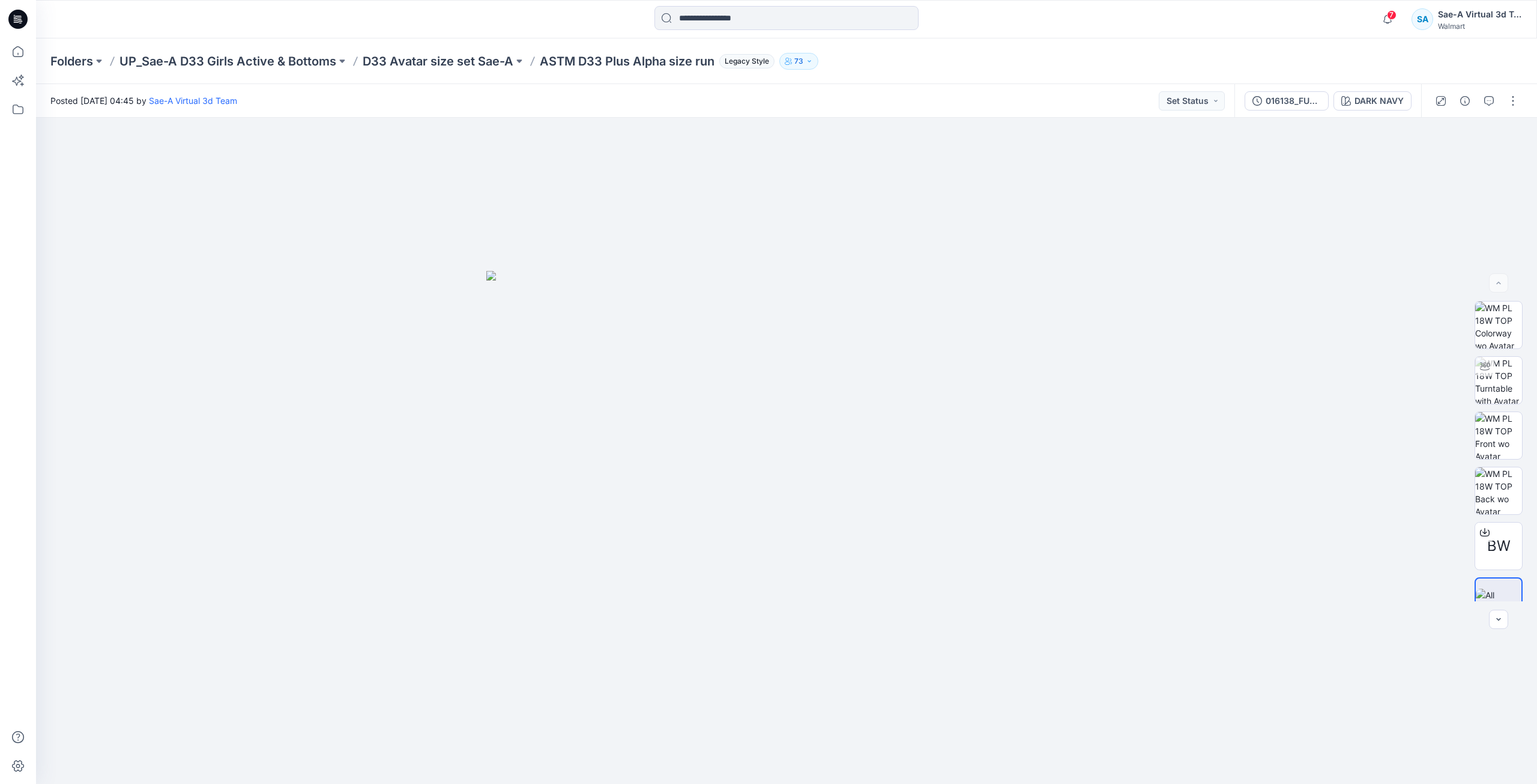
click at [13, 15] on icon at bounding box center [18, 19] width 19 height 19
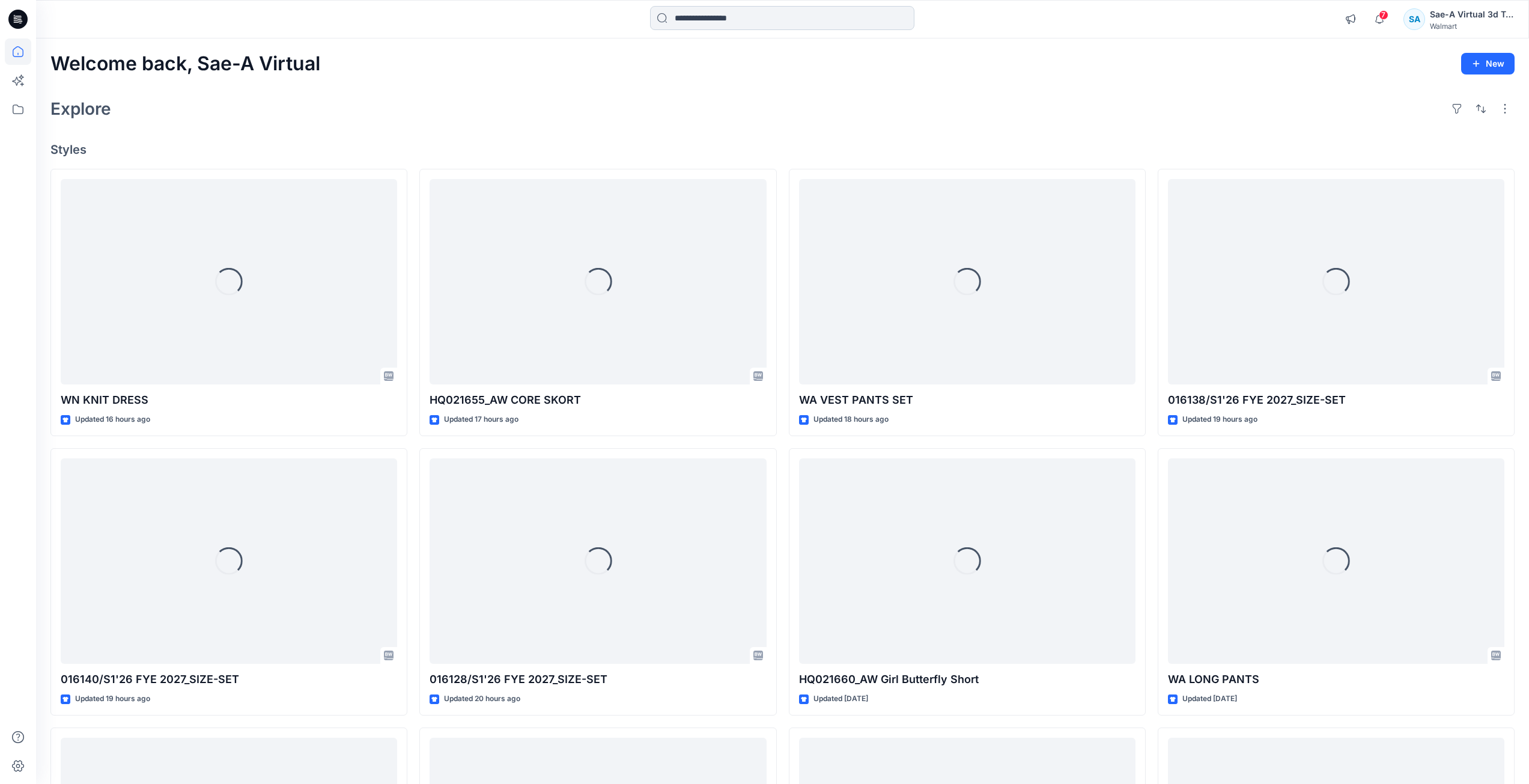
click at [748, 17] on input at bounding box center [782, 18] width 265 height 24
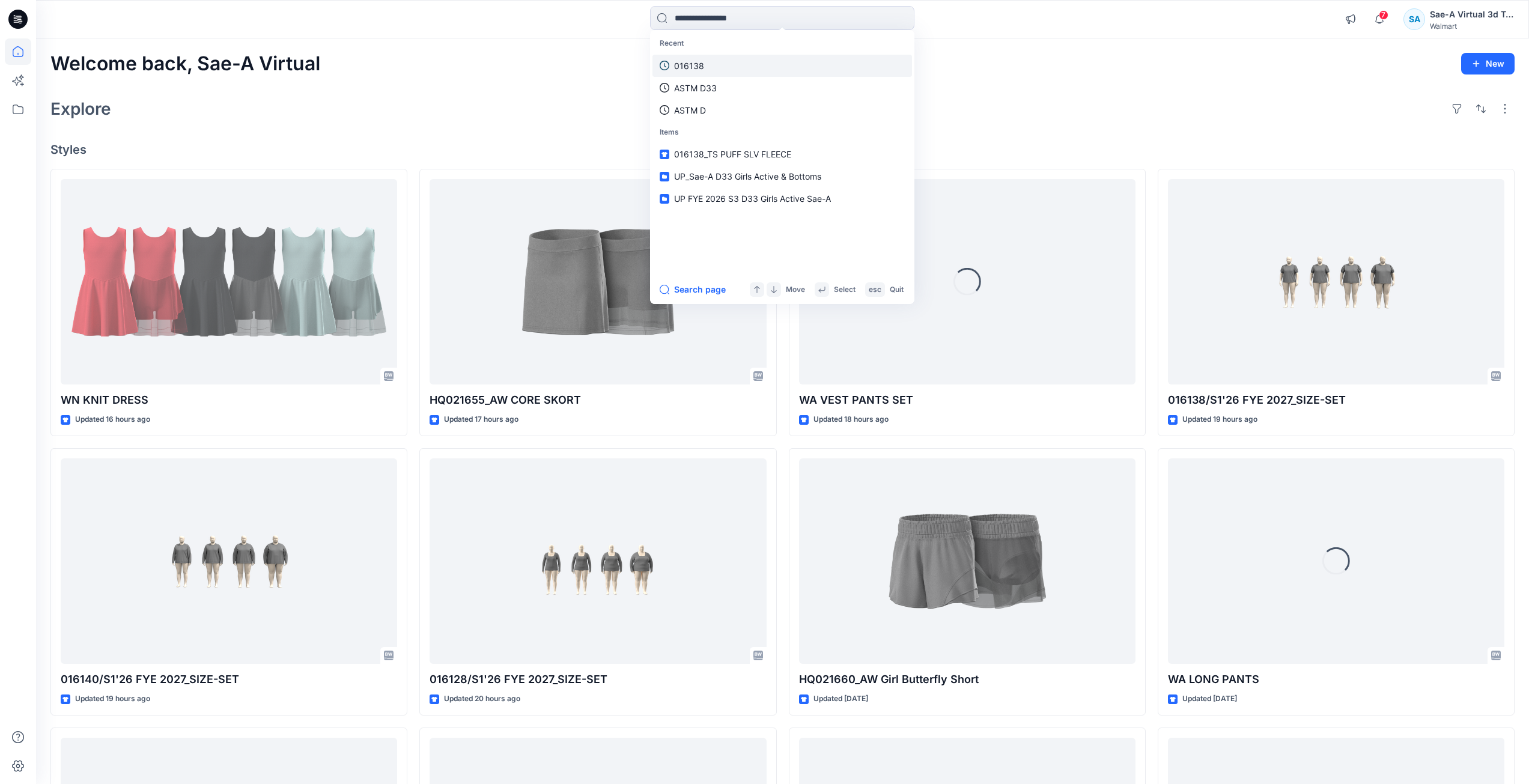
click at [725, 64] on link "016138" at bounding box center [782, 65] width 260 height 22
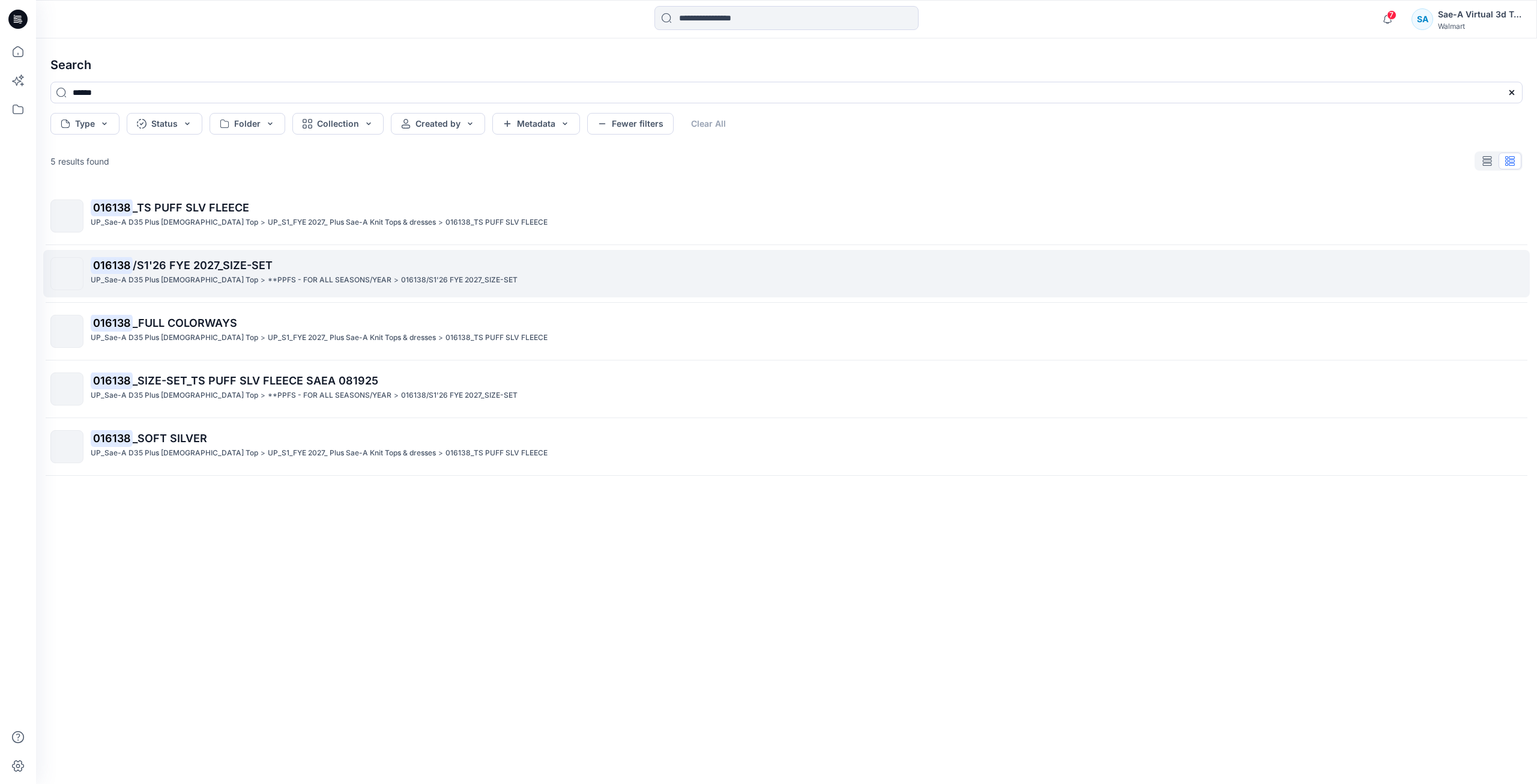
click at [268, 281] on p "**PPFS - FOR ALL SEASONS/YEAR" at bounding box center [330, 280] width 124 height 12
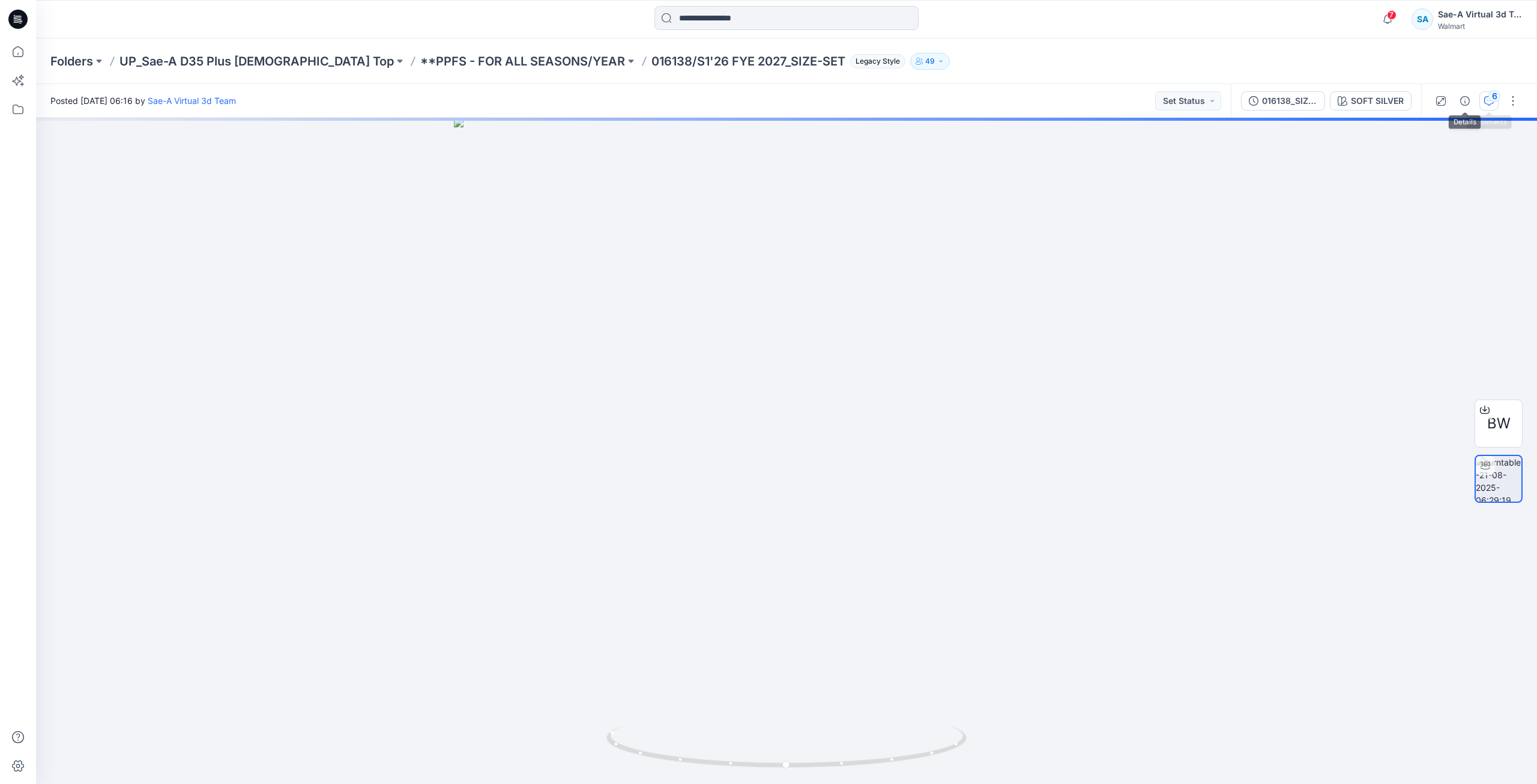
click at [1489, 101] on icon "button" at bounding box center [1489, 101] width 9 height 9
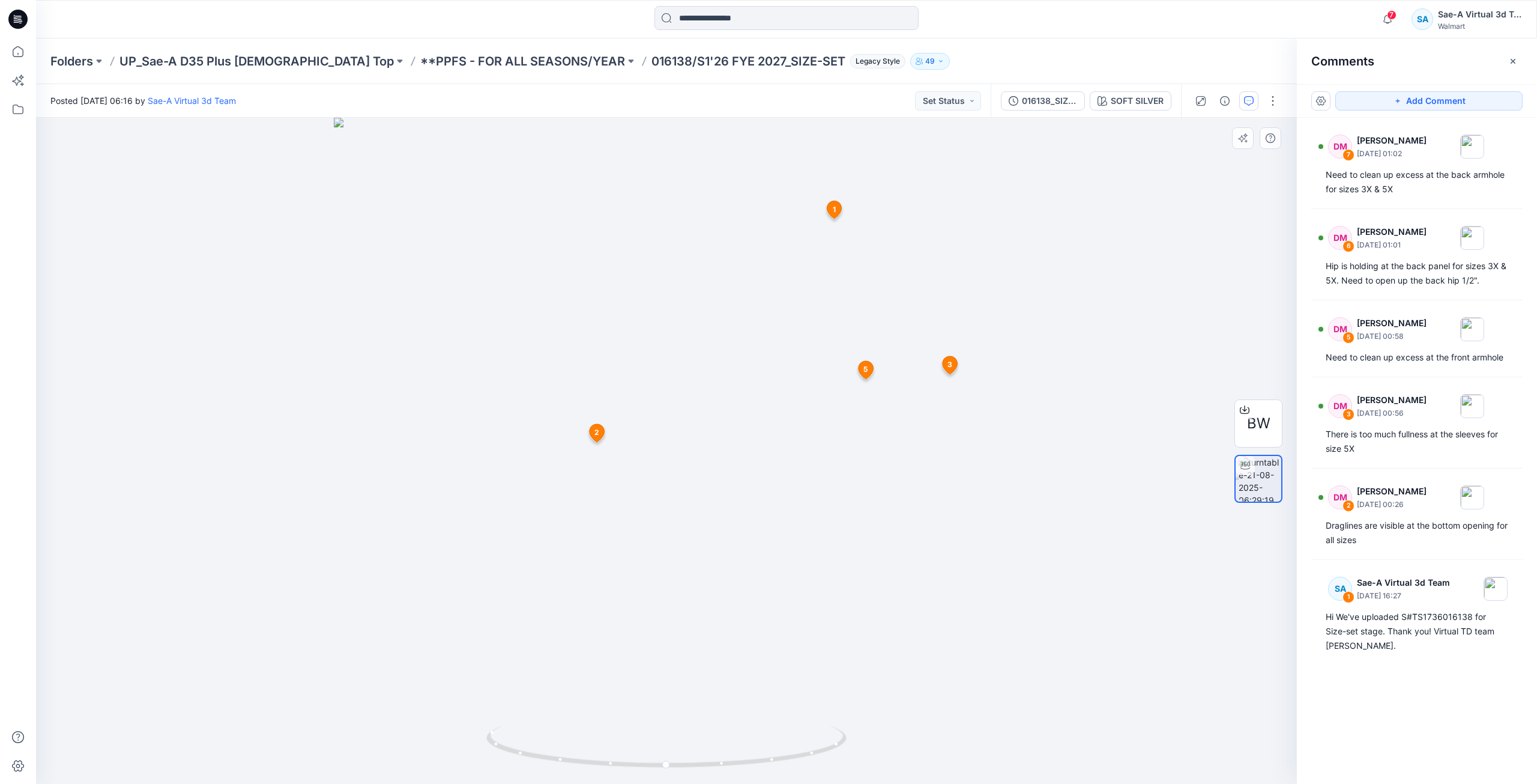
click at [603, 442] on icon at bounding box center [597, 435] width 20 height 24
click at [590, 430] on icon at bounding box center [596, 433] width 15 height 17
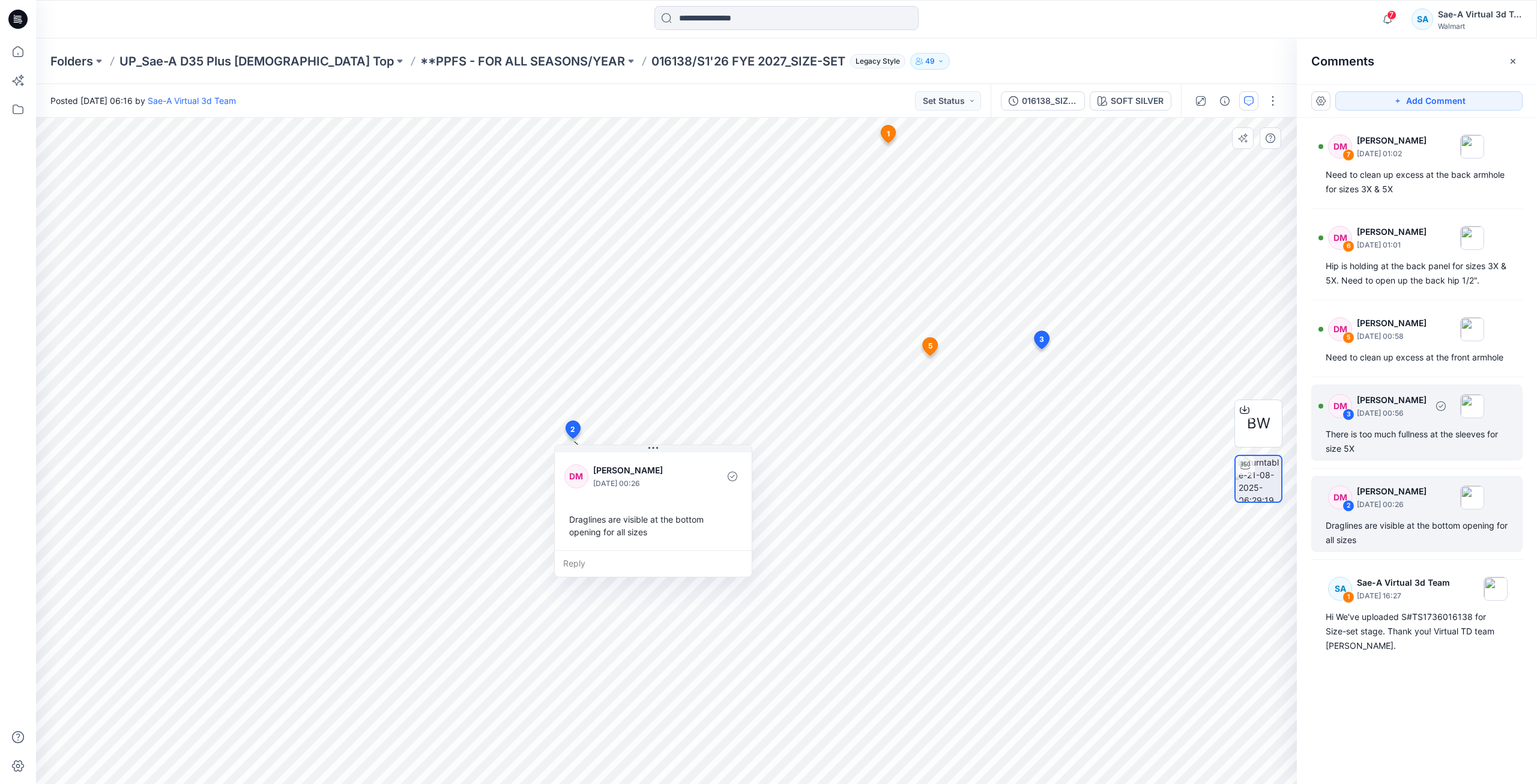
click at [1367, 432] on div "There is too much fullness at the sleeves for size 5X" at bounding box center [1417, 441] width 182 height 29
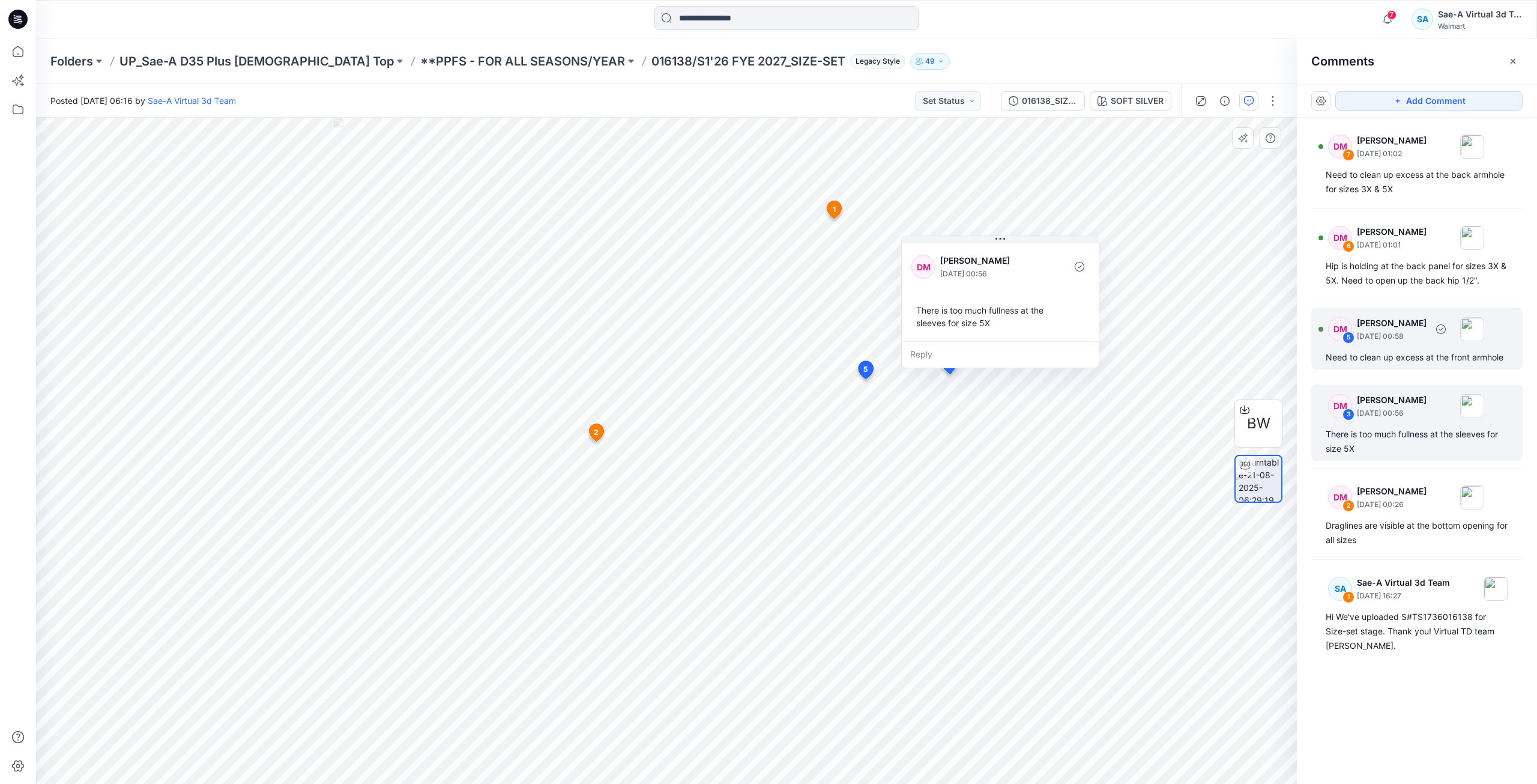
click at [1404, 368] on div "DM 5 Deborah Meade August 22, 2025 00:58 Need to clean up excess at the front a…" at bounding box center [1417, 338] width 212 height 62
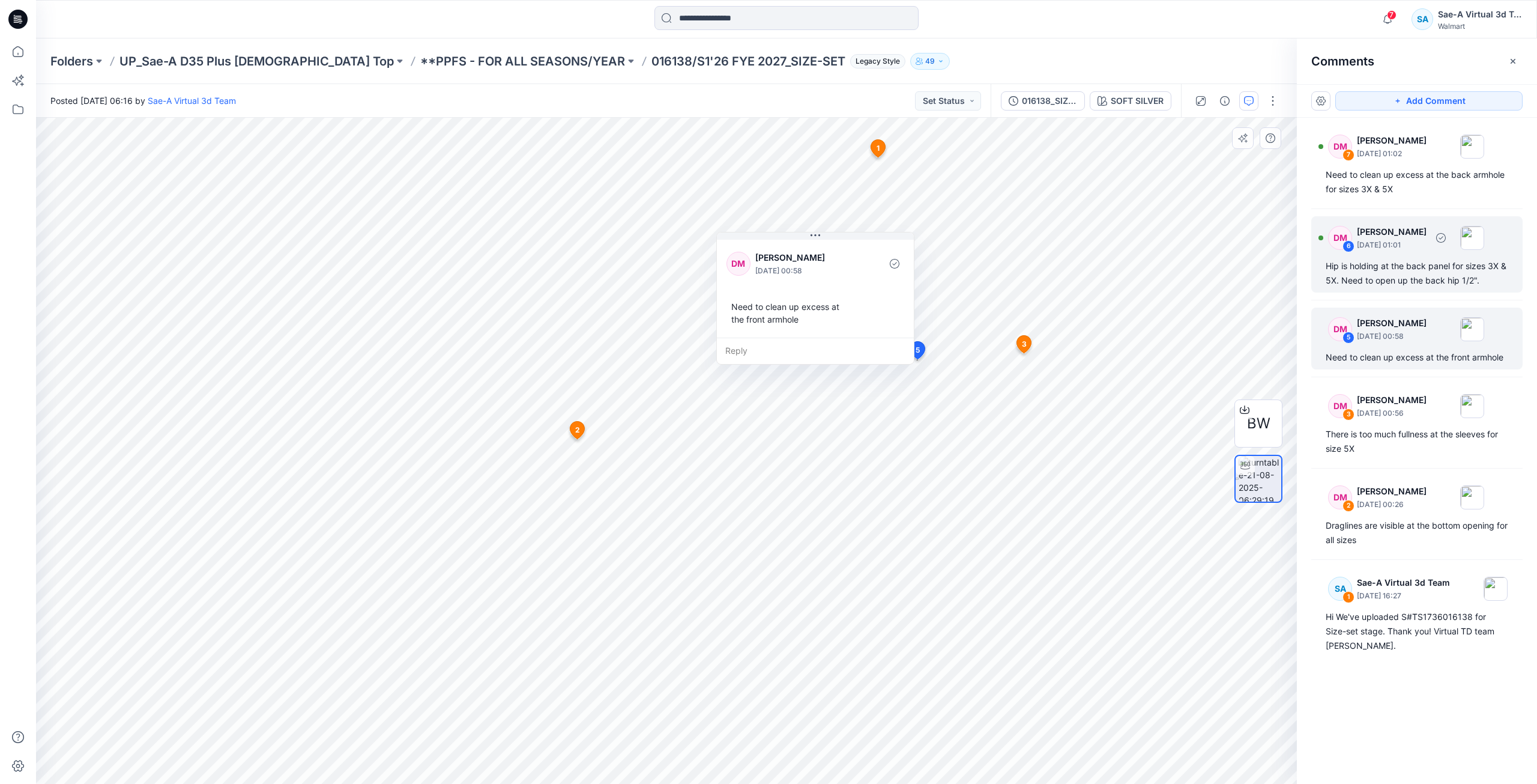
click at [1426, 275] on div "Hip is holding at the back panel for sizes 3X & 5X. Need to open up the back hi…" at bounding box center [1417, 273] width 182 height 29
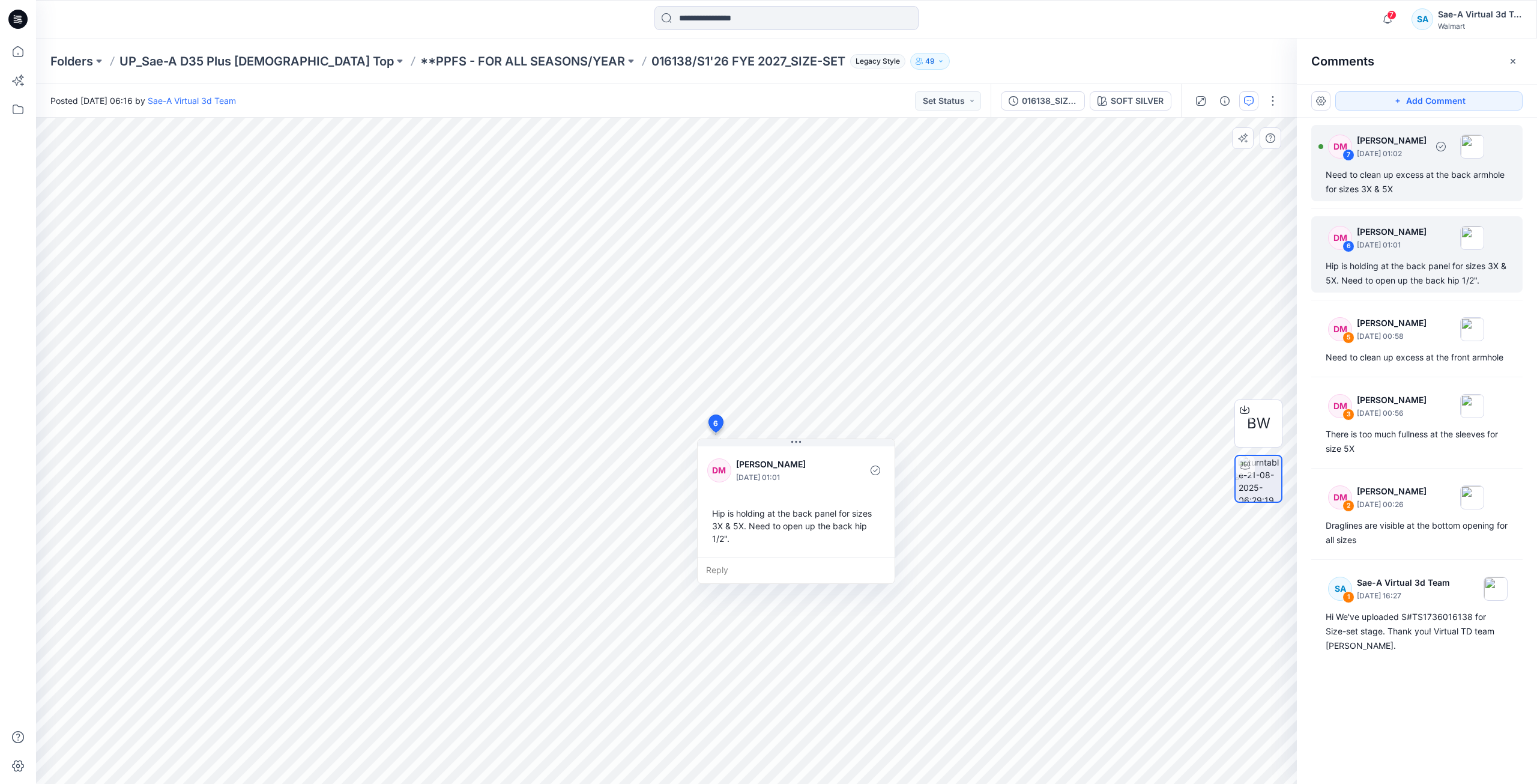
click at [1421, 182] on div "Need to clean up excess at the back armhole for sizes 3X & 5X" at bounding box center [1417, 181] width 182 height 29
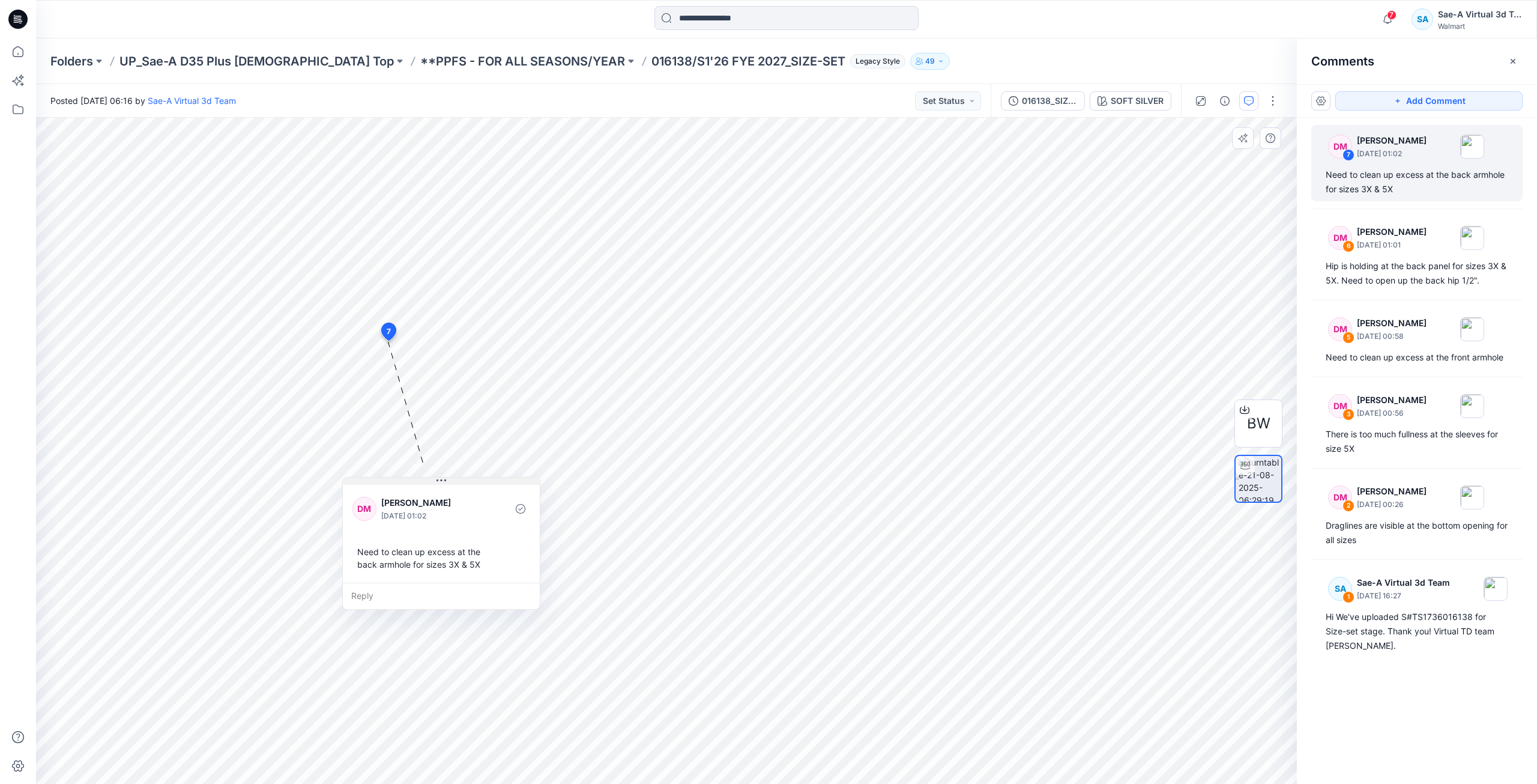
drag, startPoint x: 468, startPoint y: 351, endPoint x: 450, endPoint y: 558, distance: 207.8
click at [442, 482] on icon at bounding box center [441, 481] width 2 height 2
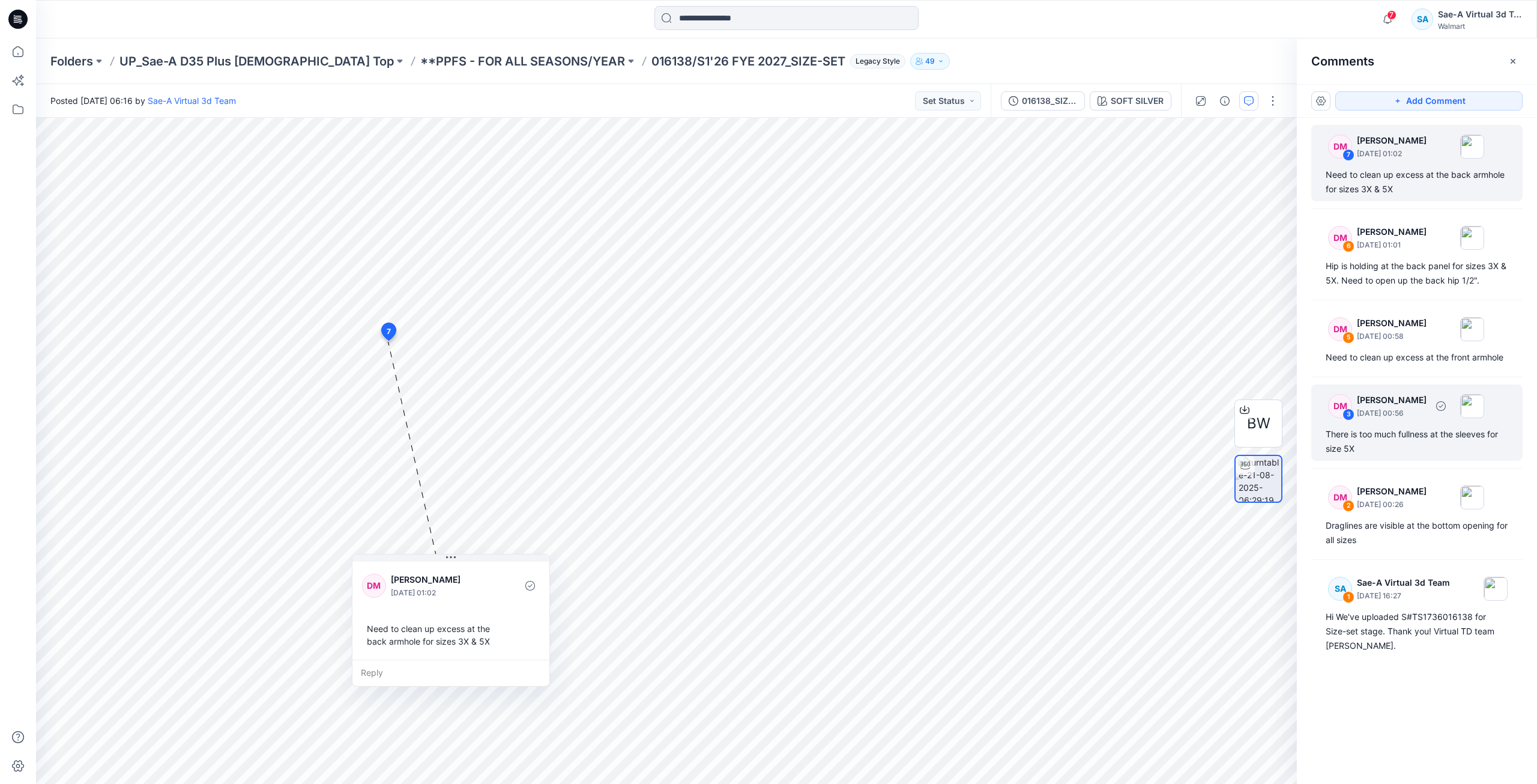
click at [1393, 432] on div "There is too much fullness at the sleeves for size 5X" at bounding box center [1417, 441] width 182 height 29
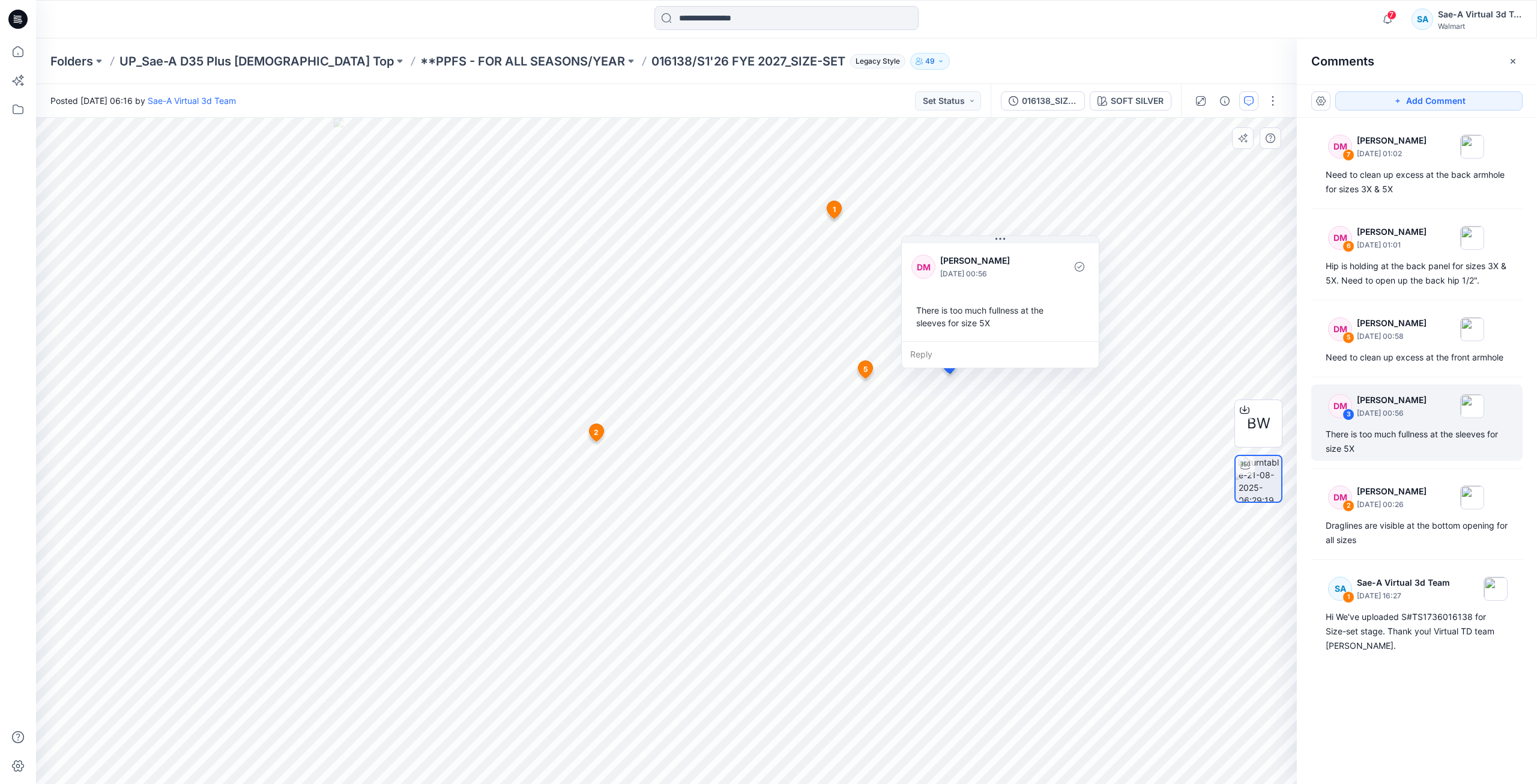
drag, startPoint x: 1007, startPoint y: 244, endPoint x: 1018, endPoint y: 233, distance: 15.6
click at [1018, 241] on div "DM Deborah Meade August 22, 2025 00:56 There is too much fullness at the sleeve…" at bounding box center [1000, 291] width 197 height 100
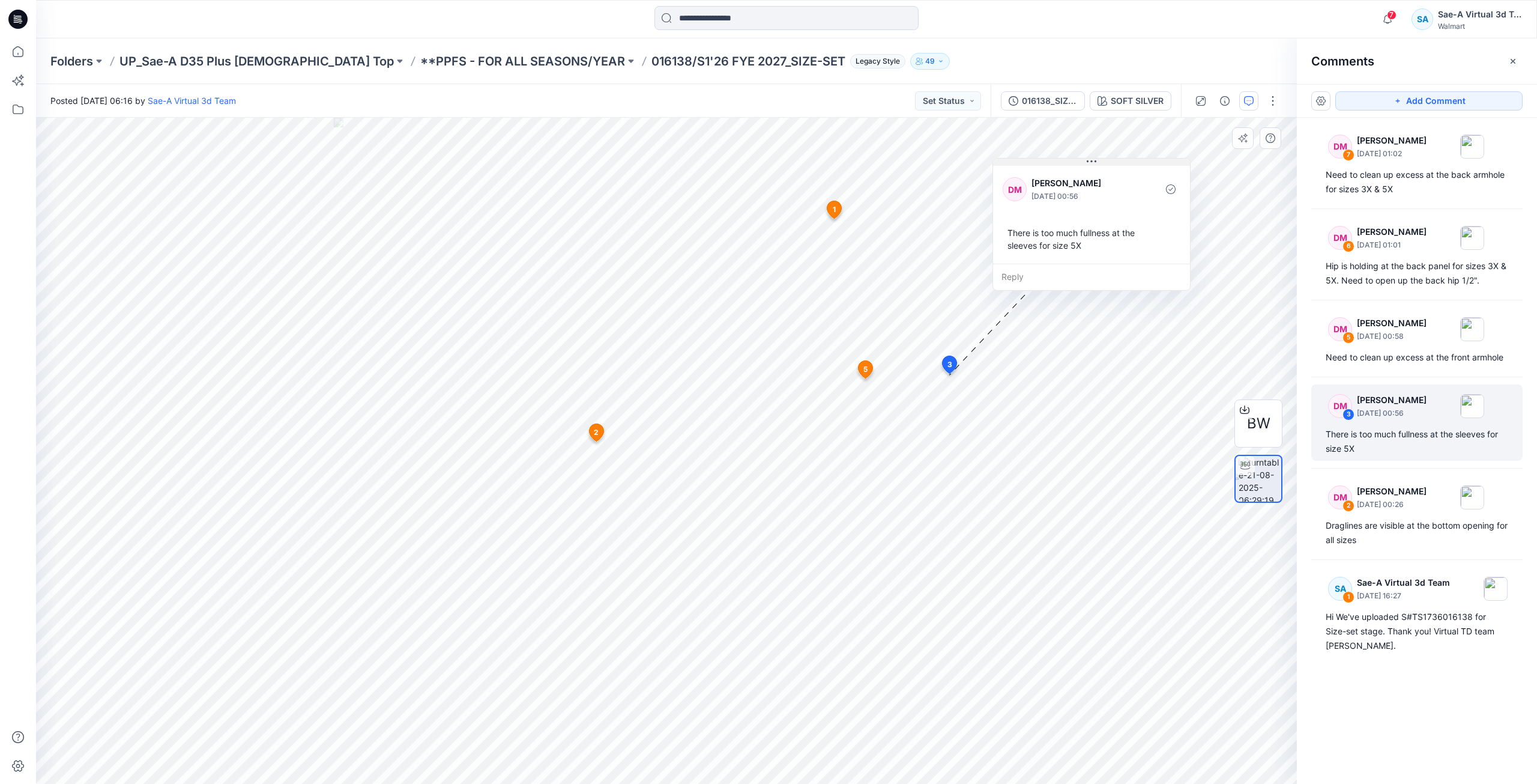
drag, startPoint x: 1021, startPoint y: 230, endPoint x: 1100, endPoint y: 164, distance: 102.9
click at [1100, 164] on button at bounding box center [1092, 161] width 197 height 7
click at [1392, 436] on div "There is too much fullness at the sleeves for size 5X" at bounding box center [1417, 441] width 182 height 29
click at [1421, 275] on div "Hip is holding at the back panel for sizes 3X & 5X. Need to open up the back hi…" at bounding box center [1417, 273] width 182 height 29
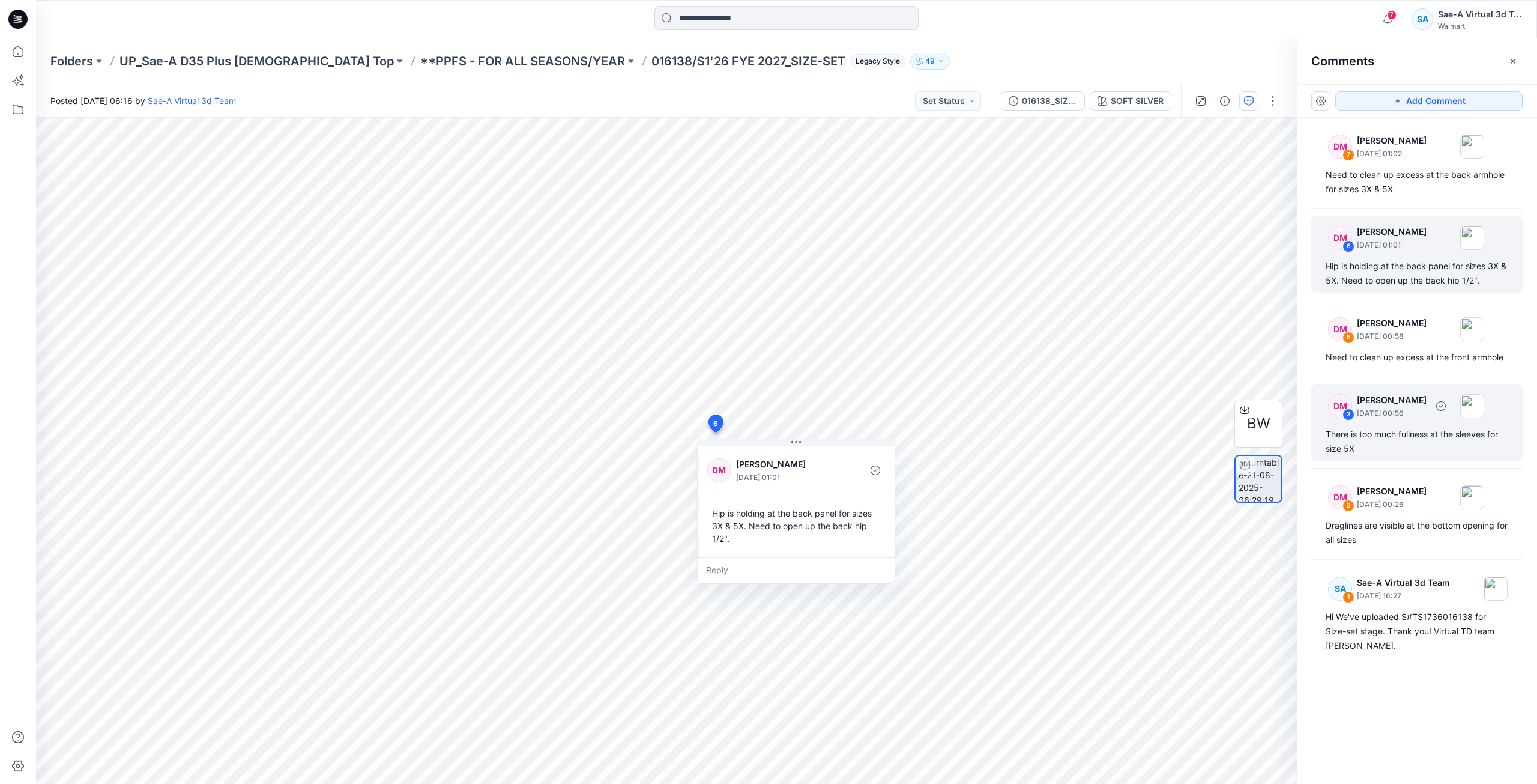
click at [1441, 437] on div "There is too much fullness at the sleeves for size 5X" at bounding box center [1417, 441] width 182 height 29
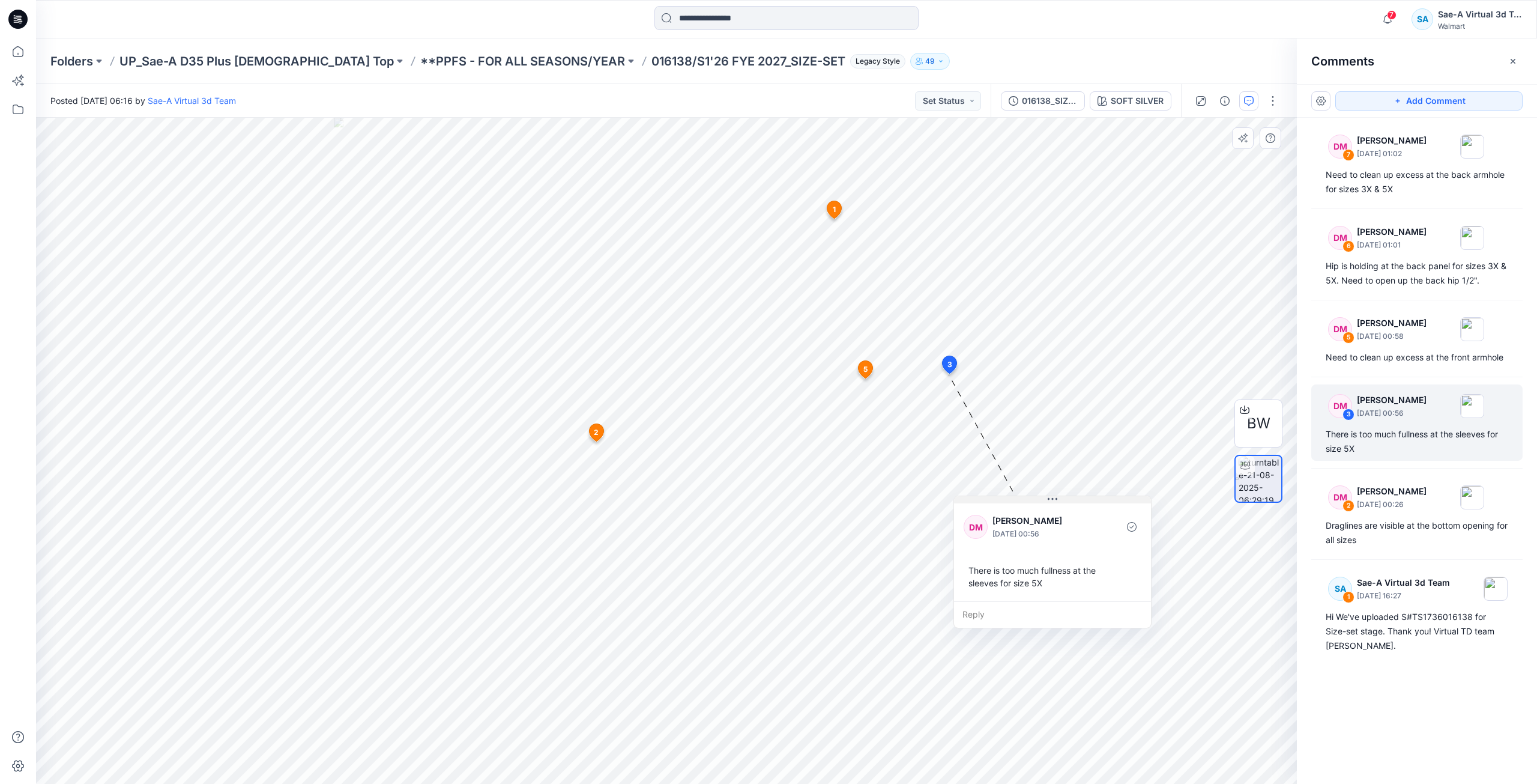
drag, startPoint x: 1028, startPoint y: 380, endPoint x: 1050, endPoint y: 496, distance: 118.1
click at [1050, 496] on icon at bounding box center [1052, 499] width 9 height 9
click at [1431, 278] on div "Hip is holding at the back panel for sizes 3X & 5X. Need to open up the back hi…" at bounding box center [1417, 273] width 182 height 29
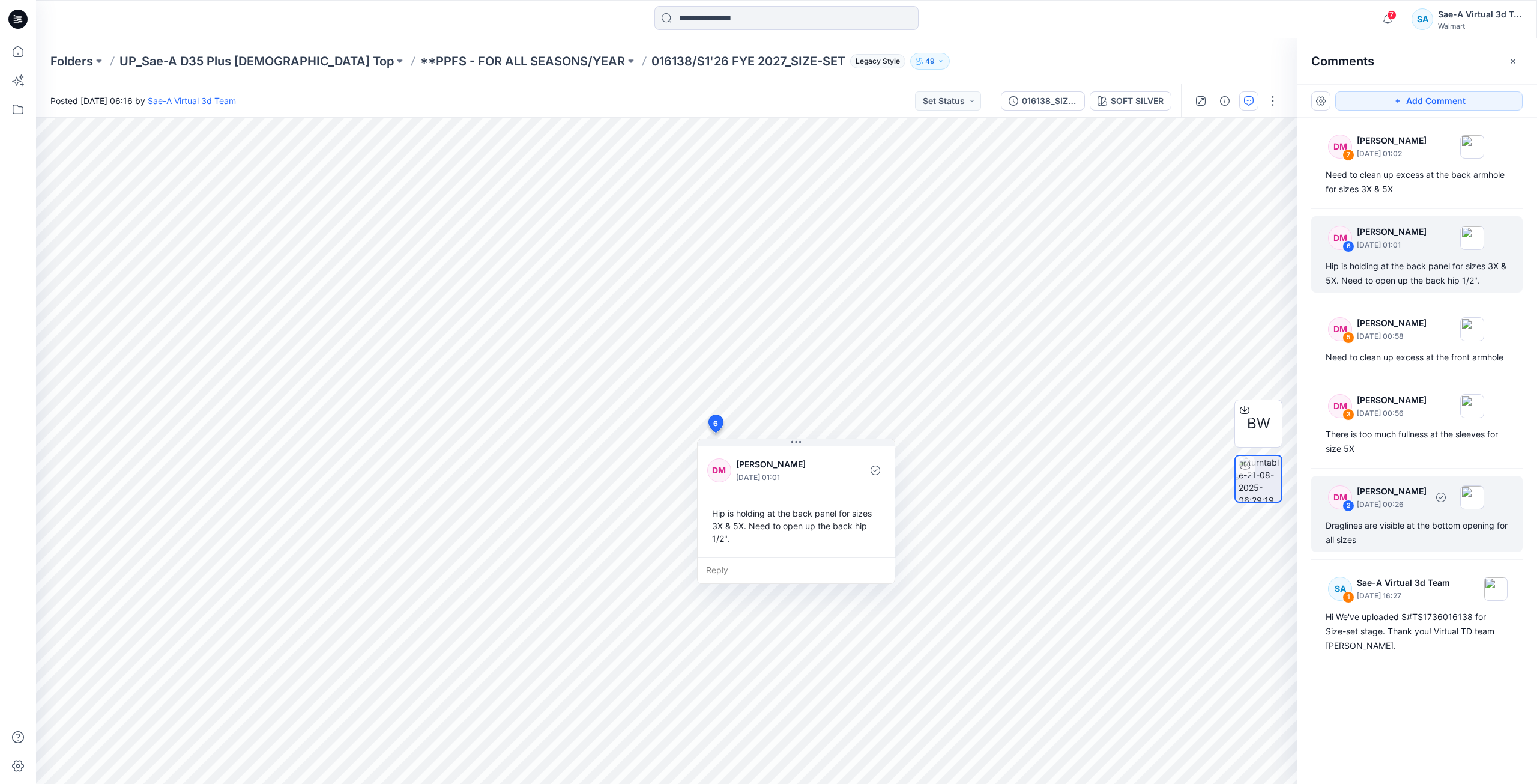
click at [1479, 538] on div "Draglines are visible at the bottom opening for all sizes" at bounding box center [1417, 532] width 182 height 29
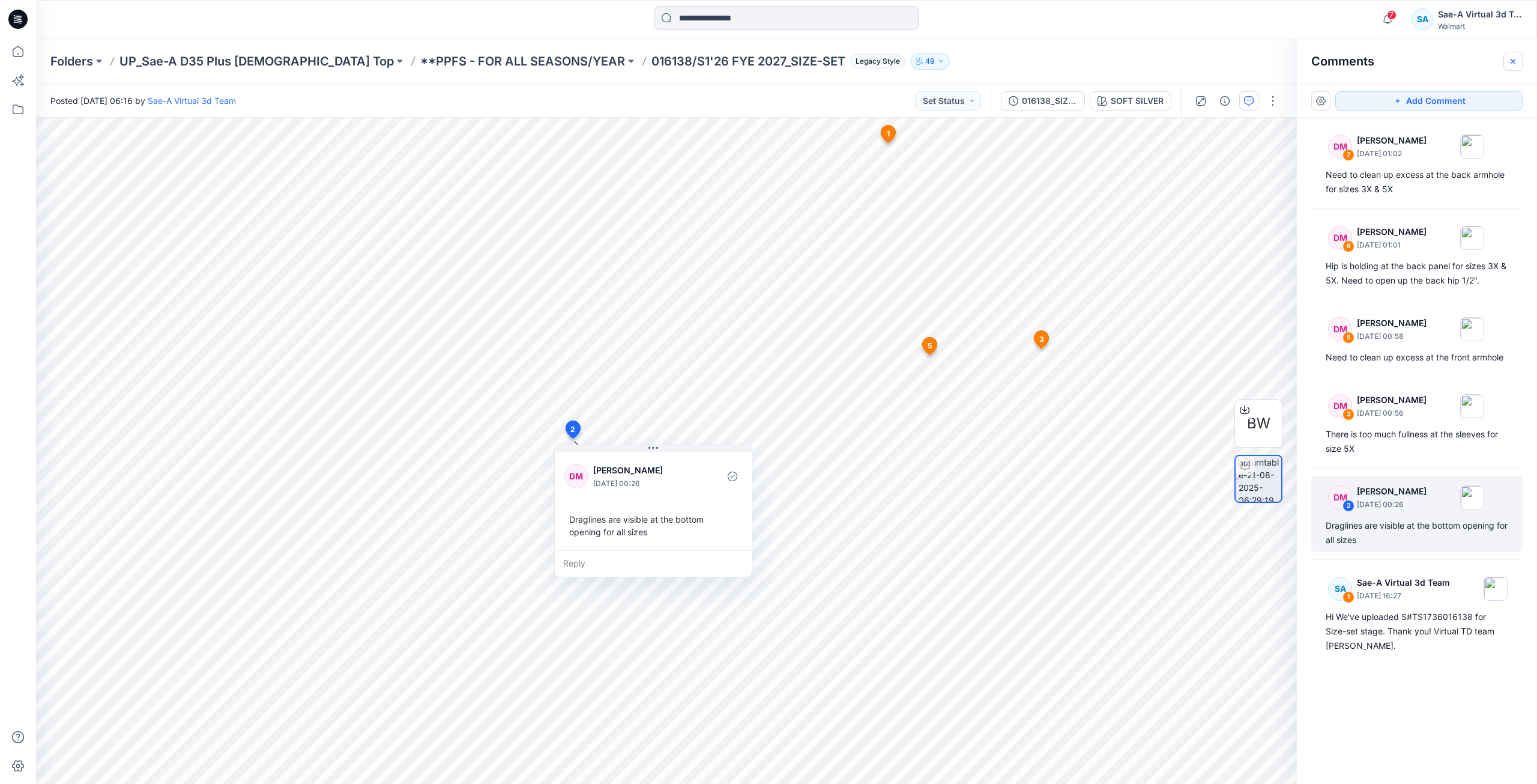
click at [1518, 62] on button "button" at bounding box center [1513, 61] width 19 height 19
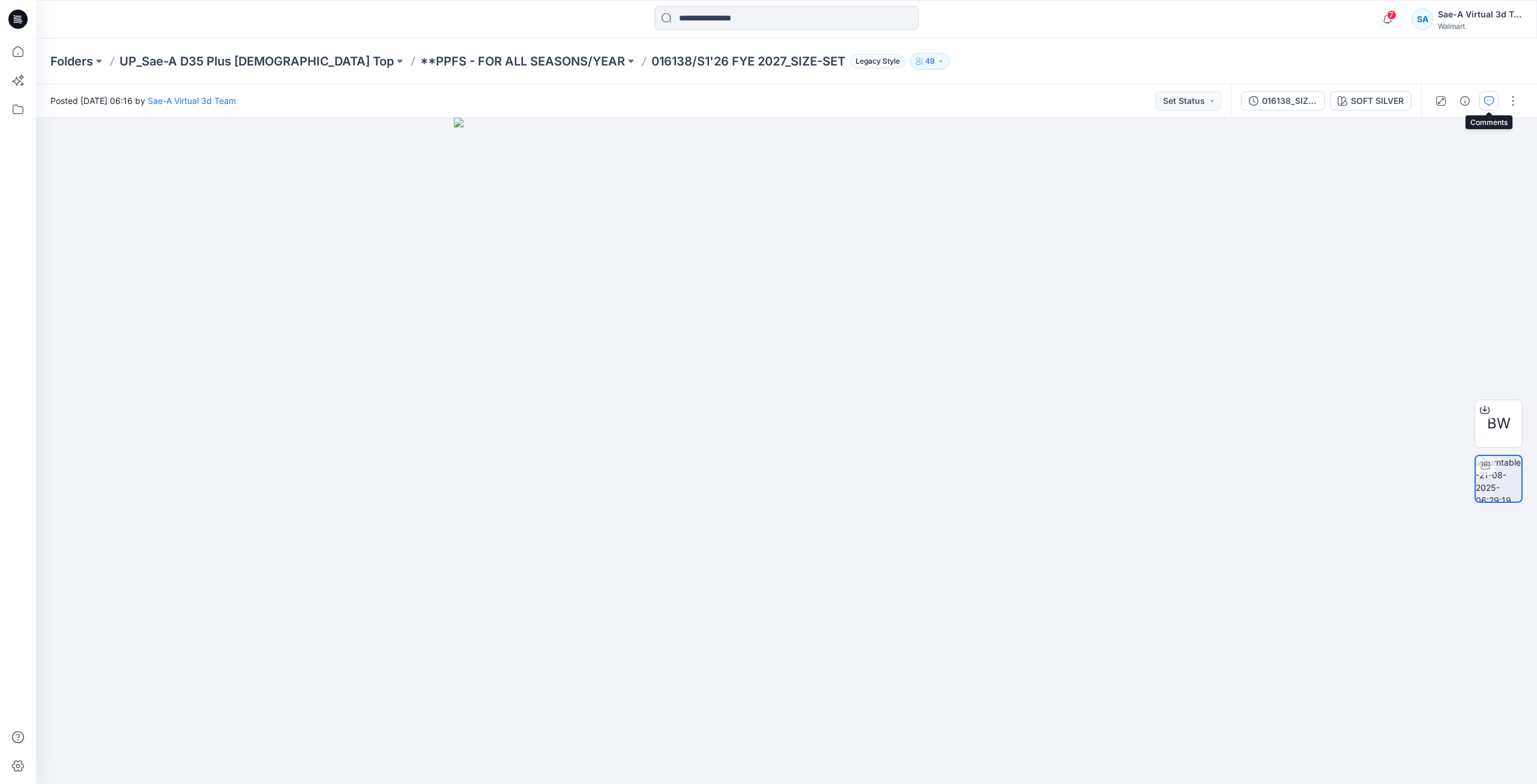
click at [1487, 100] on icon "button" at bounding box center [1489, 101] width 9 height 9
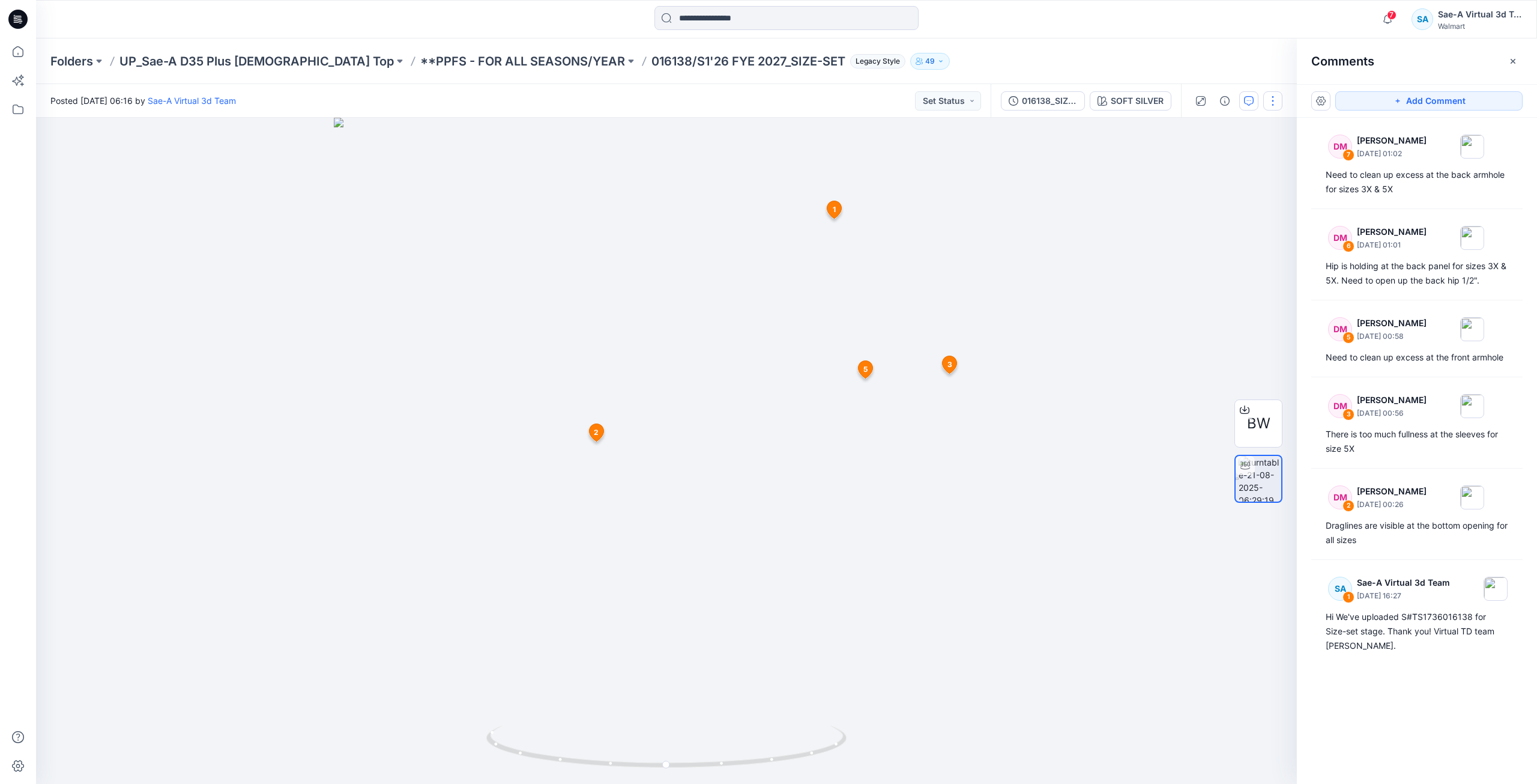
click at [1270, 108] on button "button" at bounding box center [1273, 101] width 19 height 19
click at [1449, 81] on div "Comments" at bounding box center [1418, 61] width 240 height 45
click at [478, 64] on p "**PPFS - FOR ALL SEASONS/YEAR" at bounding box center [523, 61] width 205 height 17
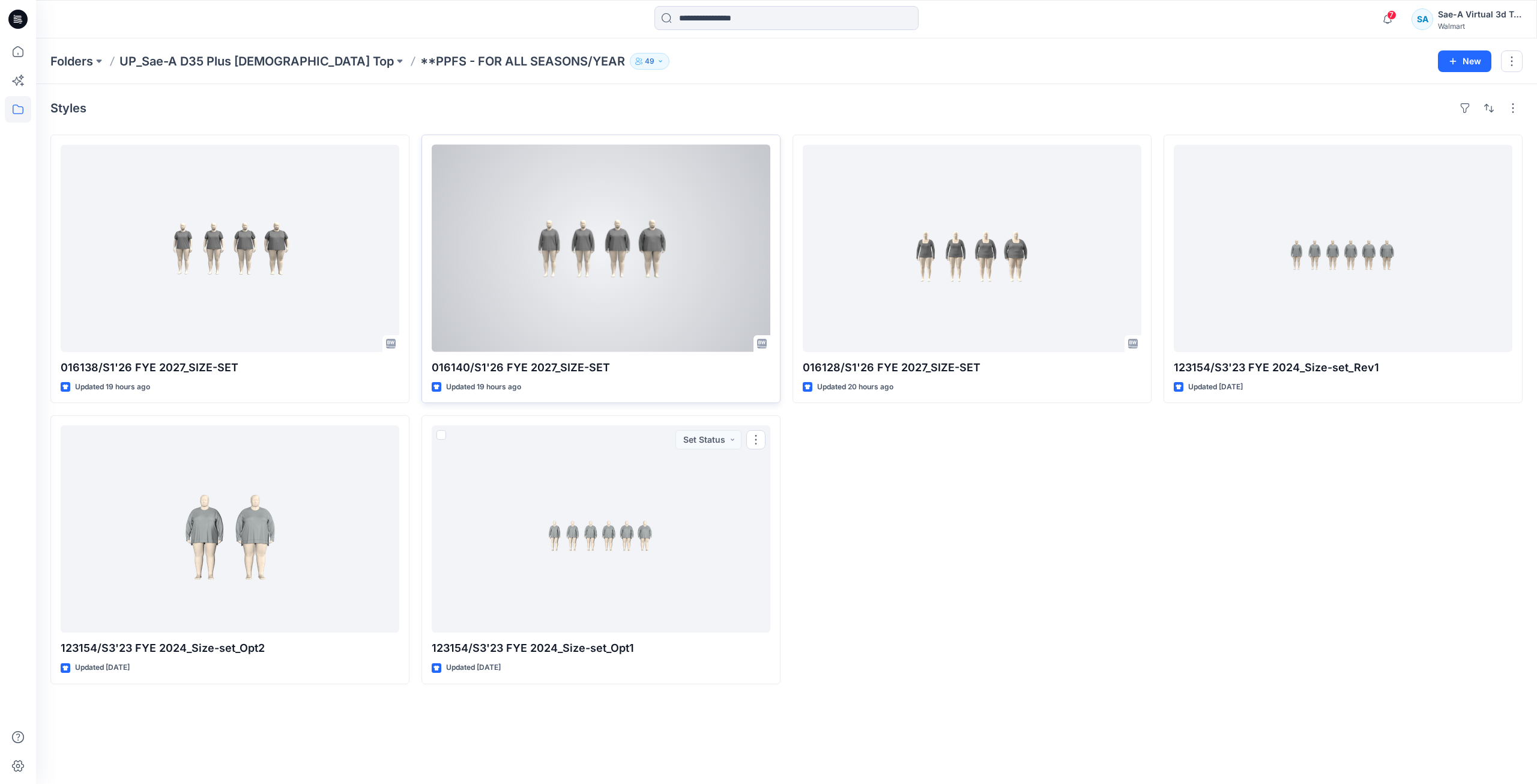
click at [651, 307] on div at bounding box center [601, 248] width 339 height 207
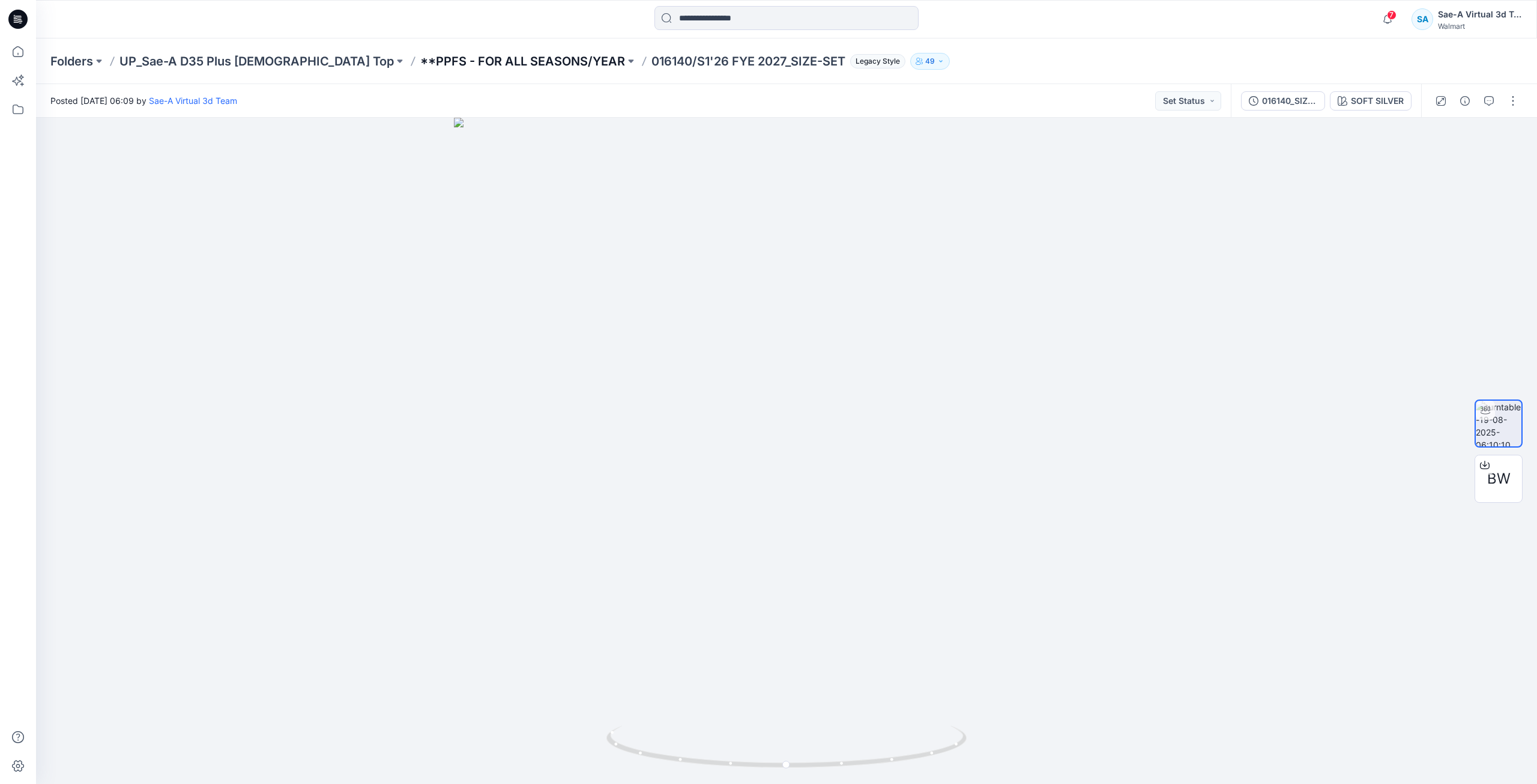
click at [487, 64] on p "**PPFS - FOR ALL SEASONS/YEAR" at bounding box center [523, 61] width 205 height 17
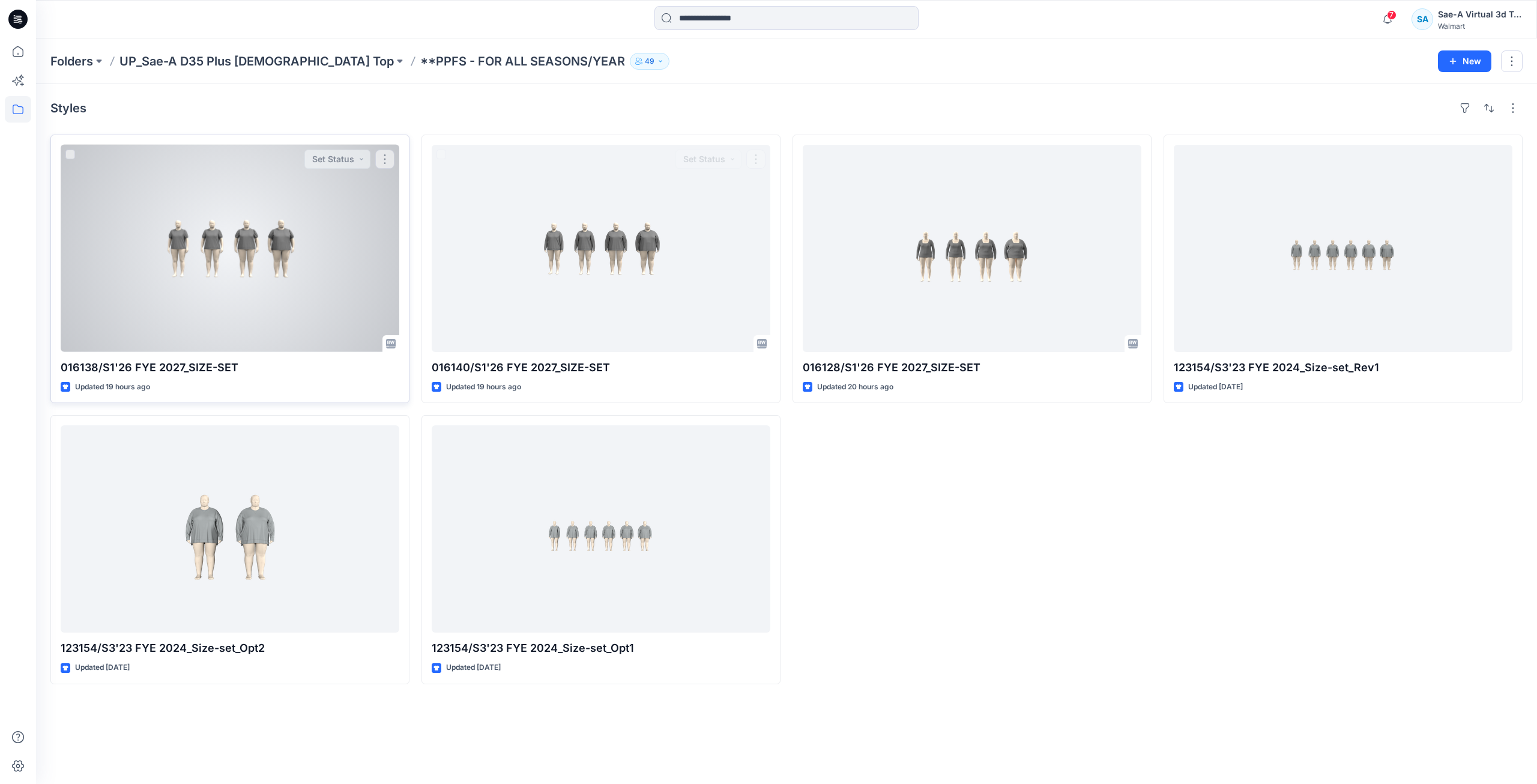
click at [274, 309] on div at bounding box center [230, 248] width 339 height 207
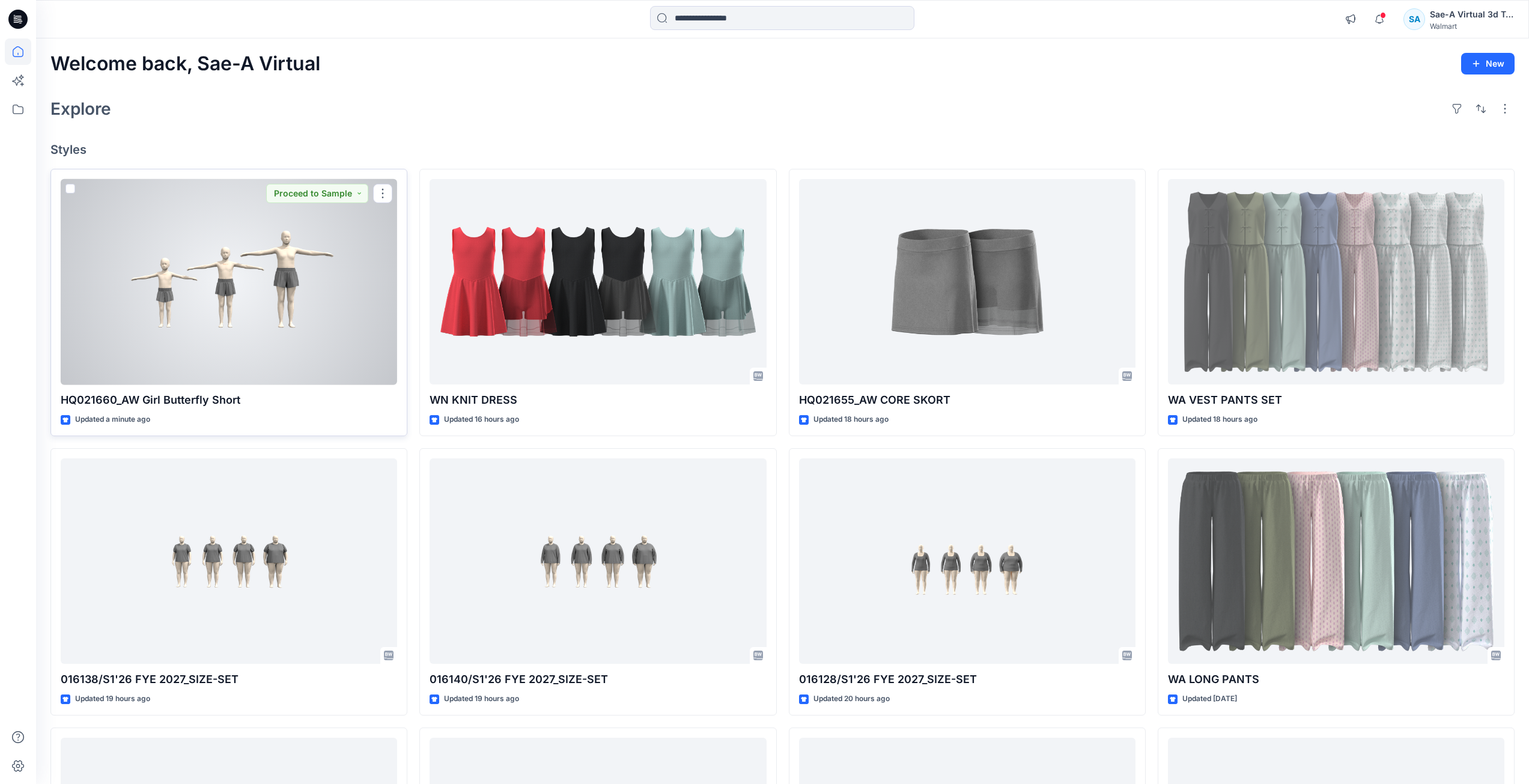
click at [308, 292] on div at bounding box center [229, 282] width 337 height 206
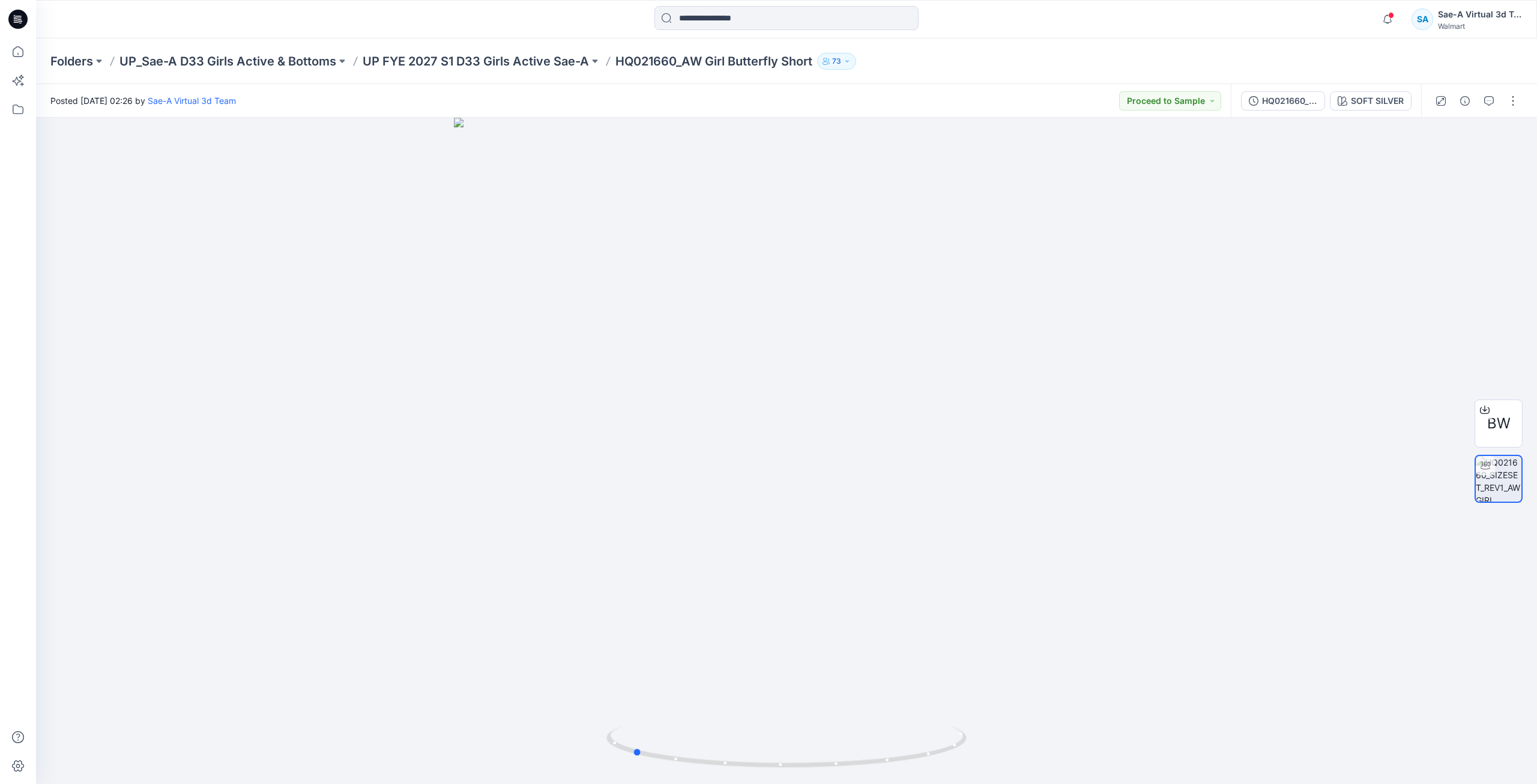
drag, startPoint x: 940, startPoint y: 755, endPoint x: 786, endPoint y: 784, distance: 156.7
click at [786, 783] on html "Notifications Your style HQ021660_AW Girl Butterfly Short has been updated with…" at bounding box center [768, 392] width 1537 height 784
drag, startPoint x: 910, startPoint y: 752, endPoint x: 753, endPoint y: 758, distance: 157.1
click at [753, 758] on icon at bounding box center [788, 748] width 363 height 45
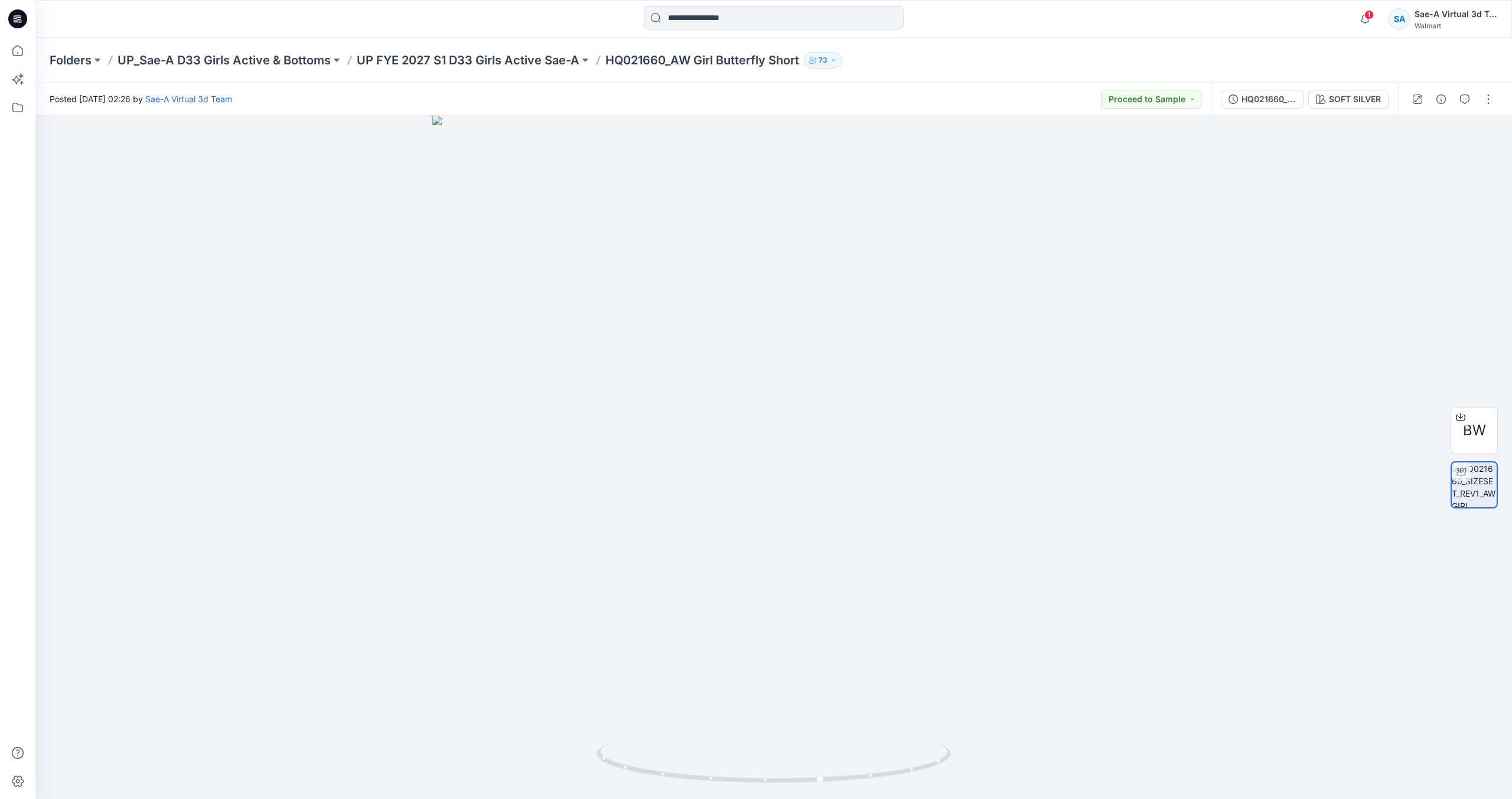
click at [23, 20] on icon at bounding box center [18, 18] width 19 height 19
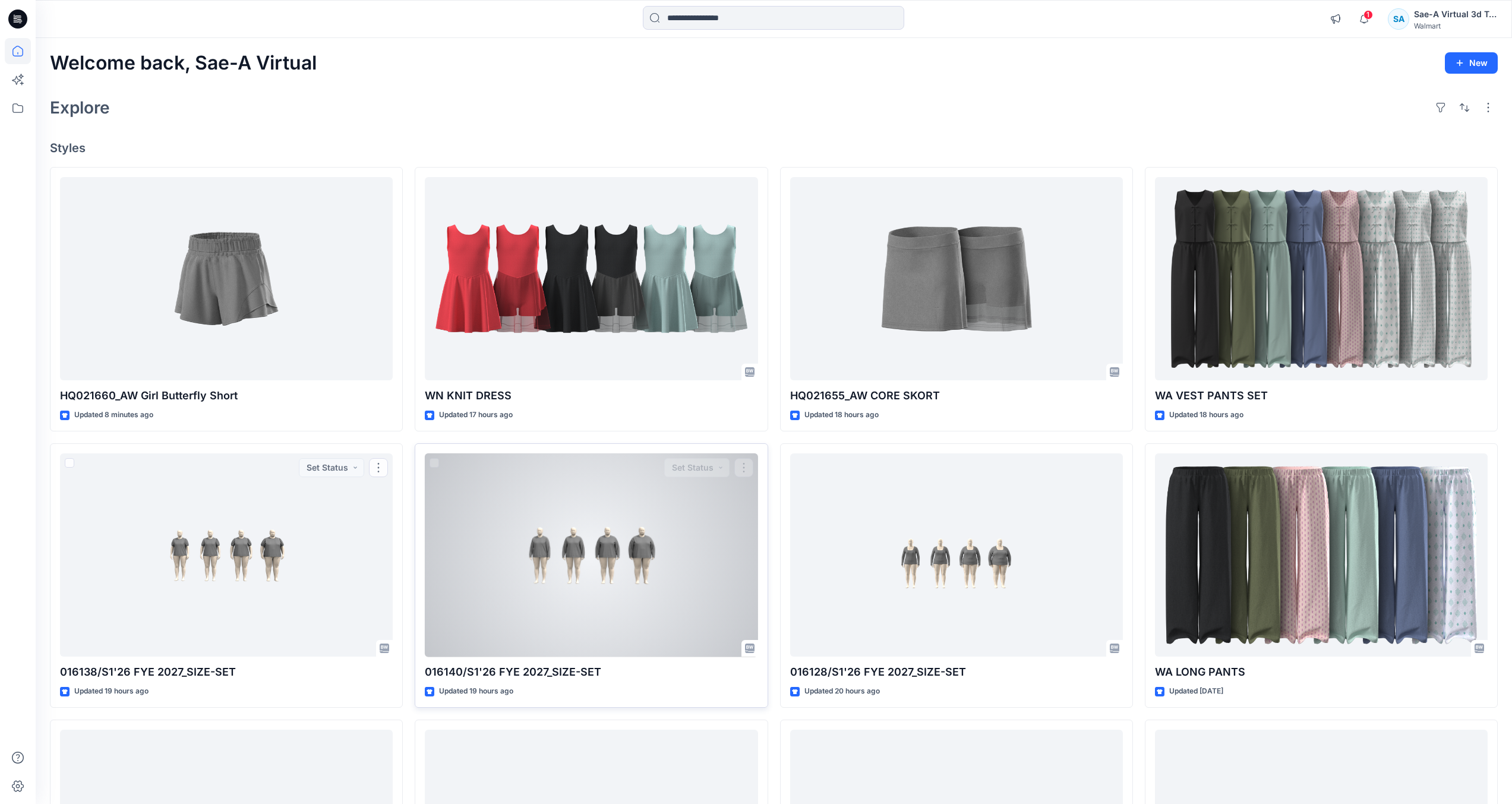
click at [502, 562] on div at bounding box center [591, 555] width 333 height 204
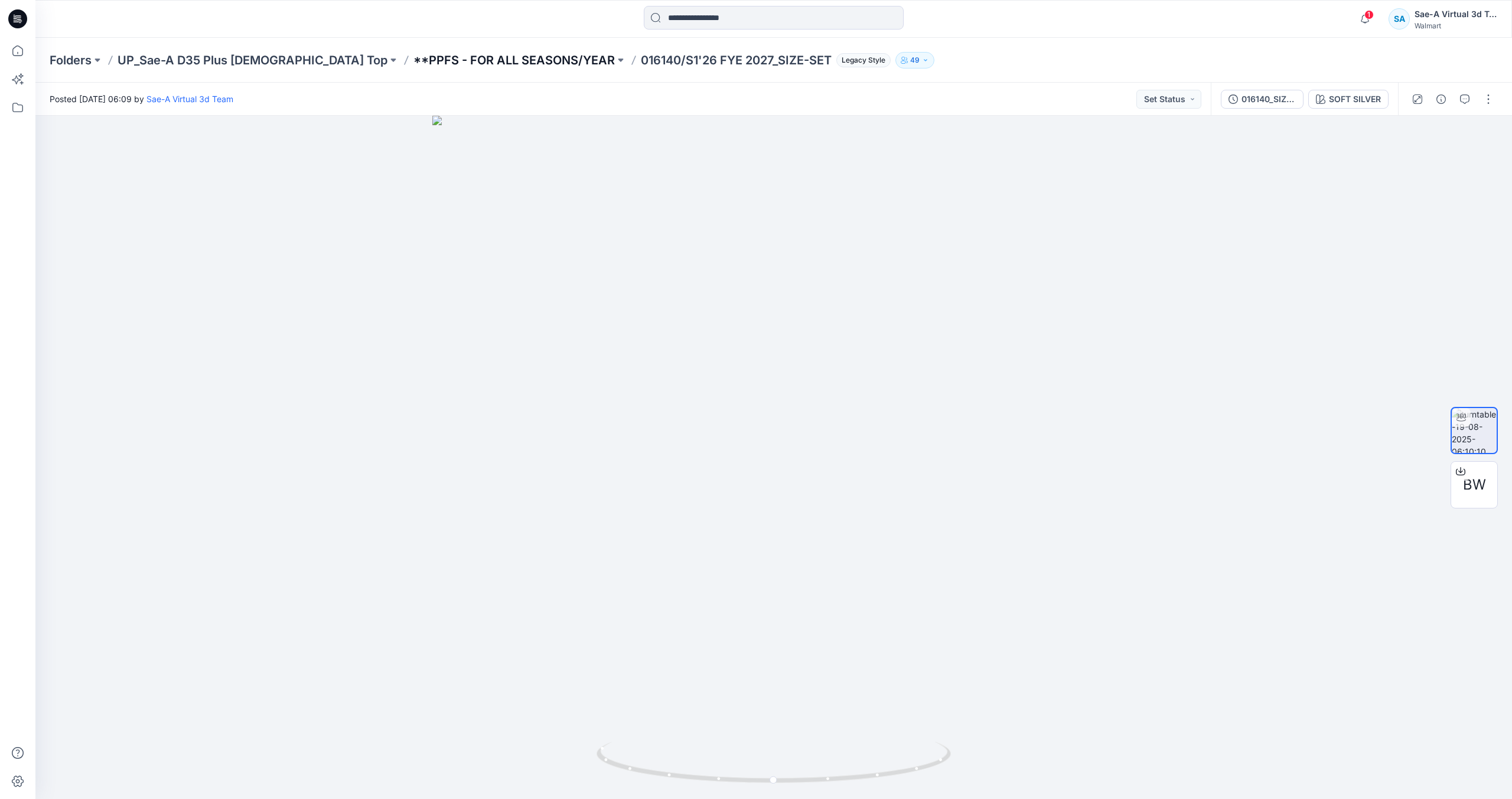
click at [504, 63] on p "**PPFS - FOR ALL SEASONS/YEAR" at bounding box center [514, 60] width 201 height 17
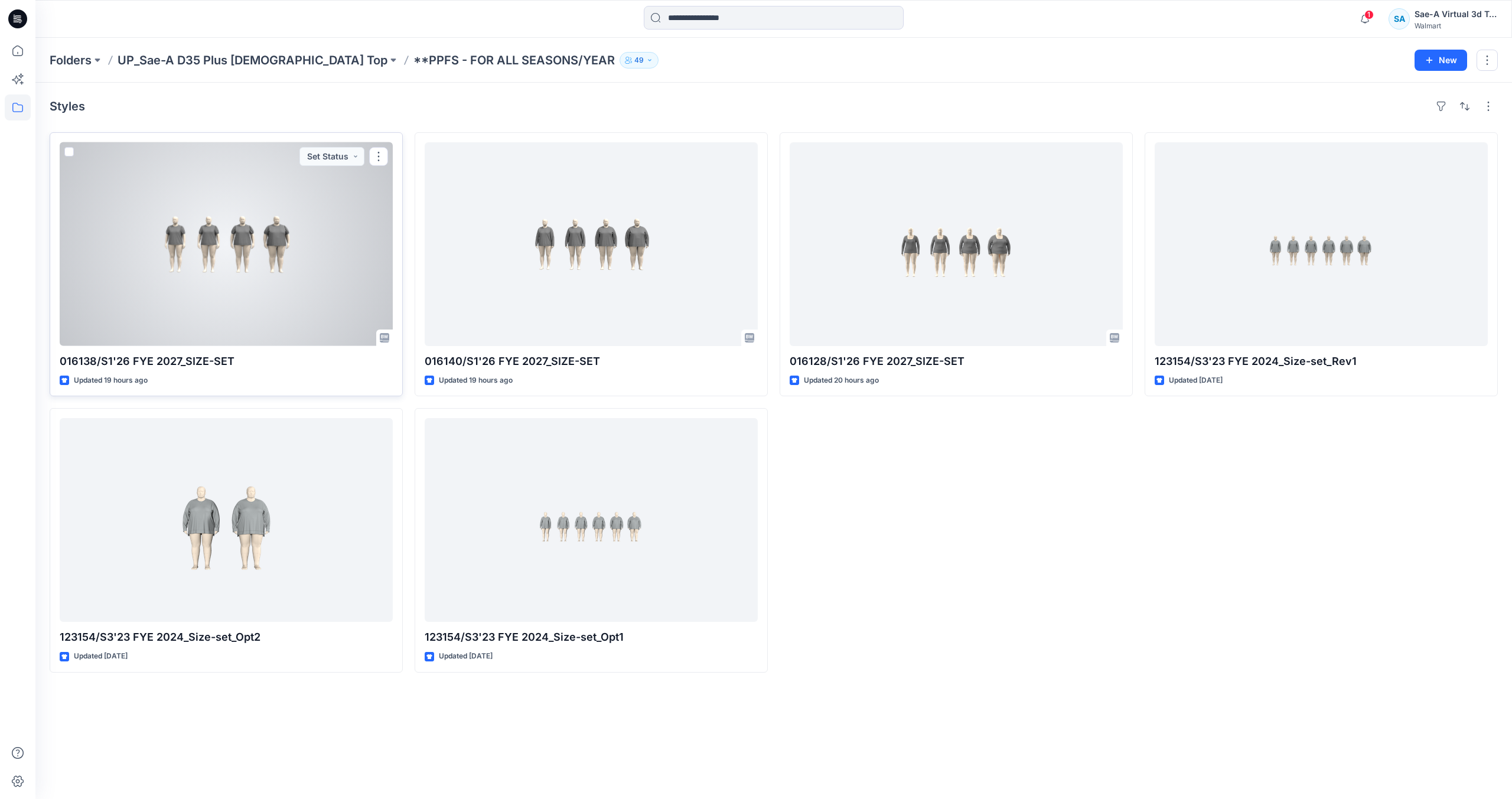
click at [279, 278] on div at bounding box center [226, 244] width 333 height 204
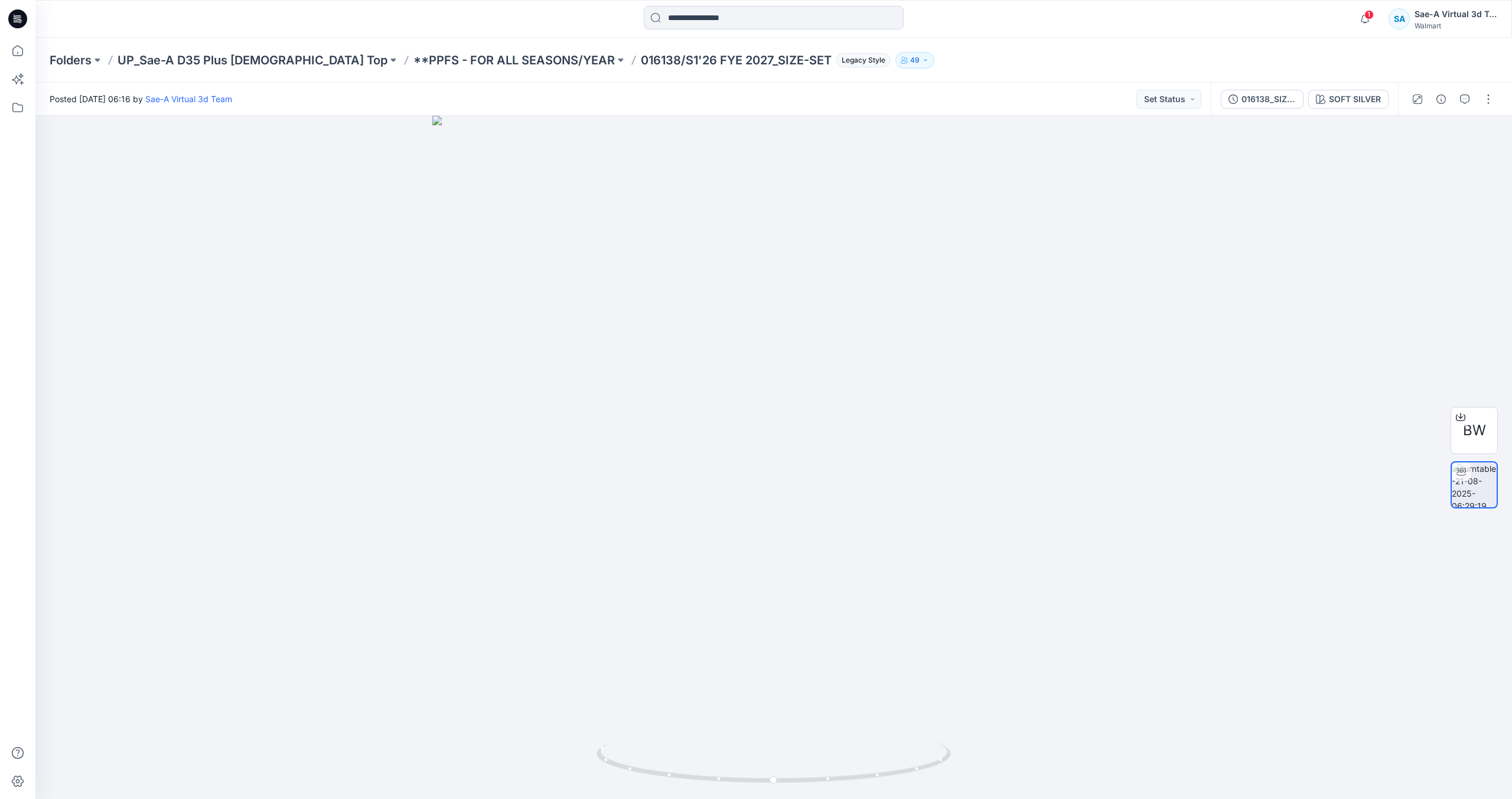
click at [22, 20] on icon at bounding box center [18, 18] width 19 height 19
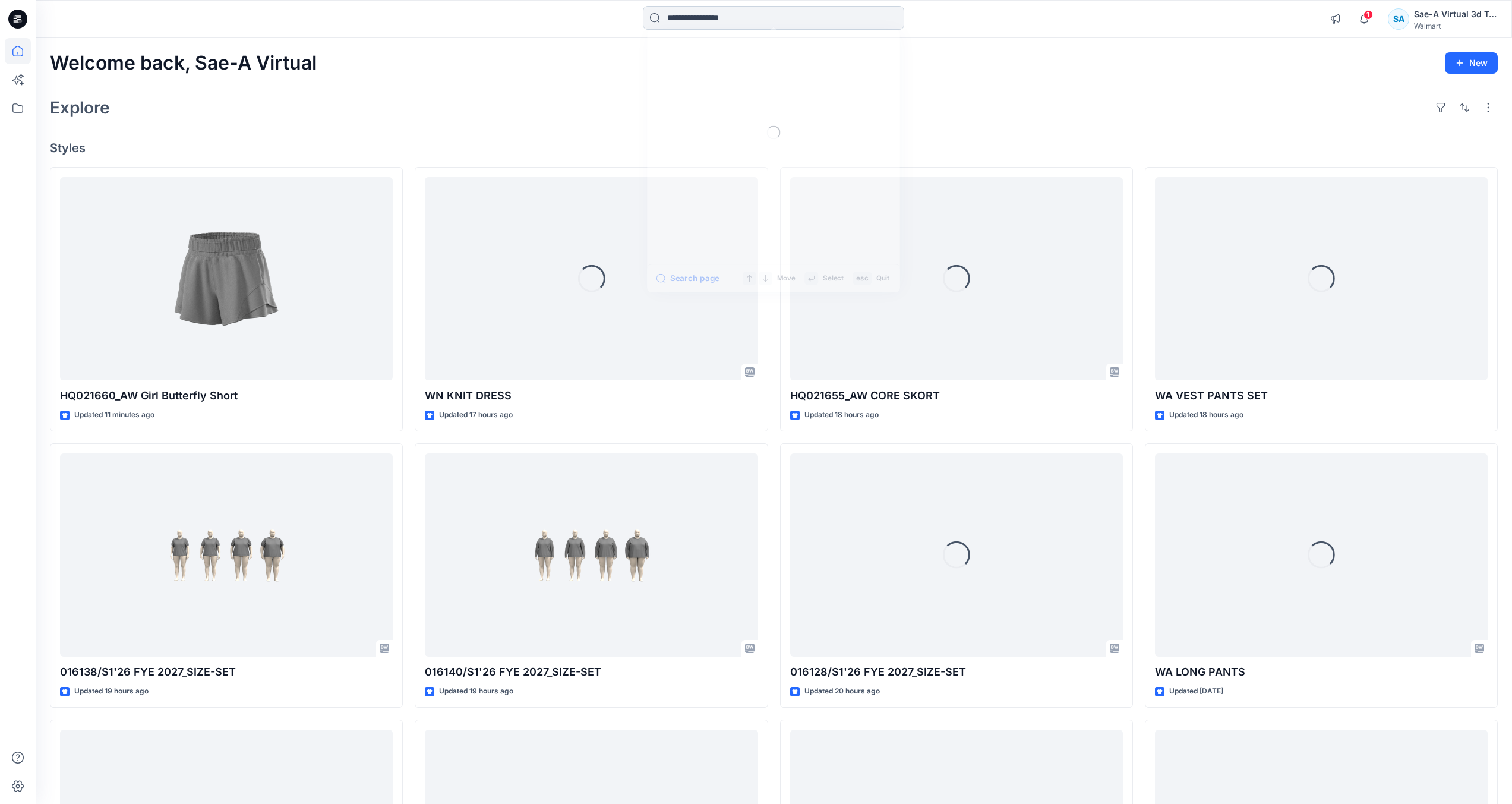
click at [700, 19] on input at bounding box center [773, 18] width 262 height 24
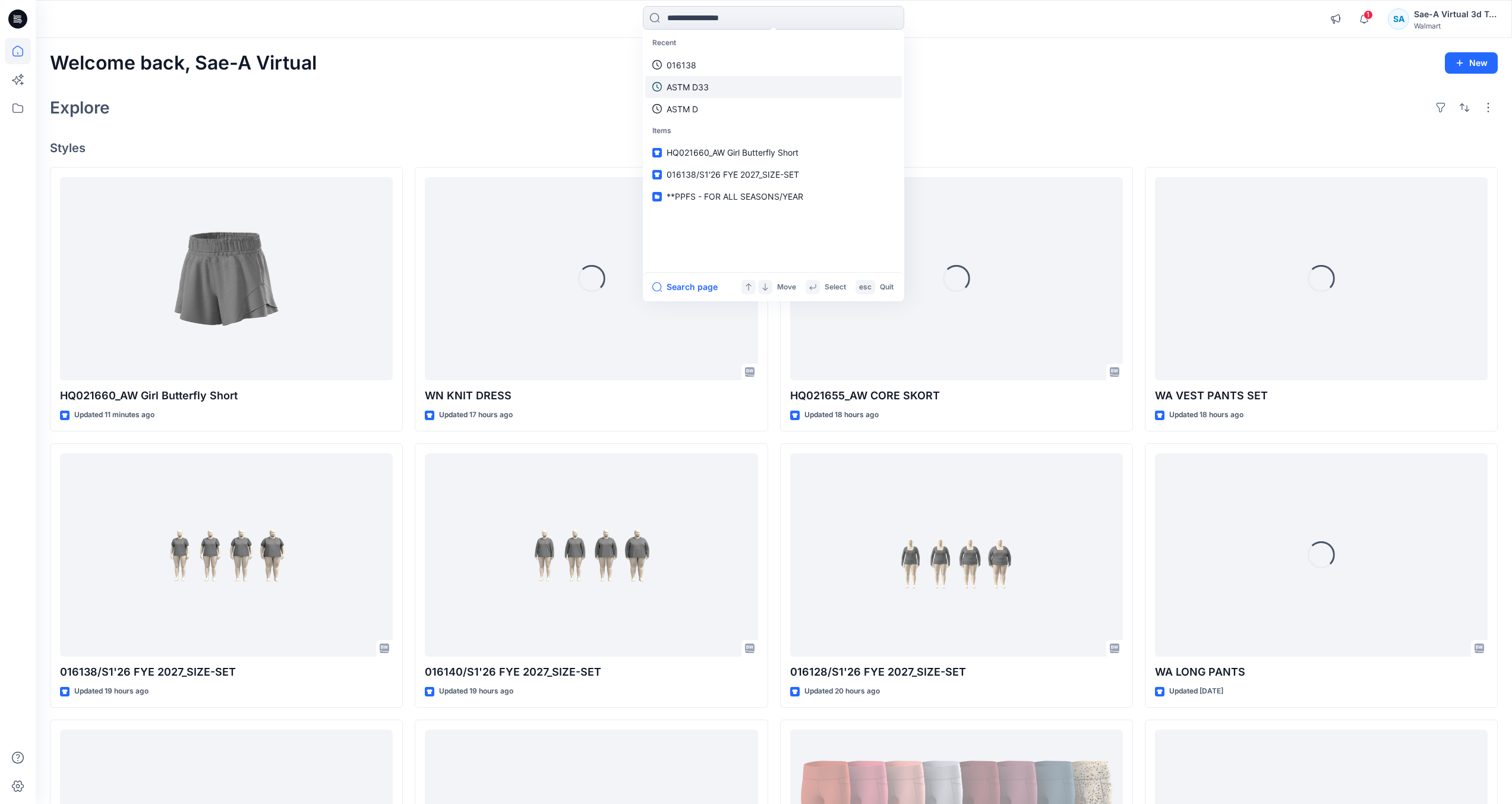
click at [699, 91] on p "ASTM D33" at bounding box center [687, 87] width 42 height 12
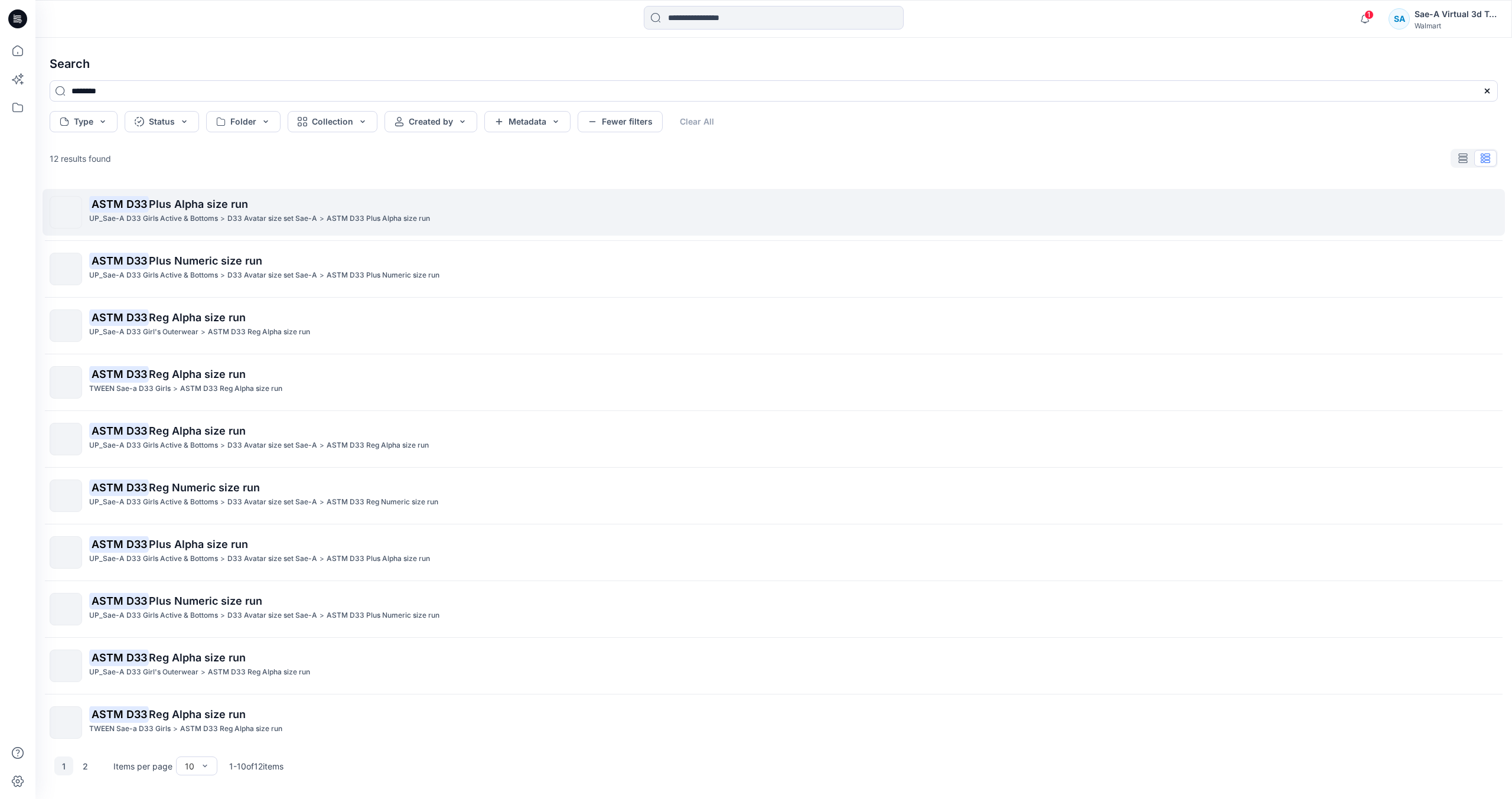
click at [281, 210] on p "ASTM D33 Plus Alpha size run" at bounding box center [793, 204] width 1408 height 17
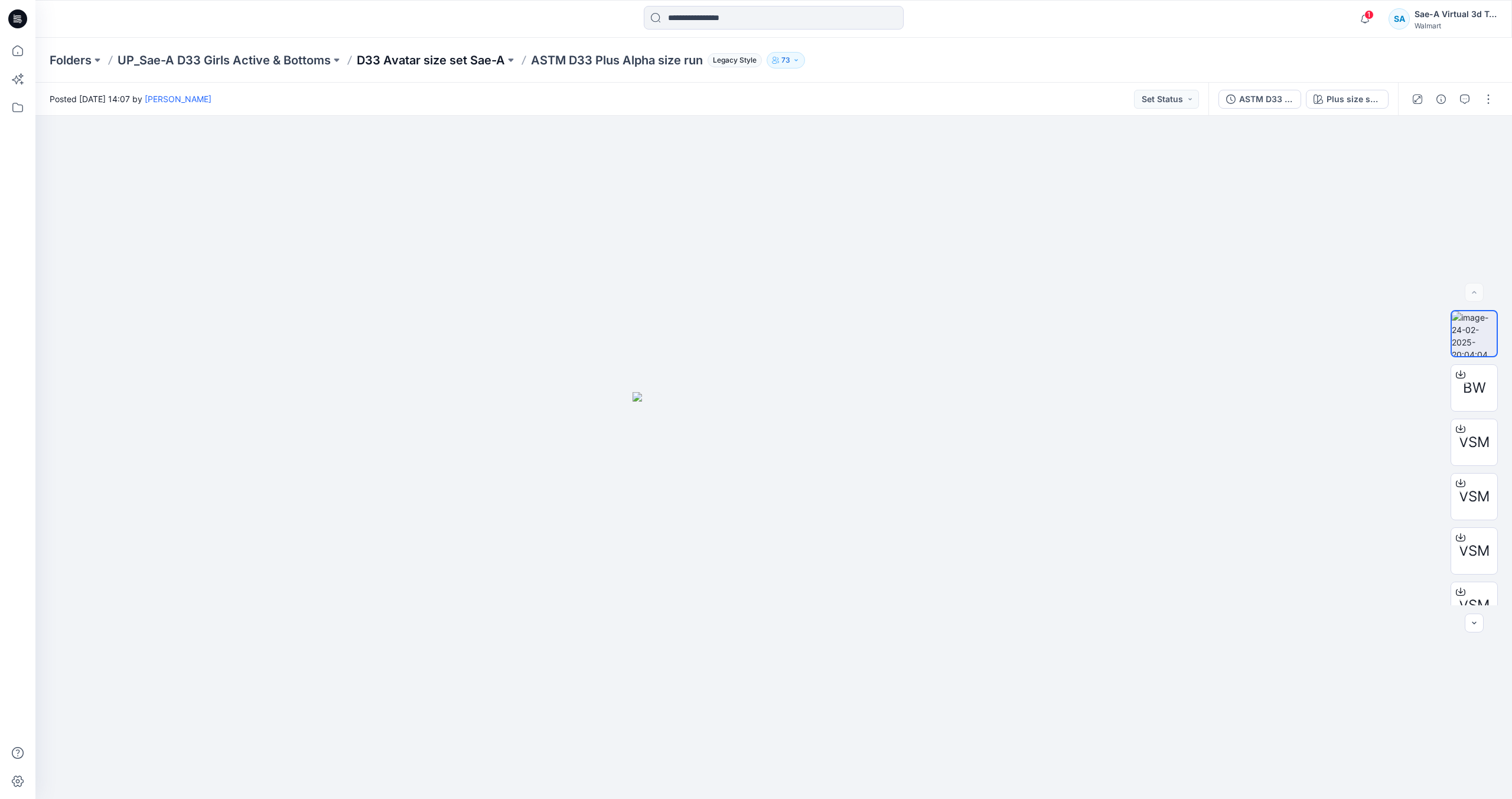
click at [415, 58] on p "D33 Avatar size set Sae-A" at bounding box center [431, 60] width 148 height 17
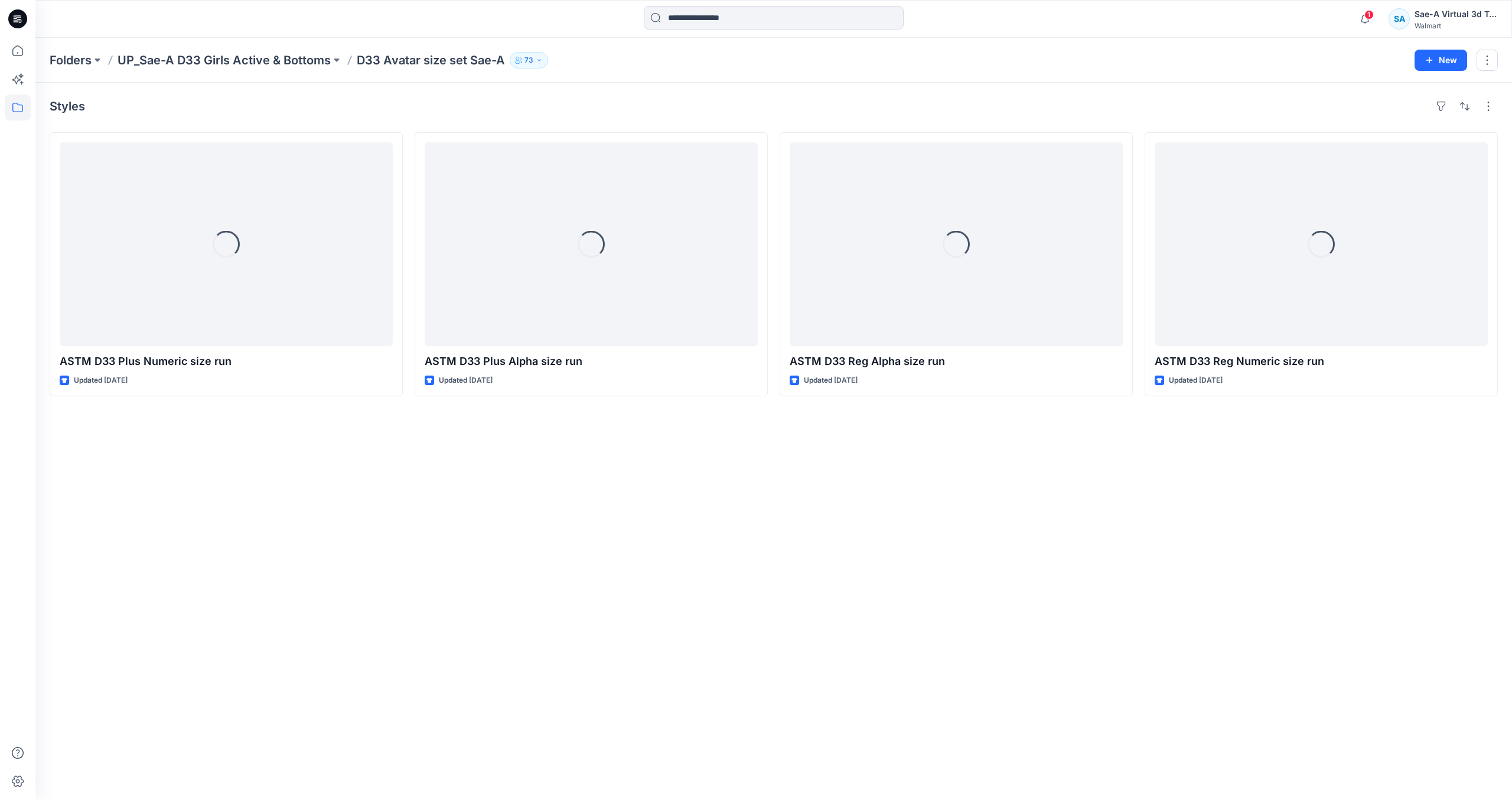
click at [446, 525] on div "Styles Loading... ASTM D33 Plus Numeric size run Updated [DATE] Loading... ASTM…" at bounding box center [774, 440] width 1477 height 716
drag, startPoint x: 823, startPoint y: 551, endPoint x: 520, endPoint y: 267, distance: 415.3
click at [809, 532] on div "Styles ASTM D33 Plus Numeric size run Updated [DATE] ASTM D33 Plus Alpha size r…" at bounding box center [774, 440] width 1477 height 716
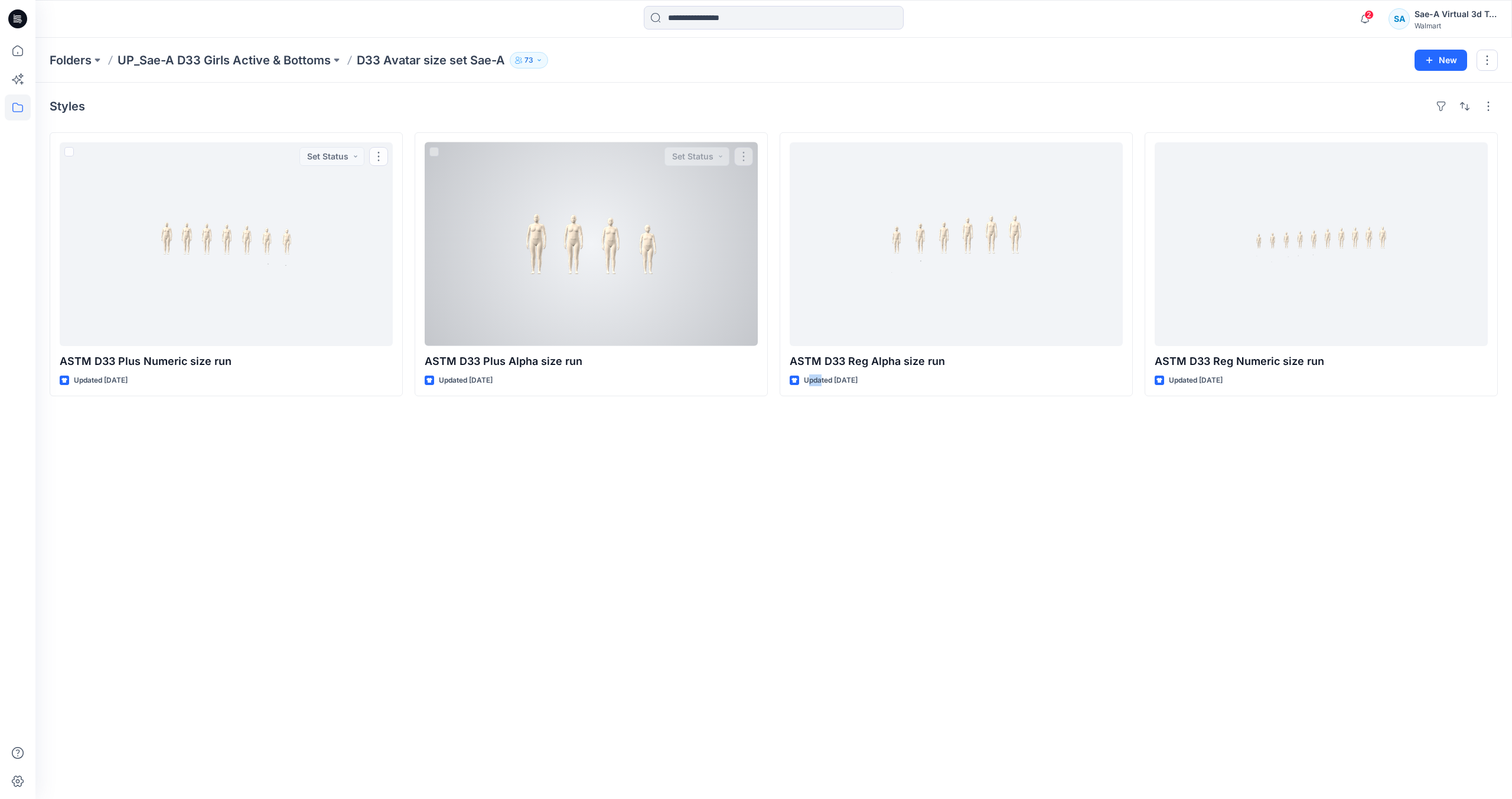
click at [562, 265] on div at bounding box center [591, 244] width 333 height 204
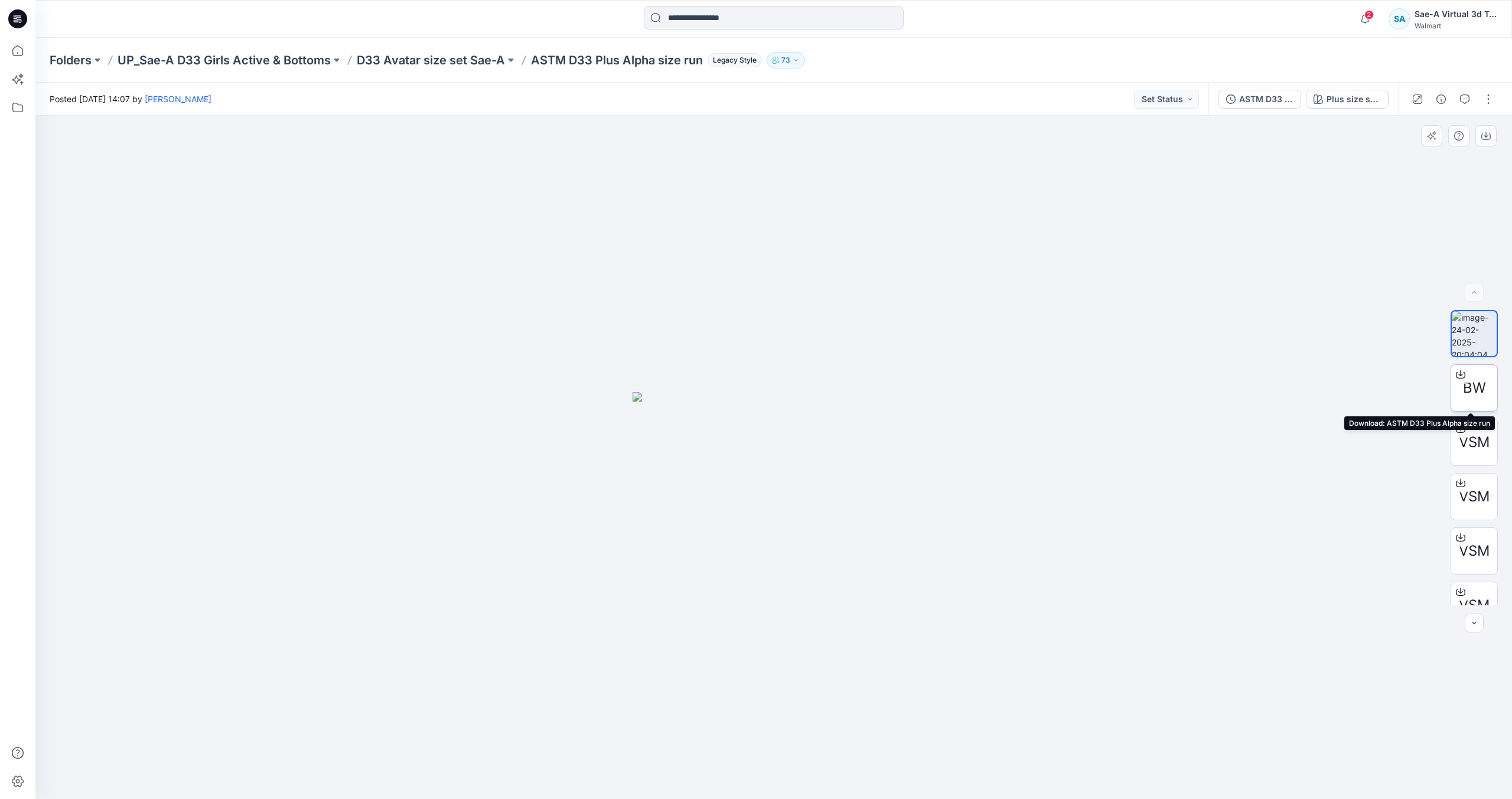
click at [1460, 374] on icon at bounding box center [1461, 374] width 9 height 9
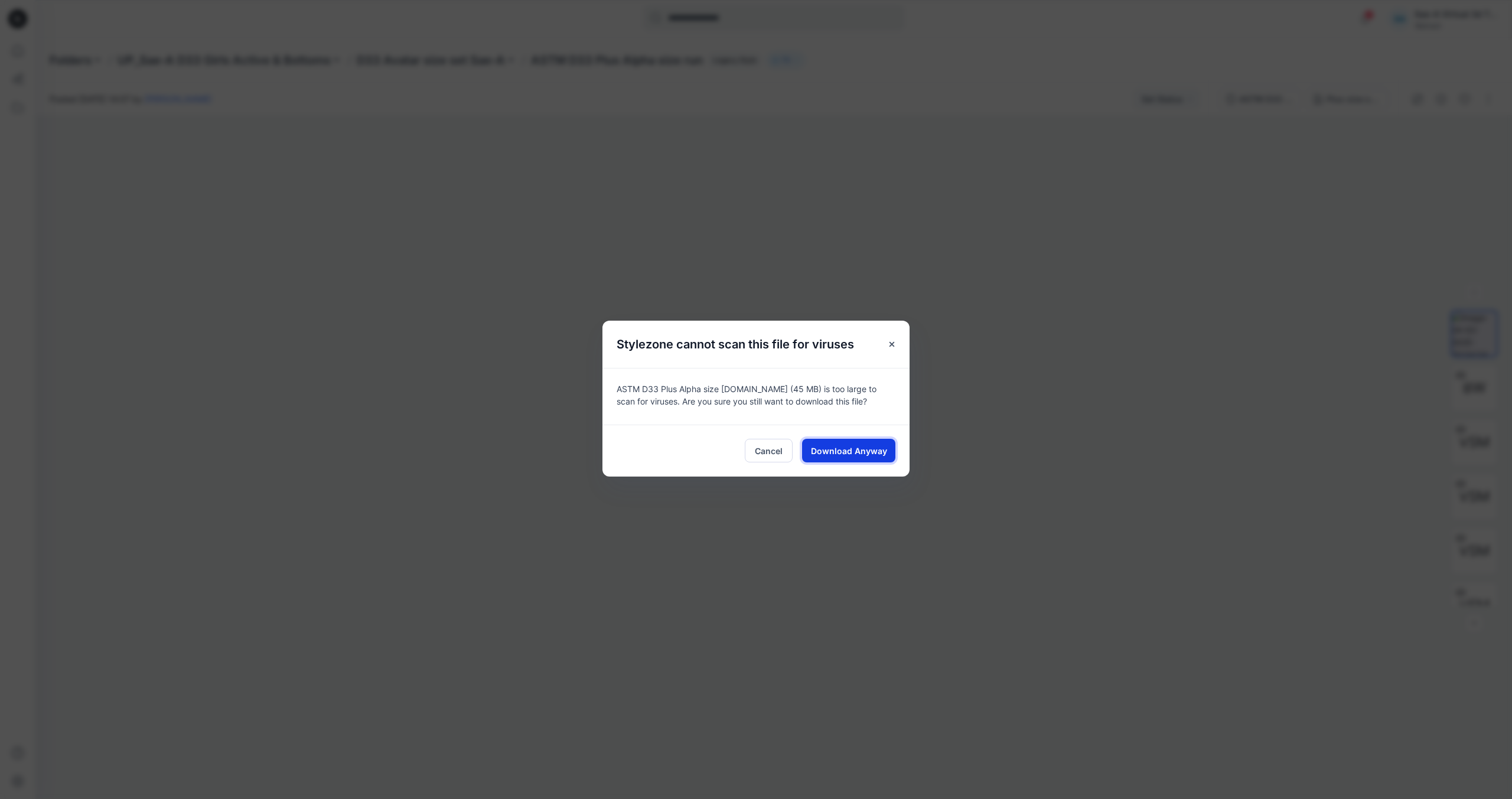
click at [848, 457] on span "Download Anyway" at bounding box center [849, 451] width 76 height 12
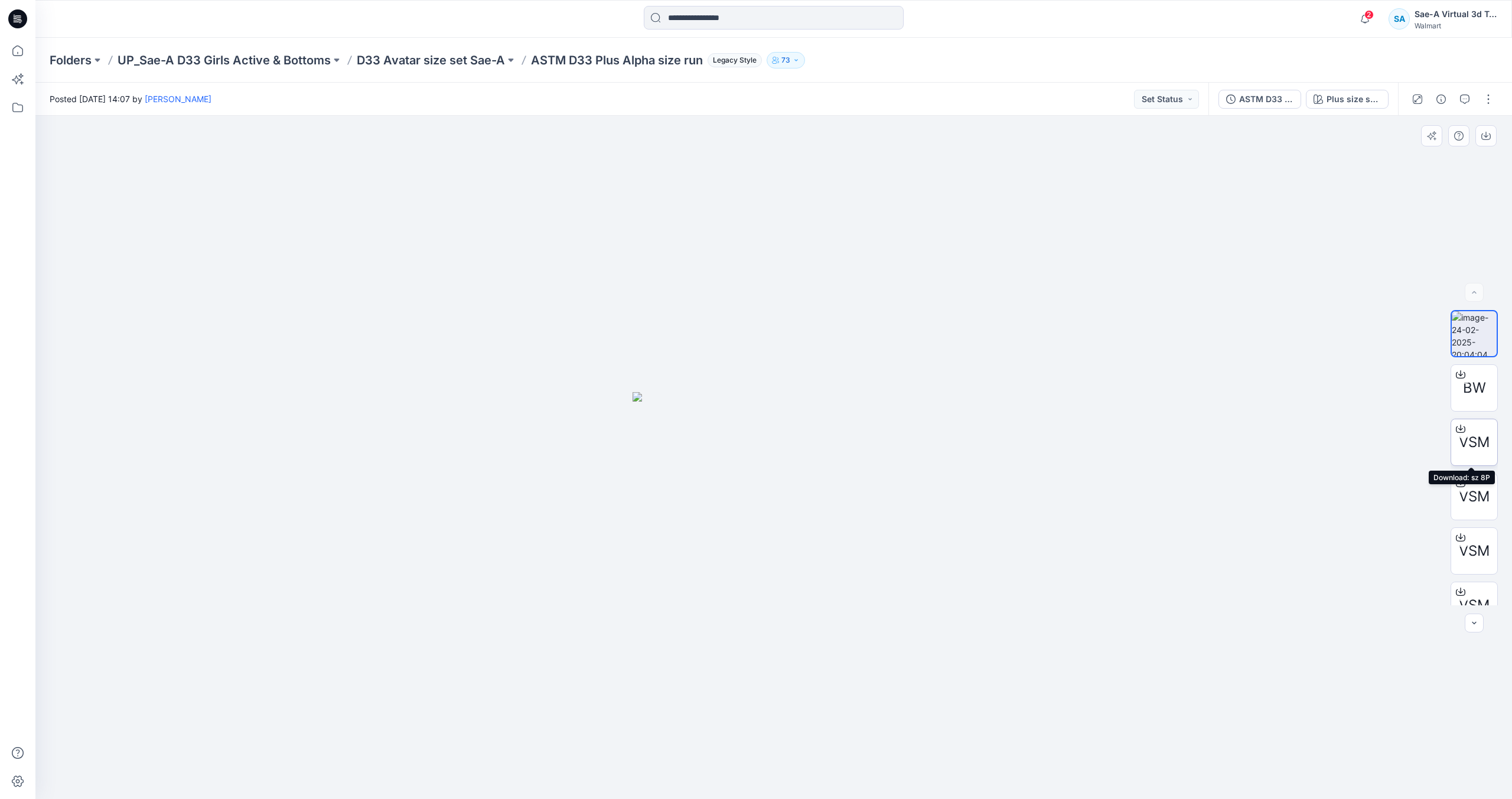
click at [1459, 428] on icon at bounding box center [1461, 427] width 5 height 6
click at [1459, 480] on icon at bounding box center [1461, 483] width 9 height 9
click at [1457, 537] on icon at bounding box center [1461, 537] width 9 height 9
click at [1459, 569] on icon at bounding box center [1461, 568] width 9 height 9
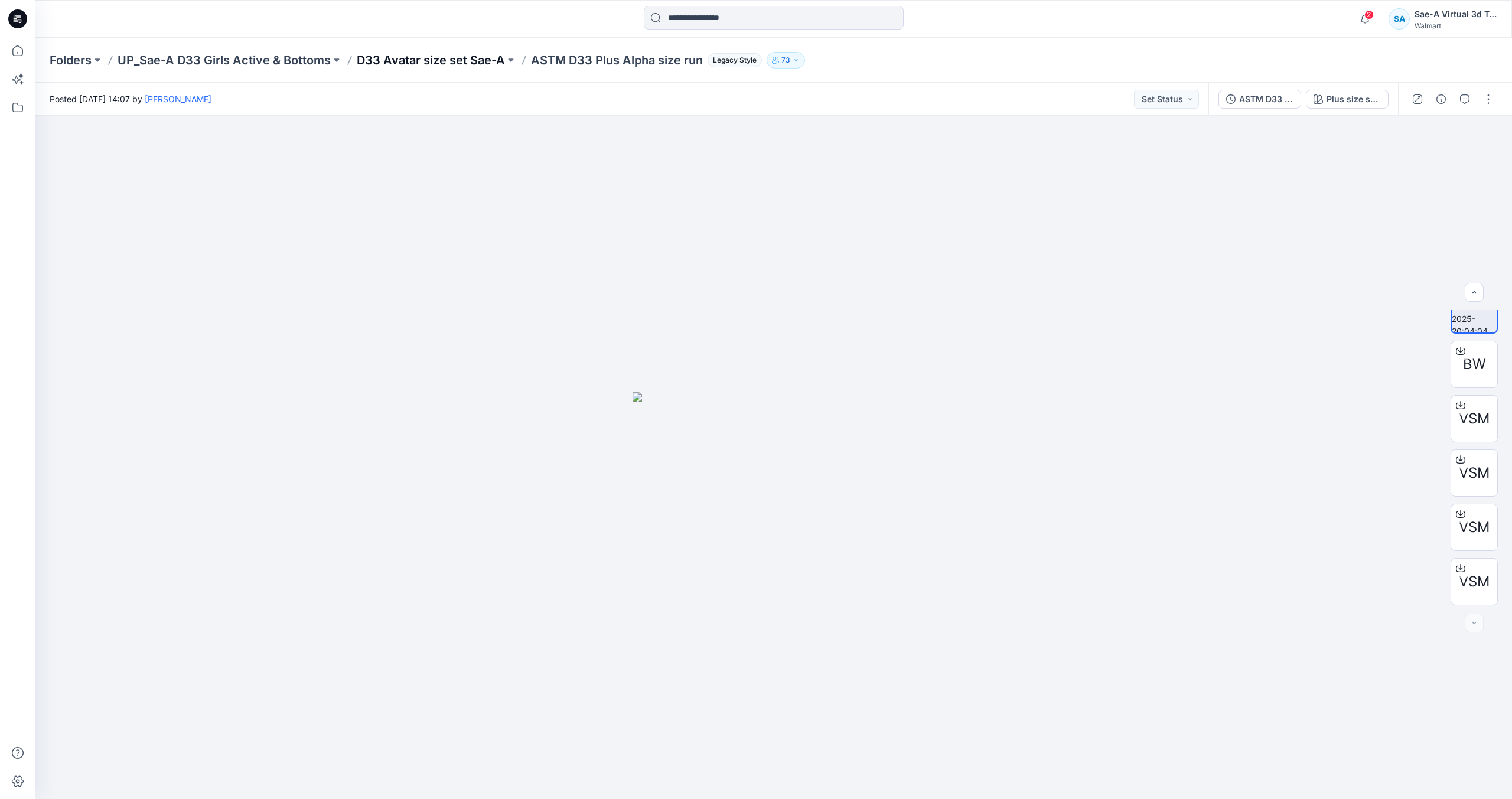
click at [475, 63] on p "D33 Avatar size set Sae-A" at bounding box center [431, 60] width 148 height 17
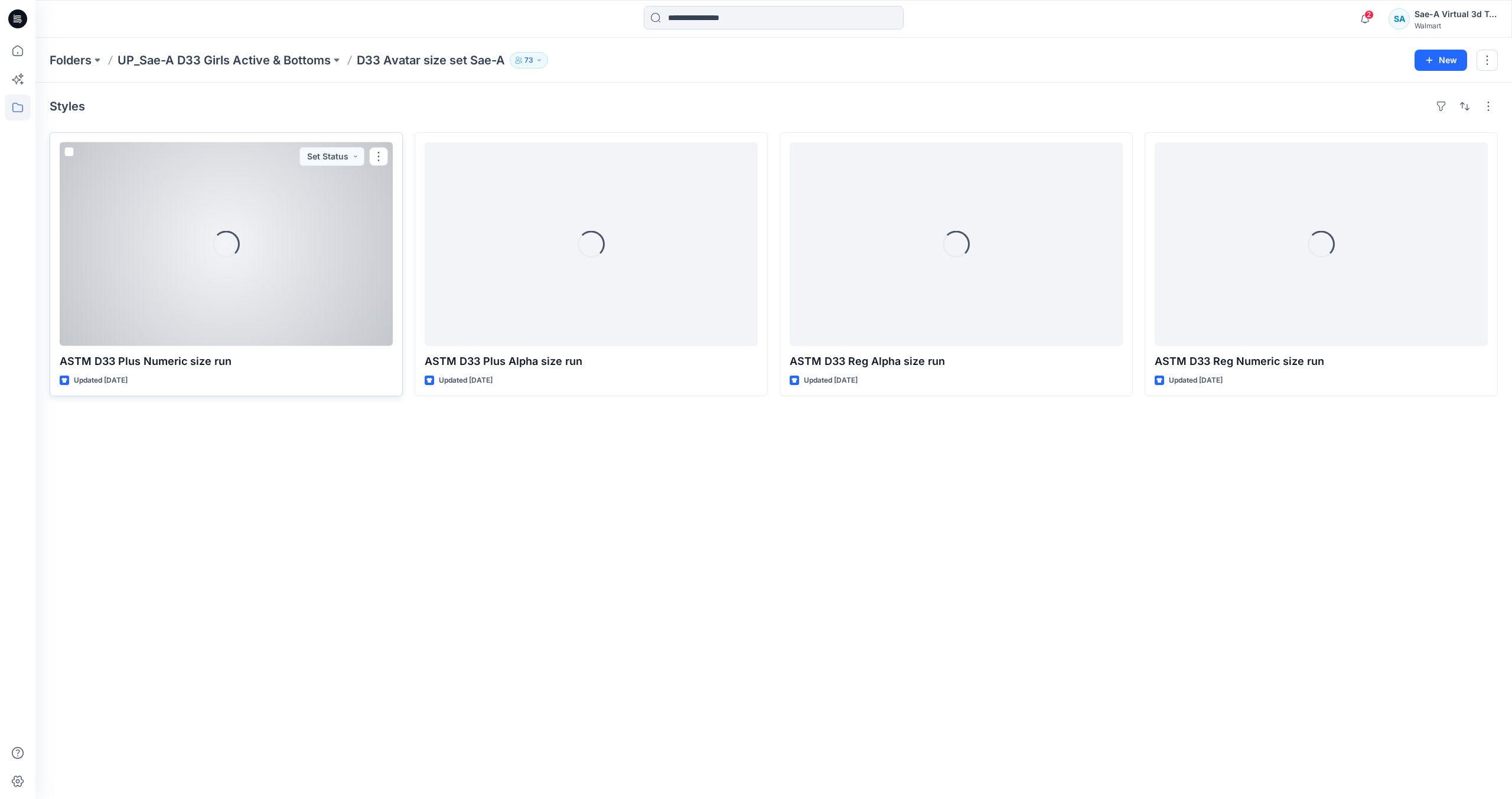
click at [129, 284] on div "Loading..." at bounding box center [226, 244] width 333 height 204
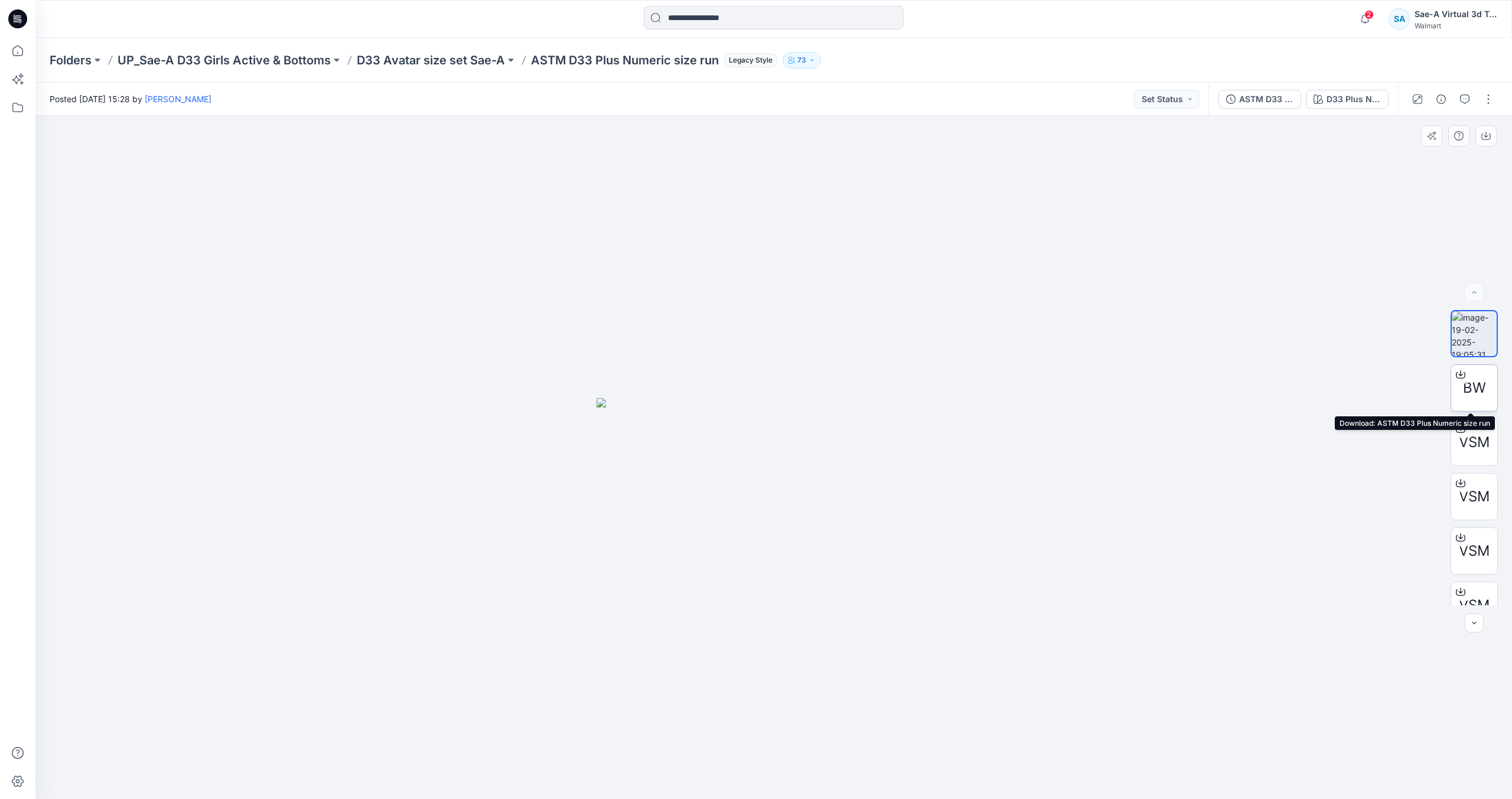
click at [1459, 375] on icon at bounding box center [1461, 374] width 9 height 9
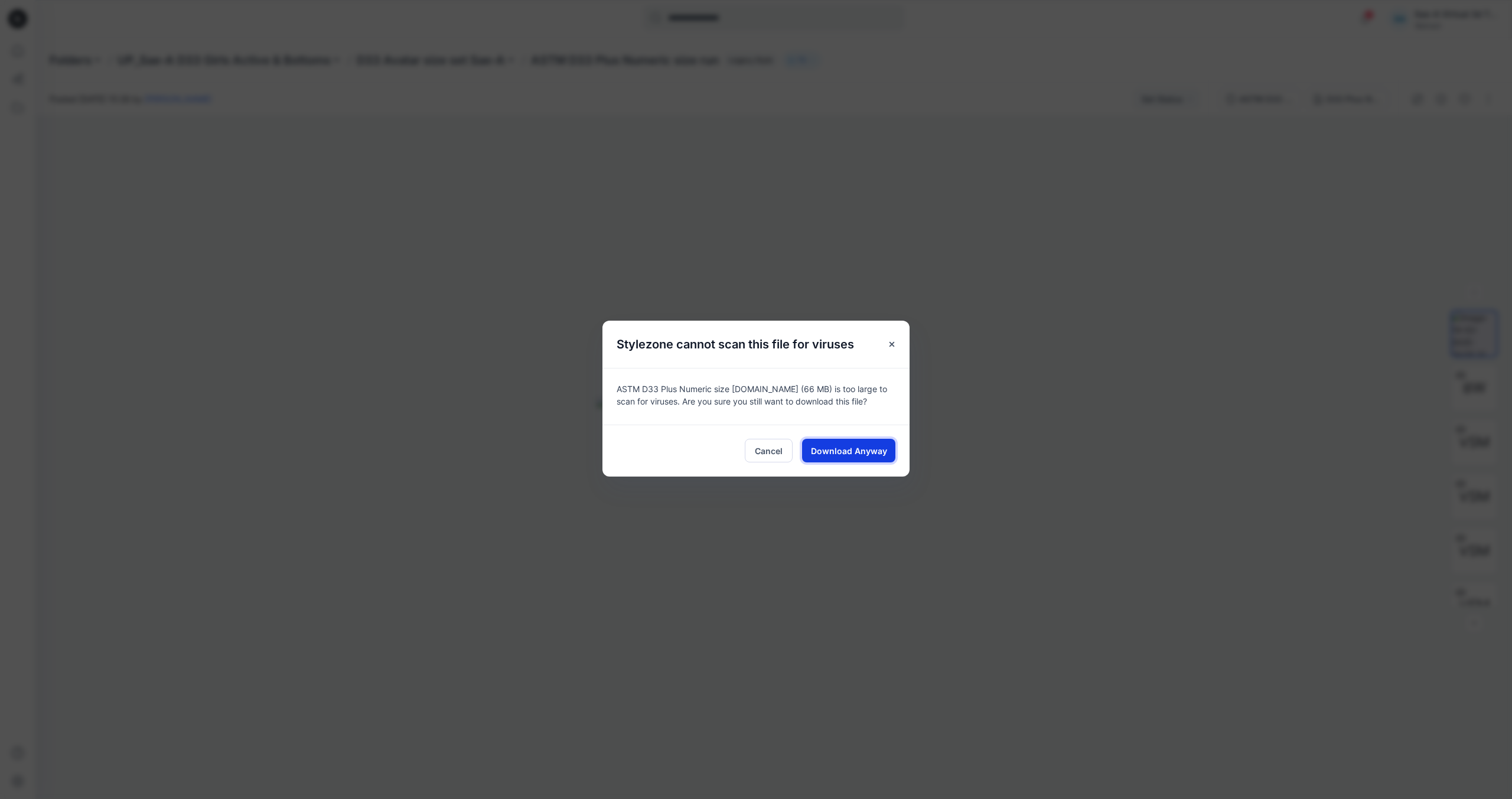
click at [877, 457] on button "Download Anyway" at bounding box center [849, 450] width 93 height 24
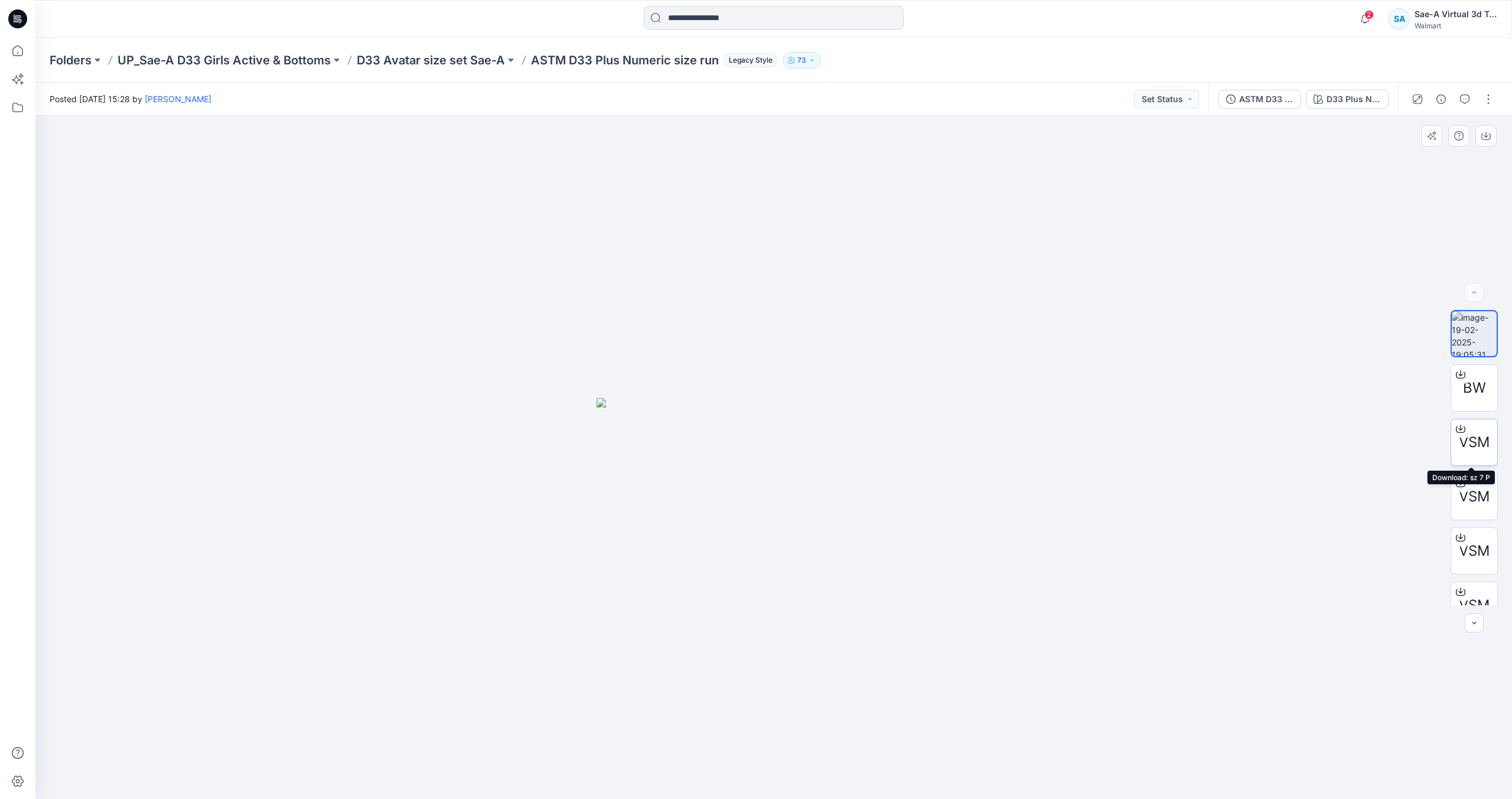
click at [1457, 430] on icon at bounding box center [1461, 428] width 9 height 9
click at [1461, 489] on div at bounding box center [1461, 483] width 19 height 19
click at [1462, 540] on div at bounding box center [1461, 537] width 19 height 19
click at [1459, 479] on div at bounding box center [1461, 473] width 19 height 19
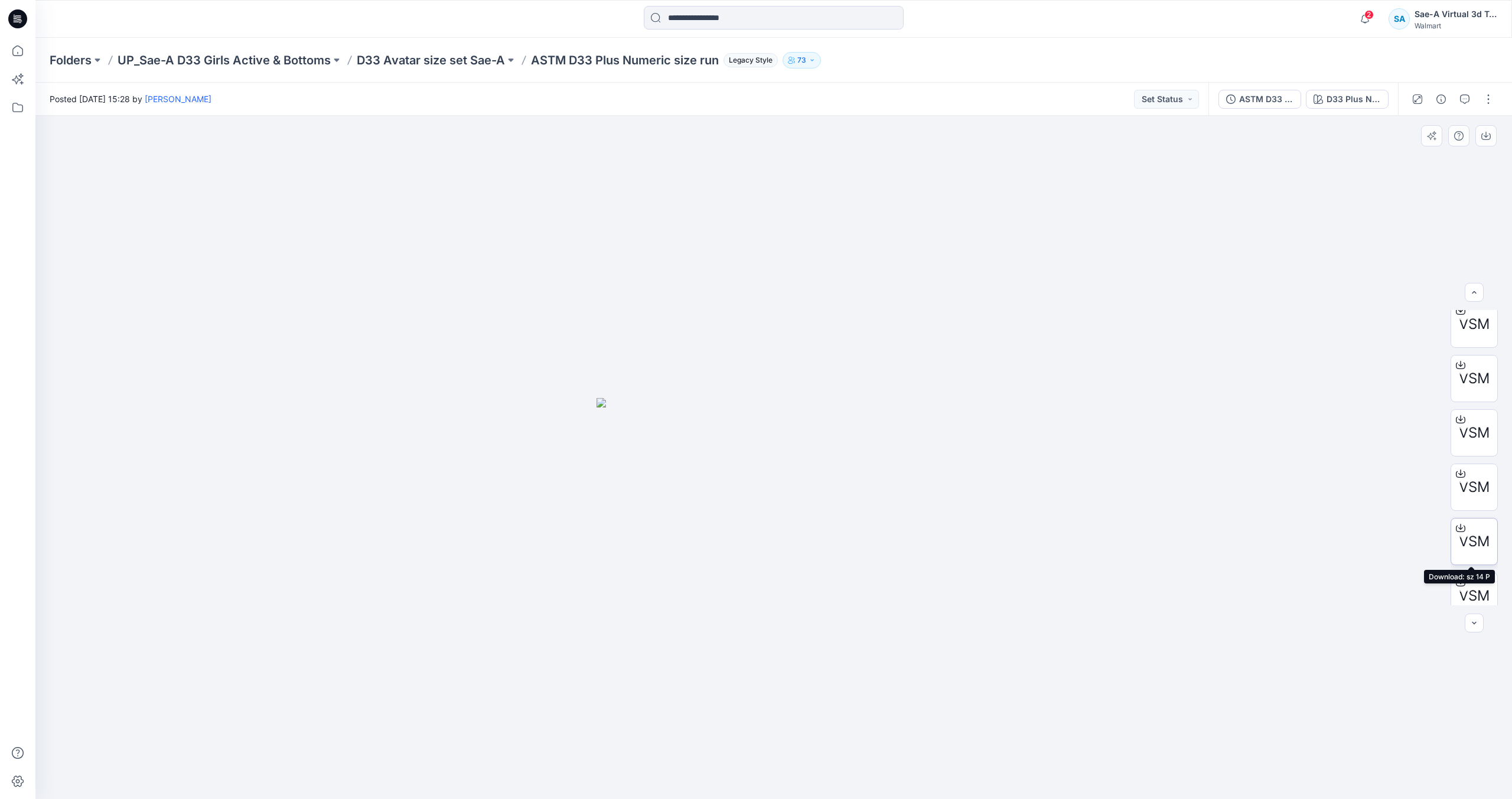
click at [1462, 531] on icon at bounding box center [1461, 528] width 9 height 7
click at [1464, 578] on div at bounding box center [1461, 582] width 19 height 19
click at [1460, 567] on icon at bounding box center [1461, 568] width 9 height 9
